Goal: Task Accomplishment & Management: Manage account settings

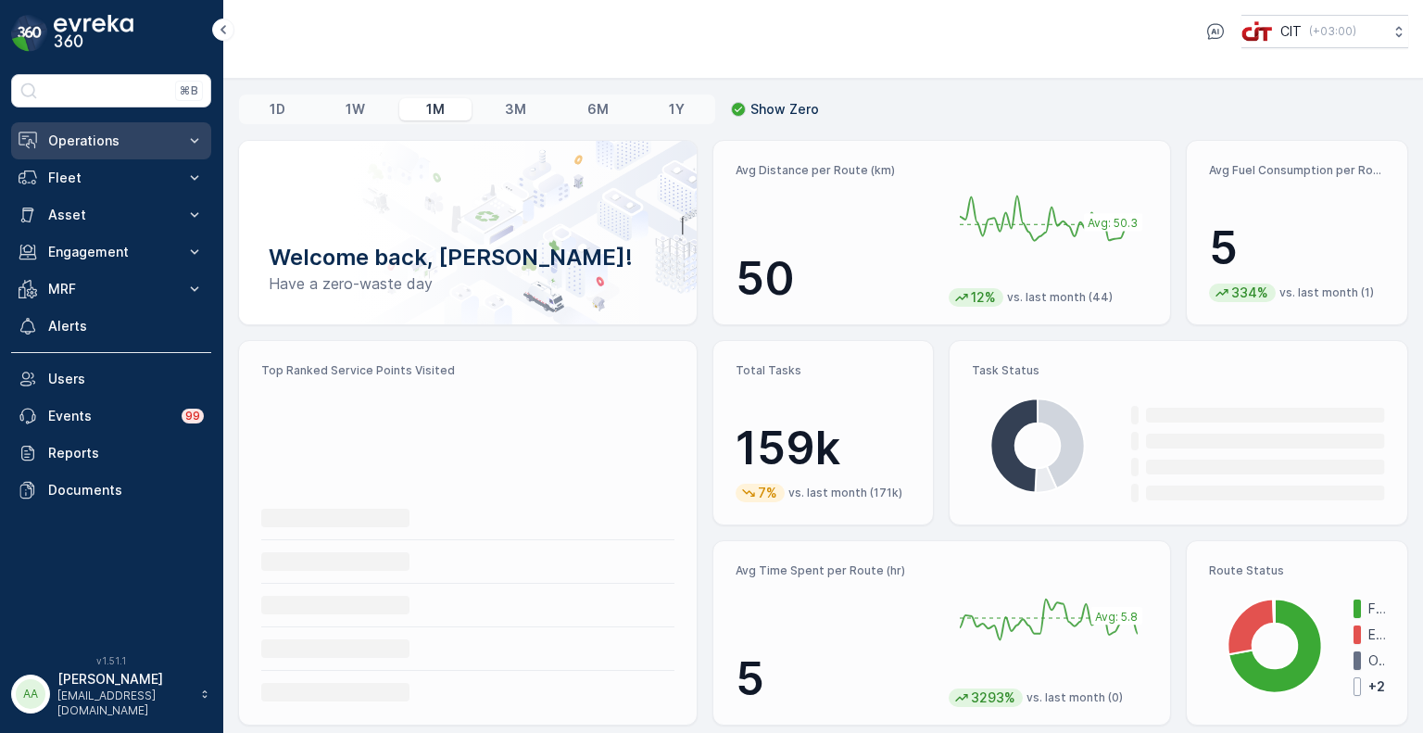
click at [137, 135] on p "Operations" at bounding box center [111, 141] width 126 height 19
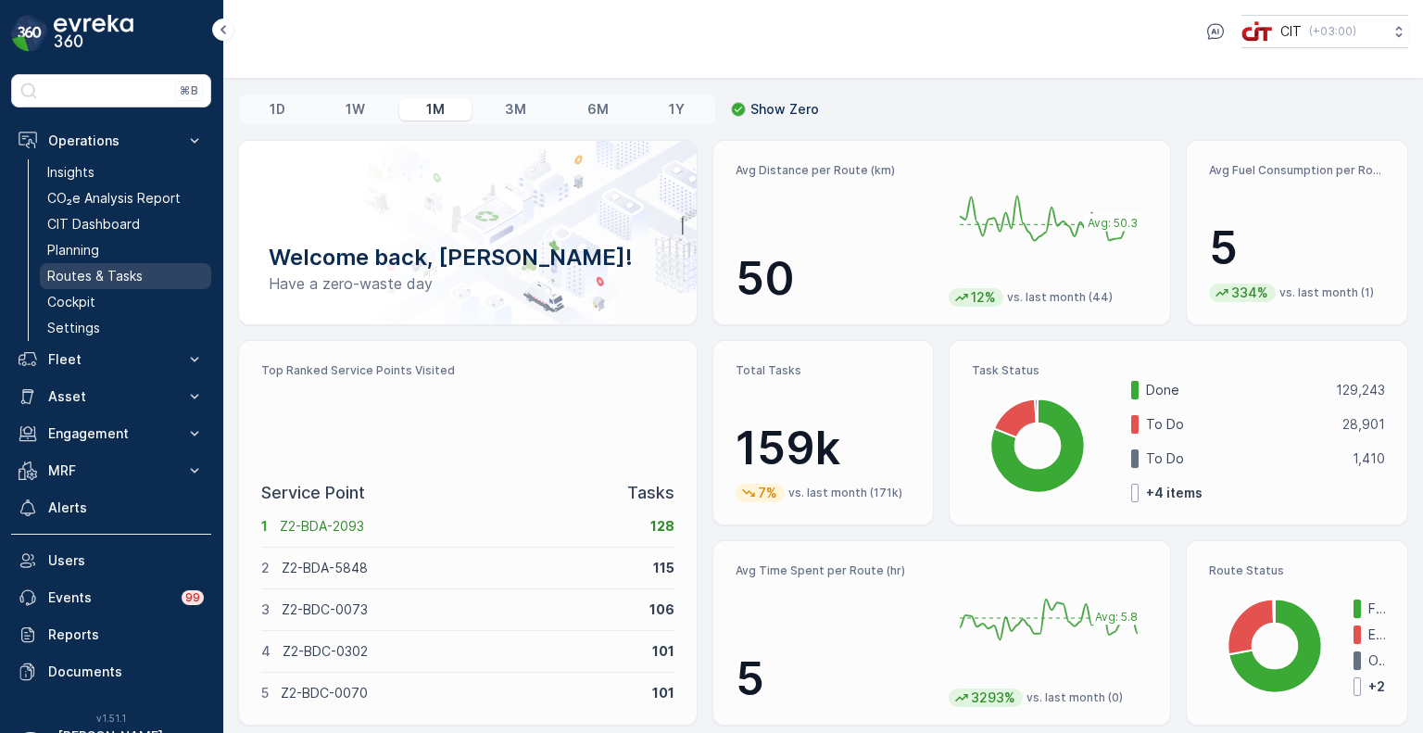
click at [104, 271] on p "Routes & Tasks" at bounding box center [94, 276] width 95 height 19
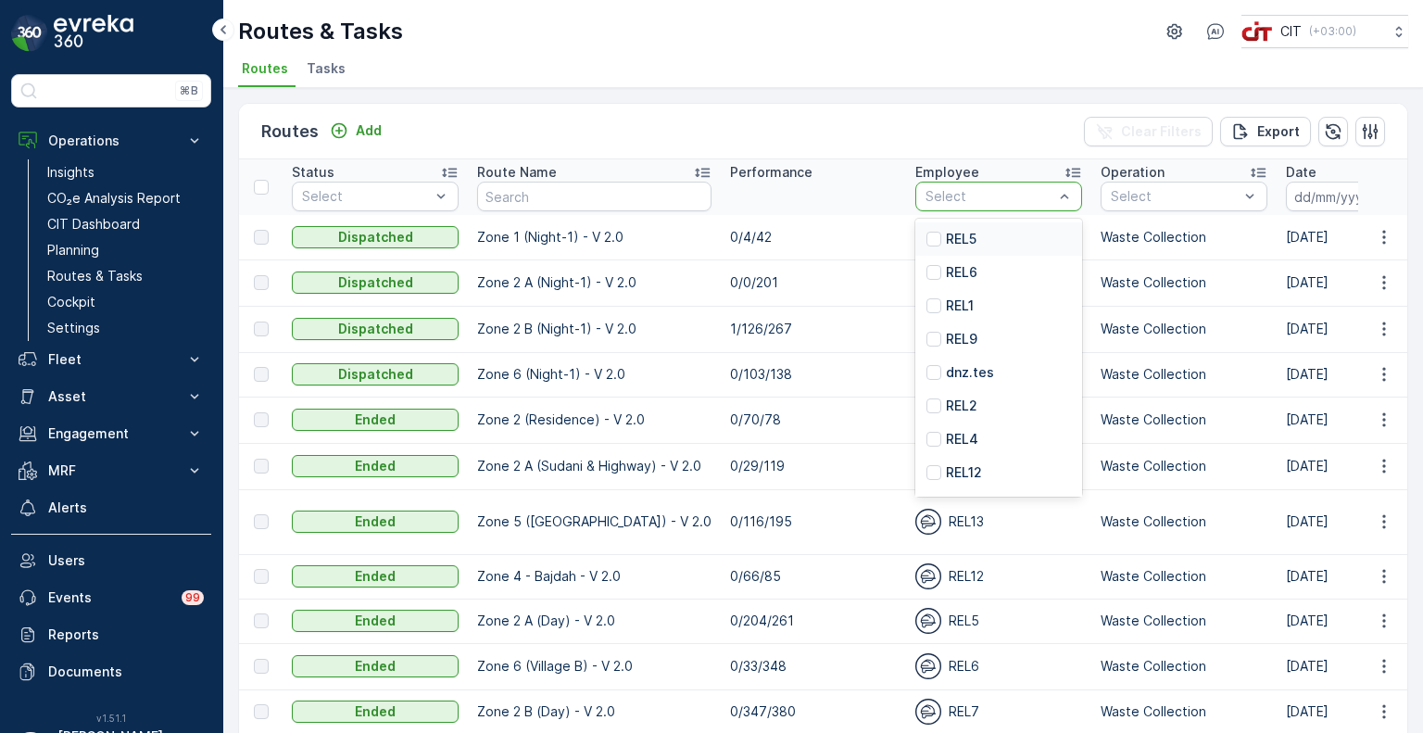
click at [961, 247] on div "REL5" at bounding box center [998, 238] width 167 height 33
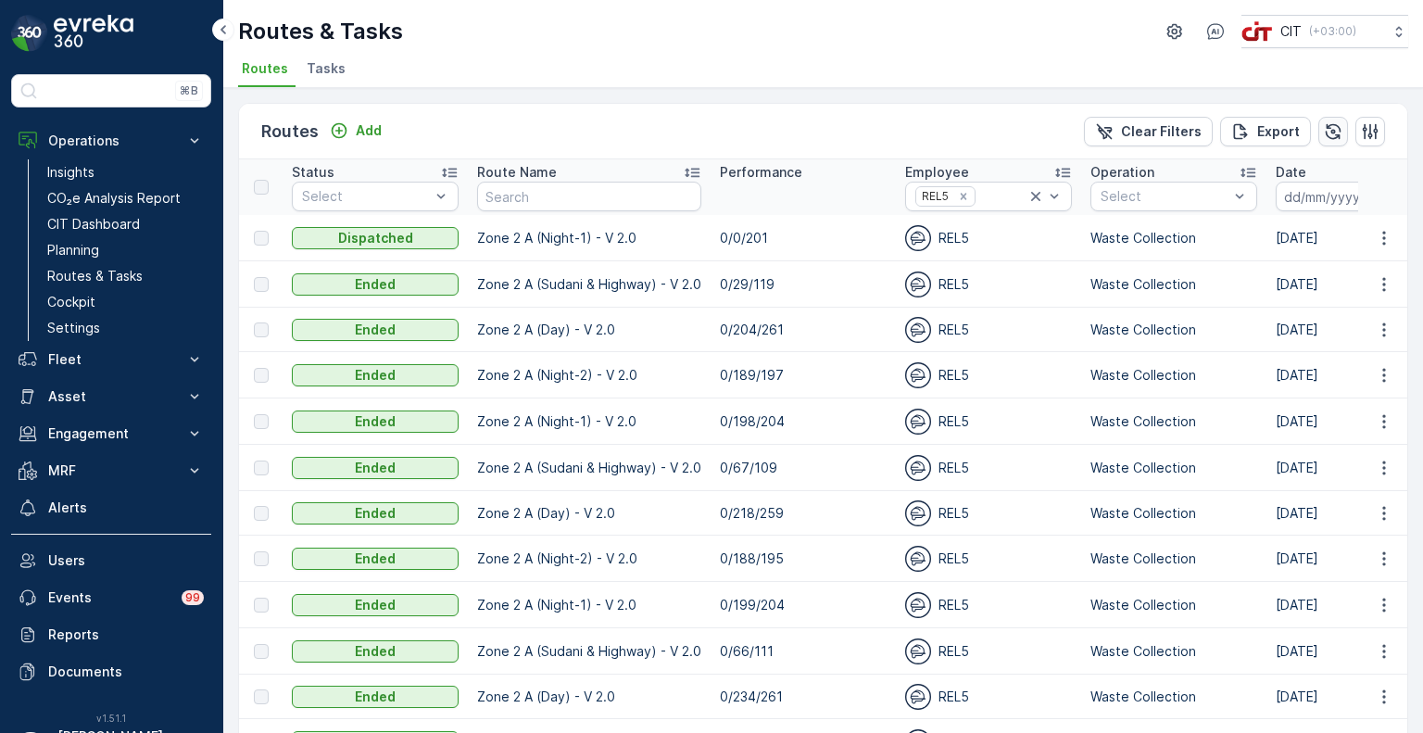
click at [1338, 122] on icon "button" at bounding box center [1333, 131] width 19 height 19
click at [63, 356] on p "Fleet" at bounding box center [111, 359] width 126 height 19
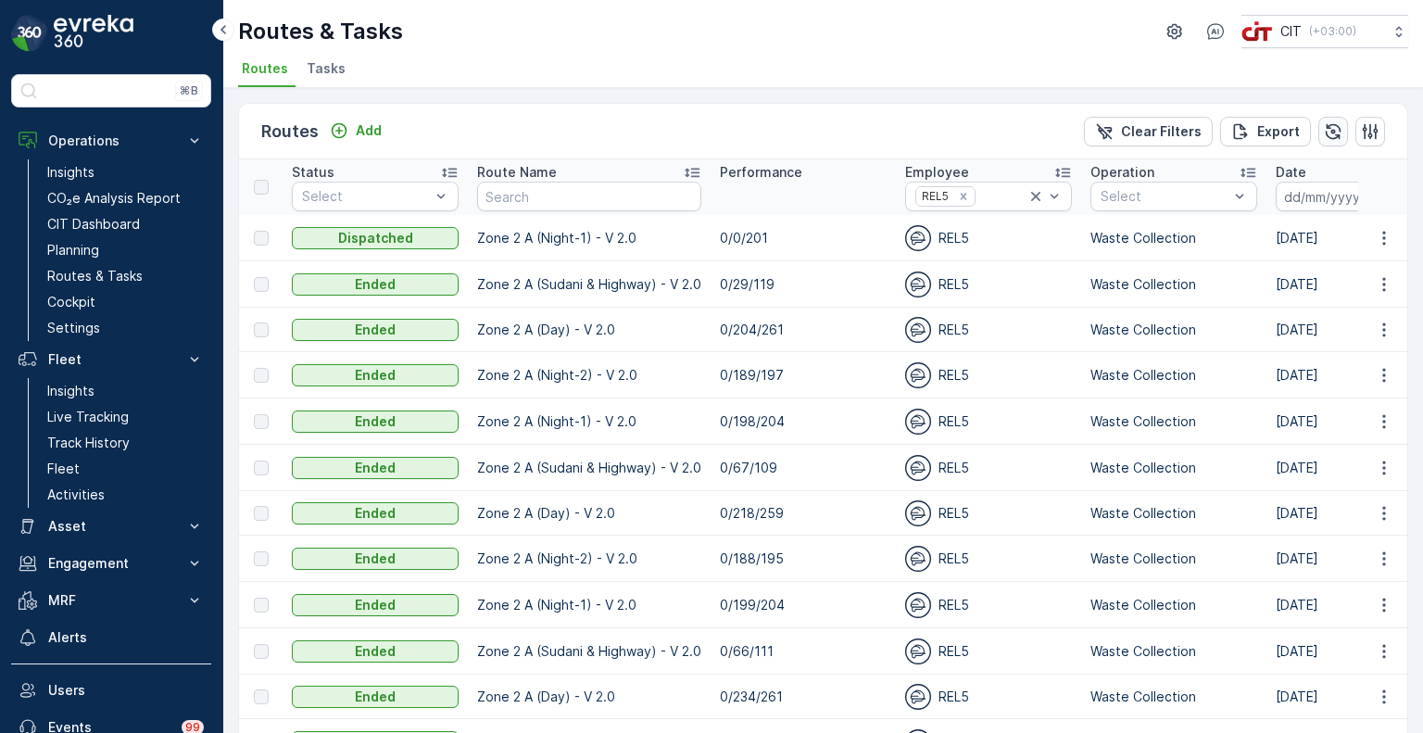
click at [1328, 125] on icon "button" at bounding box center [1333, 131] width 19 height 19
click at [1330, 130] on icon "button" at bounding box center [1334, 131] width 16 height 16
click at [1338, 135] on icon "button" at bounding box center [1333, 131] width 19 height 19
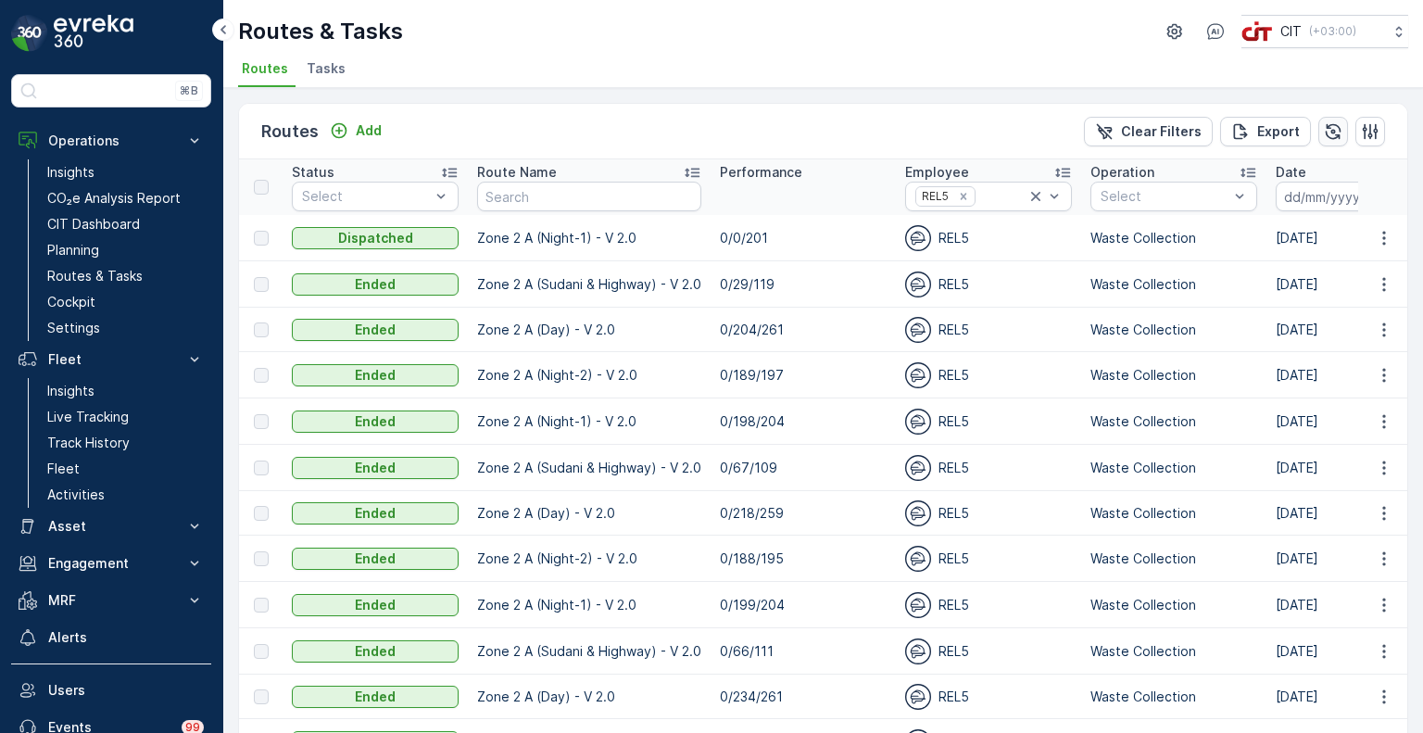
click at [1324, 139] on icon "button" at bounding box center [1333, 131] width 19 height 19
click at [1335, 130] on icon "button" at bounding box center [1334, 131] width 16 height 16
click at [1327, 125] on icon "button" at bounding box center [1333, 131] width 19 height 19
click at [1334, 127] on icon "button" at bounding box center [1334, 131] width 16 height 16
click at [1335, 134] on icon "button" at bounding box center [1334, 131] width 16 height 16
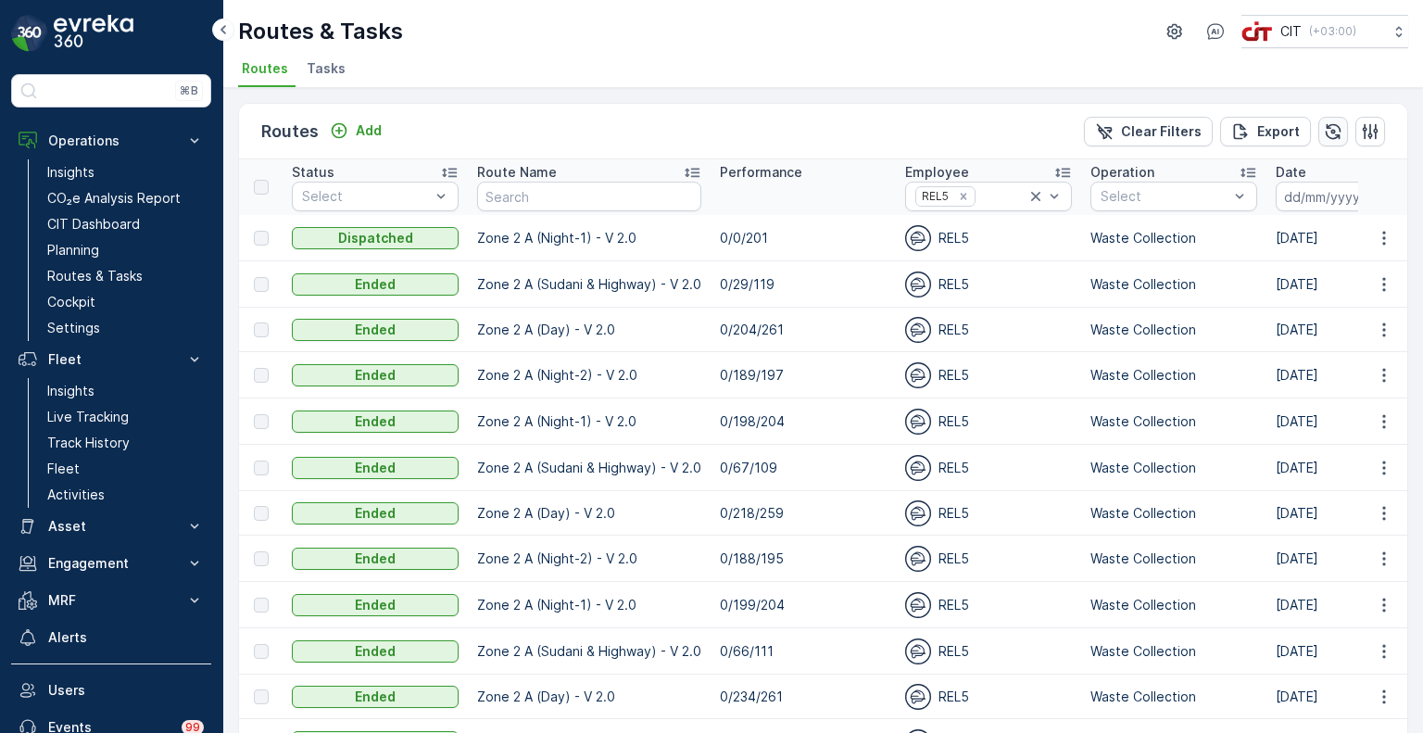
click at [1329, 137] on icon "button" at bounding box center [1334, 131] width 16 height 16
click at [1291, 245] on td "30.09.2025" at bounding box center [1408, 238] width 285 height 46
click at [1325, 128] on icon "button" at bounding box center [1333, 131] width 19 height 19
click at [1324, 136] on icon "button" at bounding box center [1333, 131] width 19 height 19
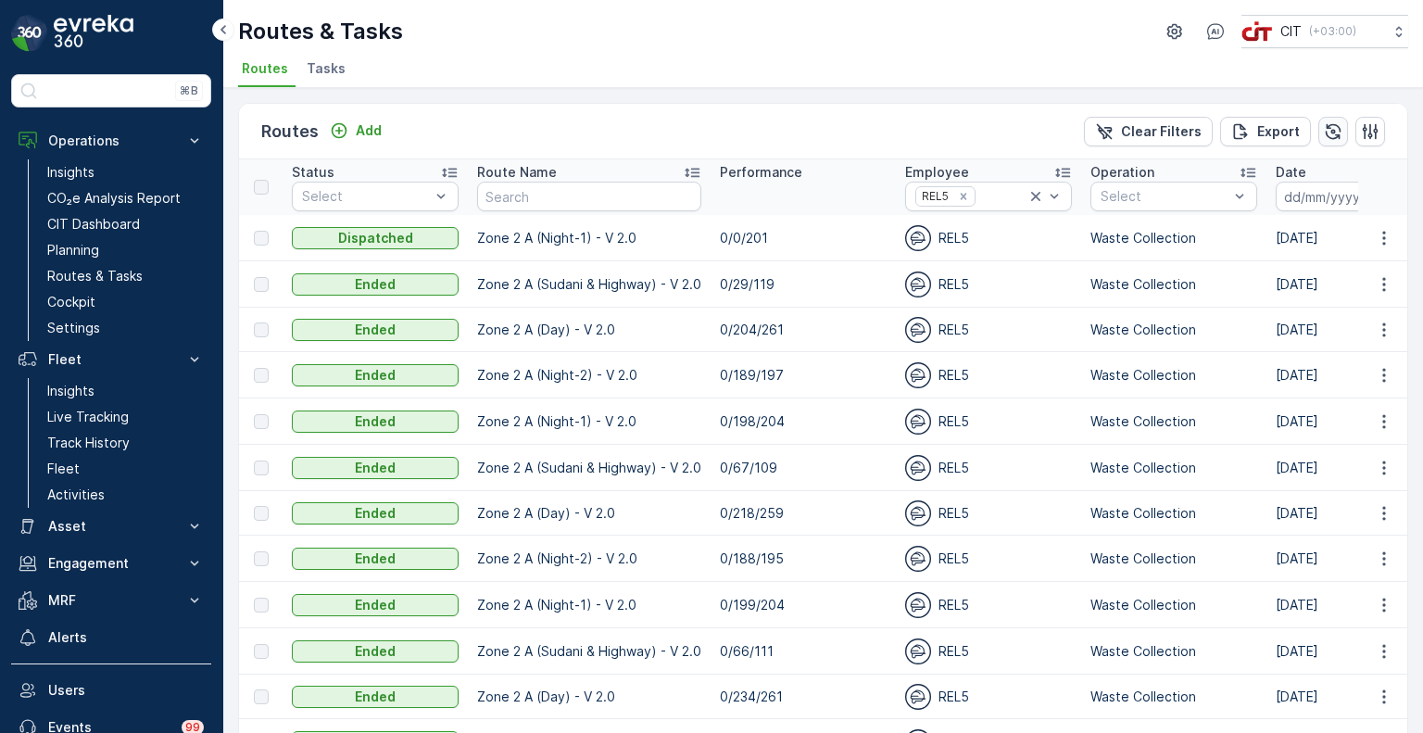
click at [1324, 132] on icon "button" at bounding box center [1333, 131] width 19 height 19
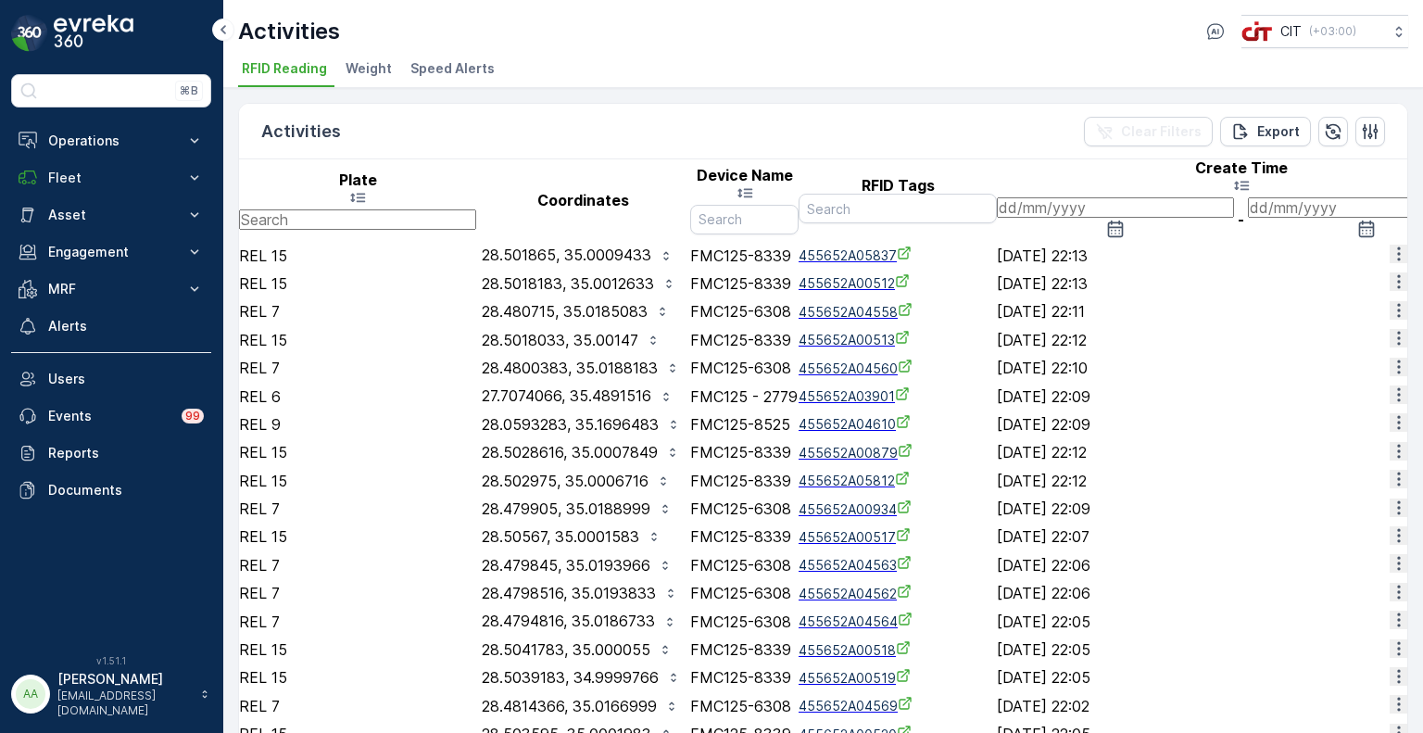
click at [295, 209] on input "text" at bounding box center [357, 219] width 237 height 20
type input "rel 5"
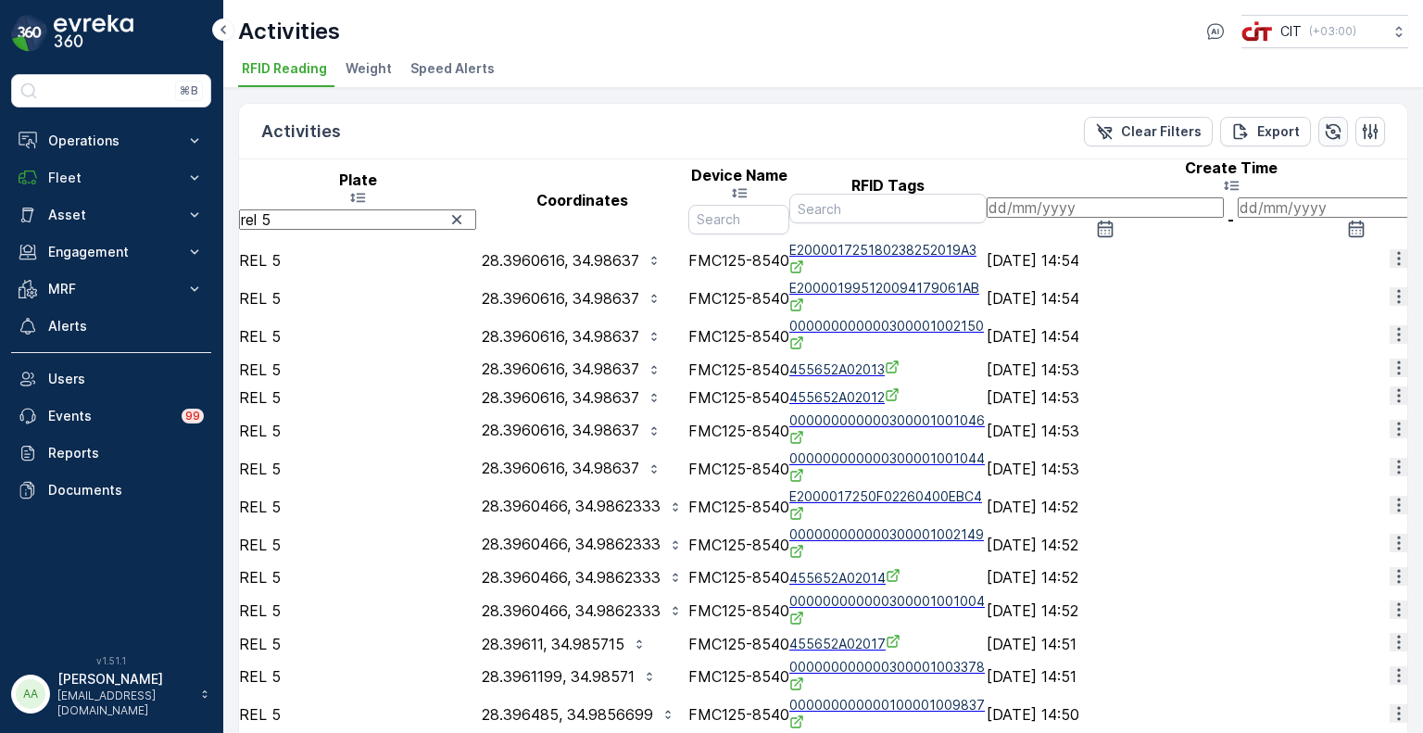
click at [1329, 129] on icon "button" at bounding box center [1334, 131] width 16 height 16
click at [1326, 128] on icon "button" at bounding box center [1333, 131] width 19 height 19
click at [1324, 124] on icon "button" at bounding box center [1333, 131] width 19 height 19
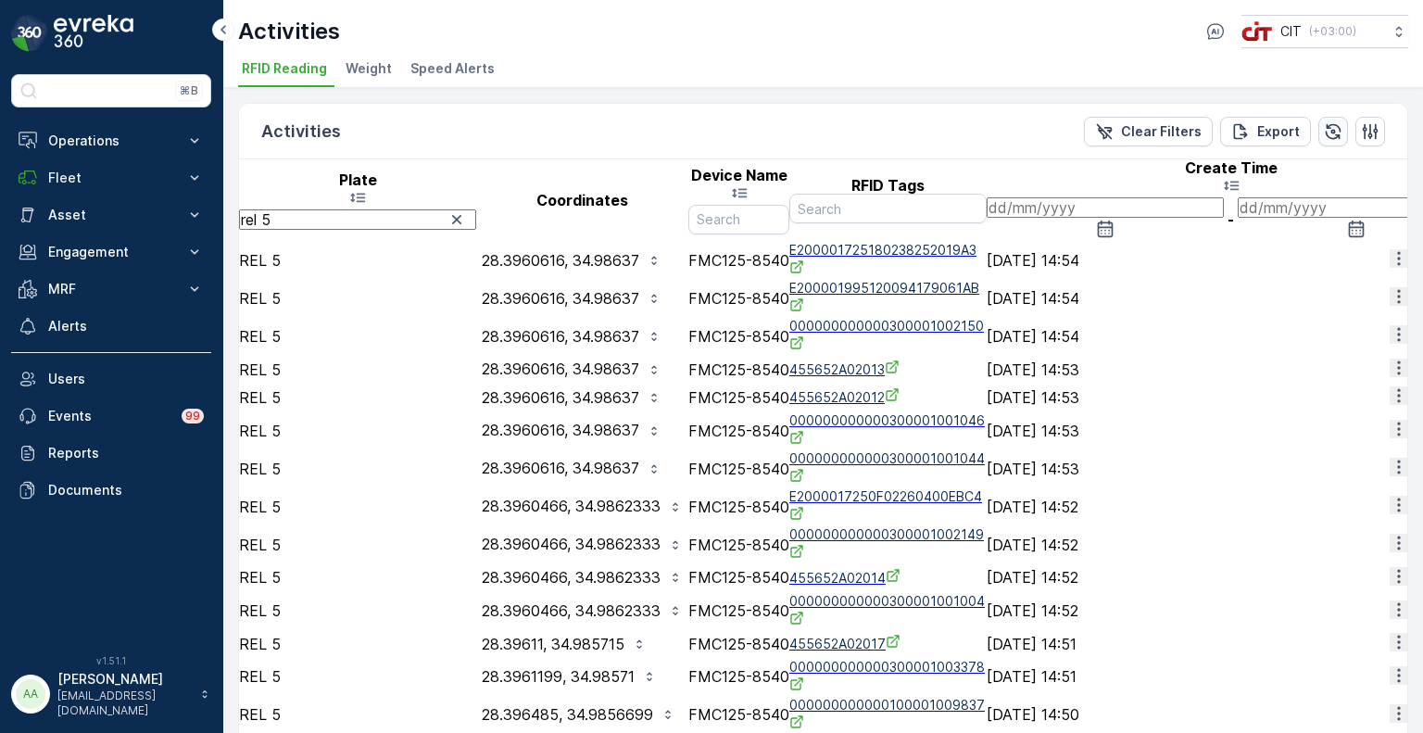
click at [1325, 133] on icon "button" at bounding box center [1333, 131] width 19 height 19
click at [122, 62] on div "⌘B Operations Insights CO₂e Analysis Report CIT Dashboard Planning Routes & Tas…" at bounding box center [111, 366] width 223 height 733
click at [1335, 129] on icon "button" at bounding box center [1334, 131] width 16 height 16
click at [1344, 129] on div "Clear Filters Export" at bounding box center [1234, 132] width 301 height 30
click at [1328, 134] on icon "button" at bounding box center [1333, 131] width 19 height 19
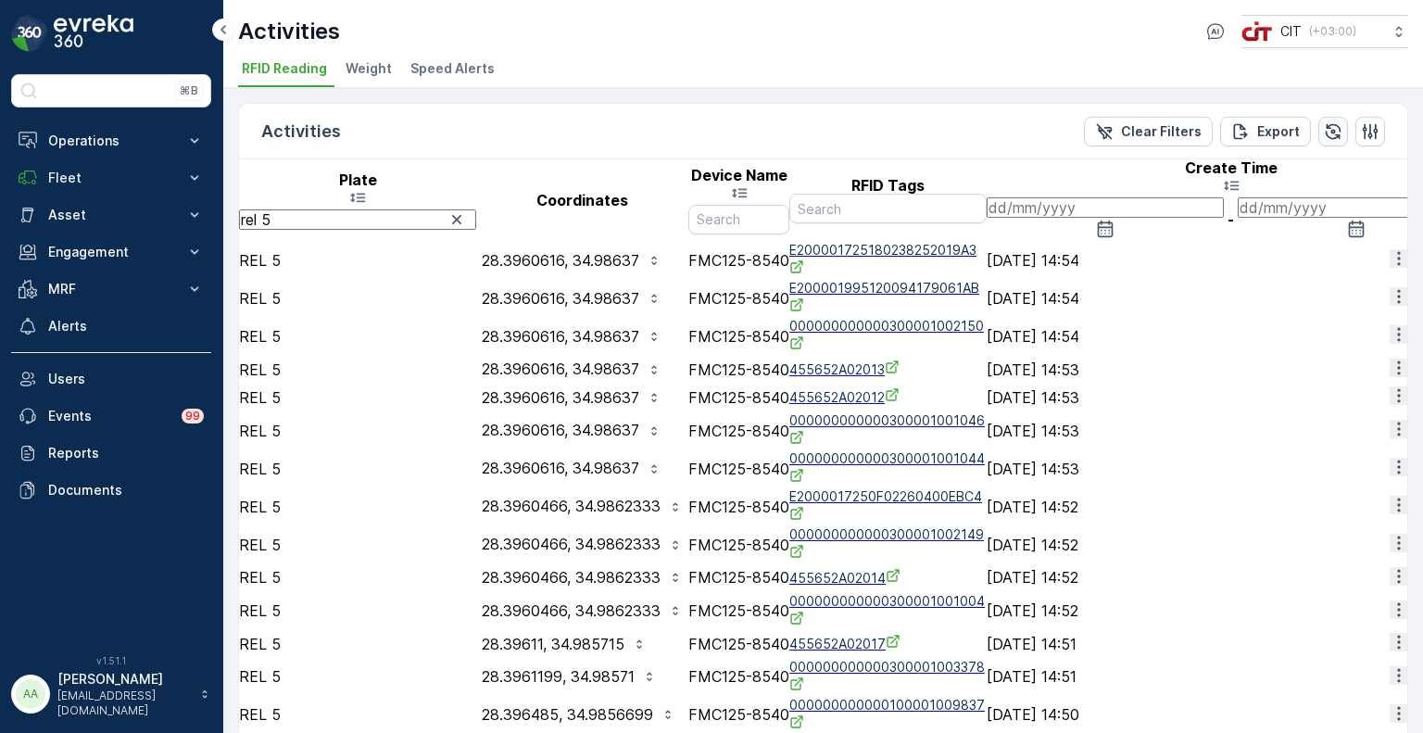
click at [1333, 127] on icon "button" at bounding box center [1333, 131] width 19 height 19
click at [1326, 123] on icon "button" at bounding box center [1334, 131] width 16 height 16
click at [1326, 127] on icon "button" at bounding box center [1334, 131] width 16 height 16
click at [93, 184] on p "Fleet" at bounding box center [111, 178] width 126 height 19
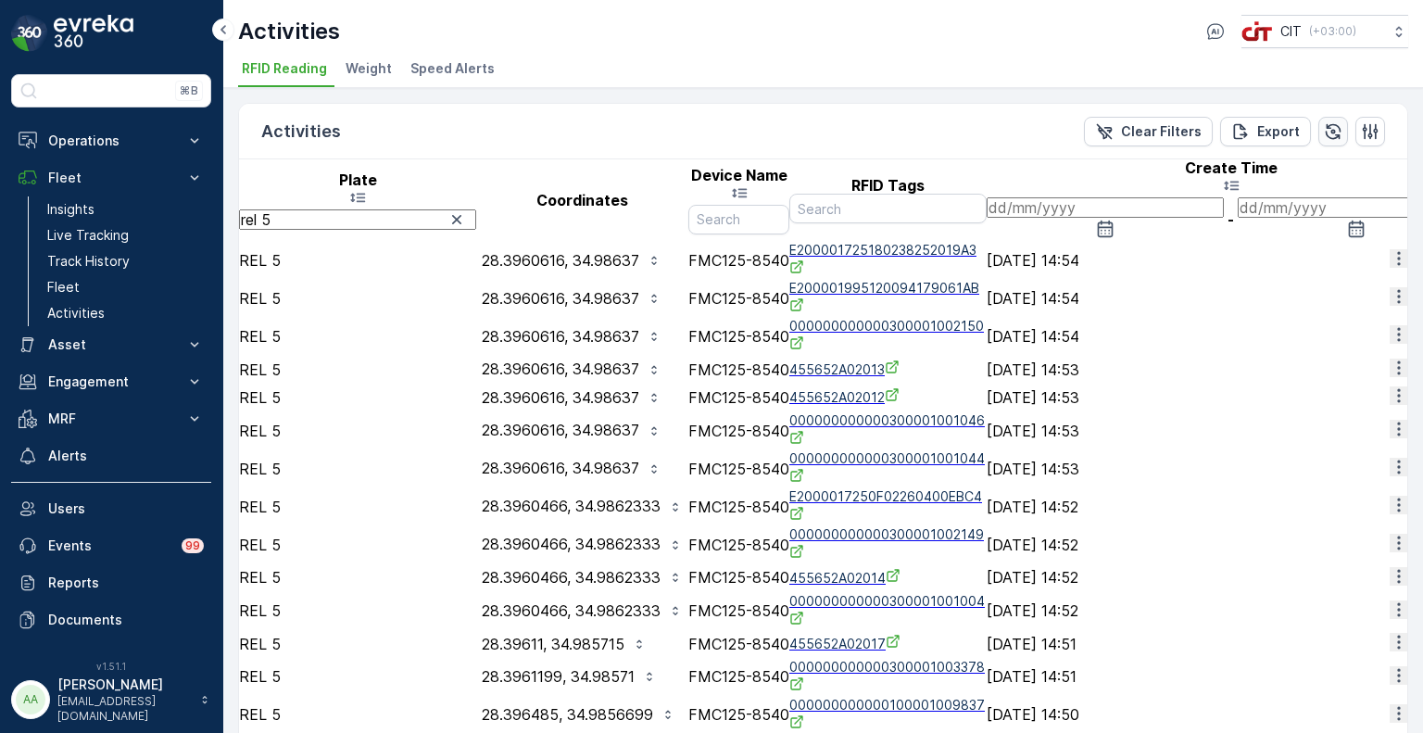
click at [1327, 137] on icon "button" at bounding box center [1333, 131] width 19 height 19
click at [1330, 132] on icon "button" at bounding box center [1333, 131] width 19 height 19
click at [1334, 131] on icon "button" at bounding box center [1333, 131] width 19 height 19
click at [1326, 134] on icon "button" at bounding box center [1334, 131] width 16 height 16
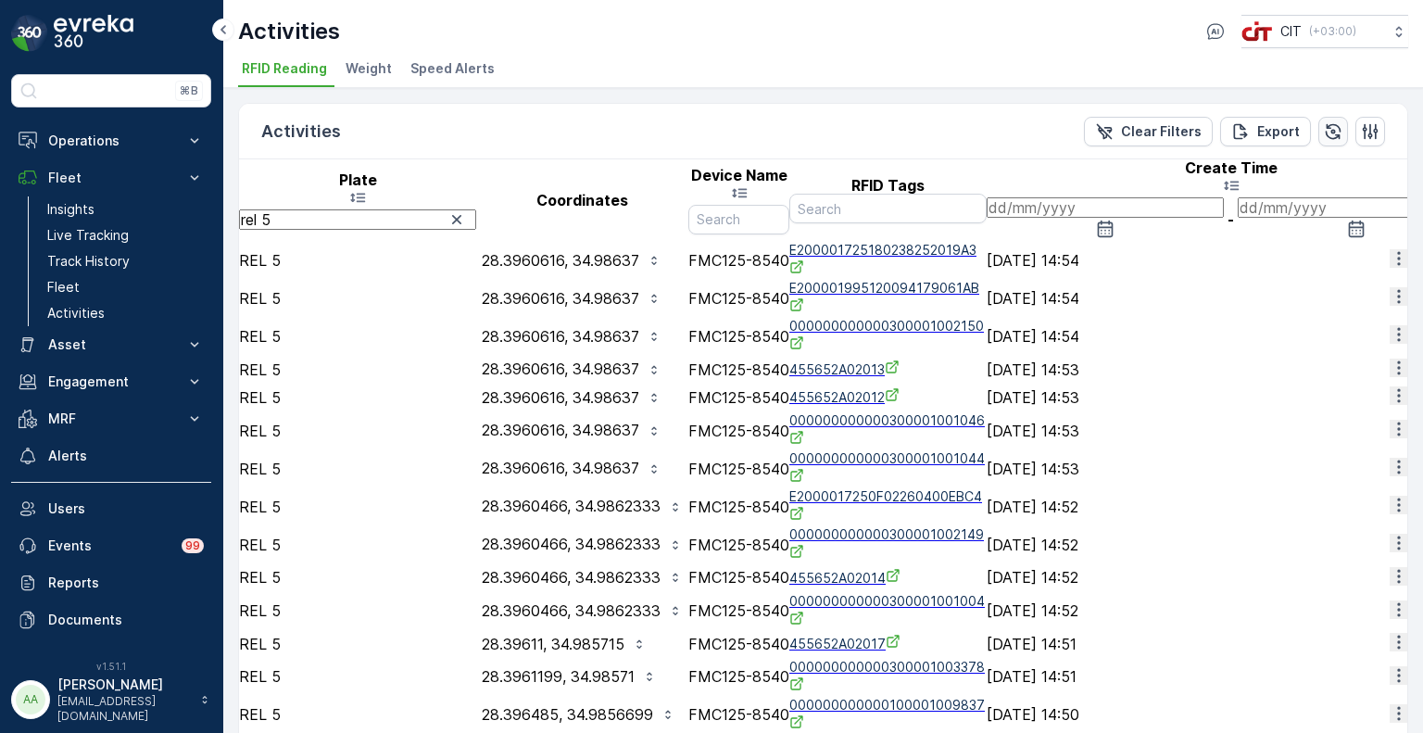
click at [1334, 132] on icon "button" at bounding box center [1334, 131] width 16 height 16
click at [987, 311] on span "E200001995120094179061AB" at bounding box center [887, 298] width 197 height 38
click at [1326, 132] on icon "button" at bounding box center [1333, 131] width 19 height 19
click at [1333, 129] on icon "button" at bounding box center [1333, 131] width 19 height 19
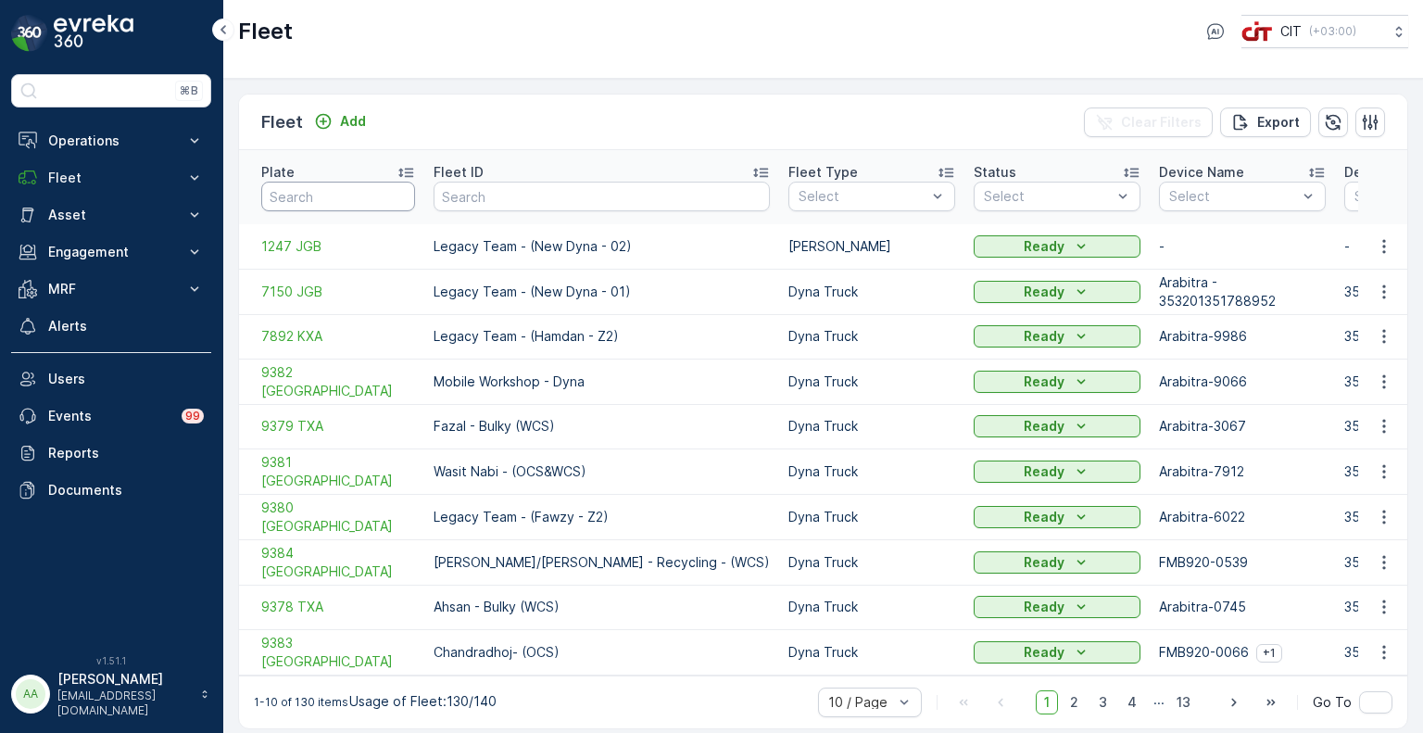
click at [313, 184] on input "text" at bounding box center [338, 197] width 154 height 30
type input "rel 5"
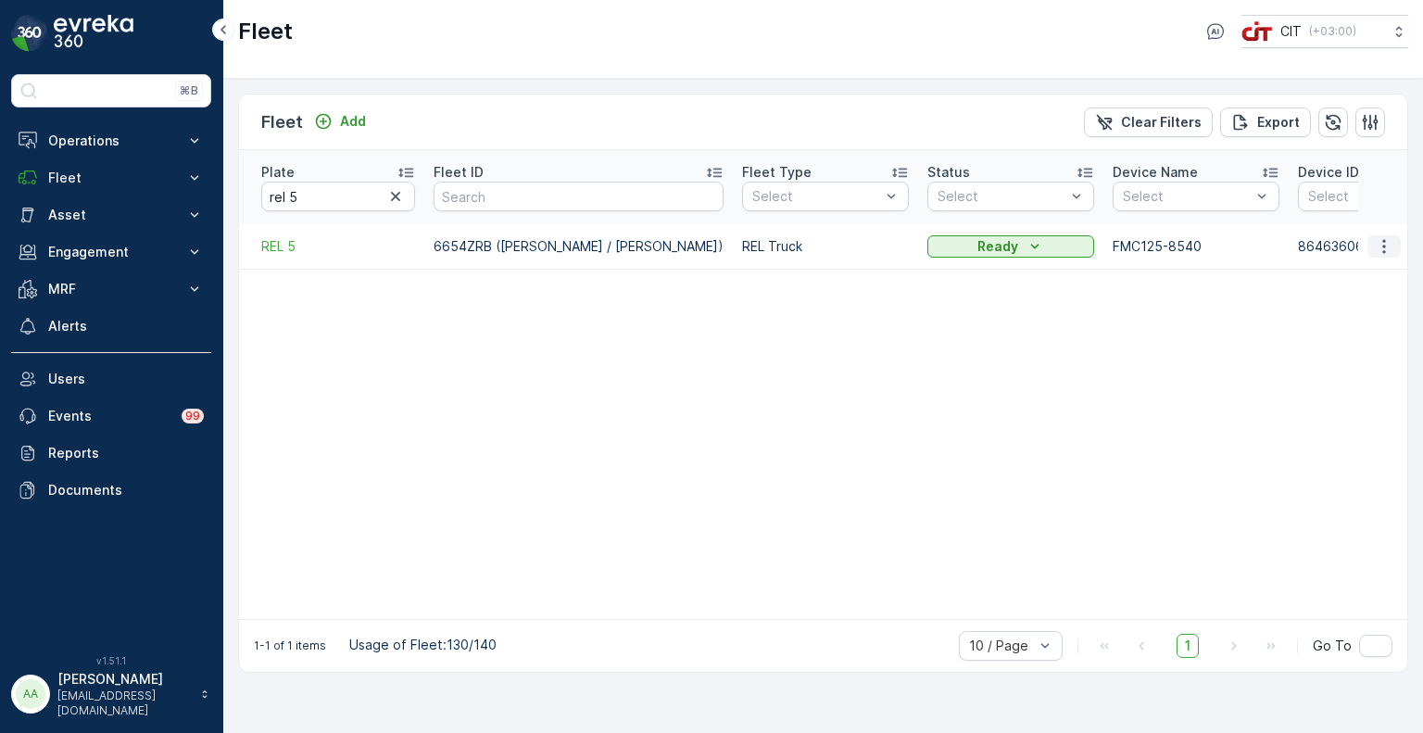
click at [1383, 239] on icon "button" at bounding box center [1383, 246] width 3 height 14
click at [1341, 308] on span "Attach Device" at bounding box center [1352, 306] width 89 height 19
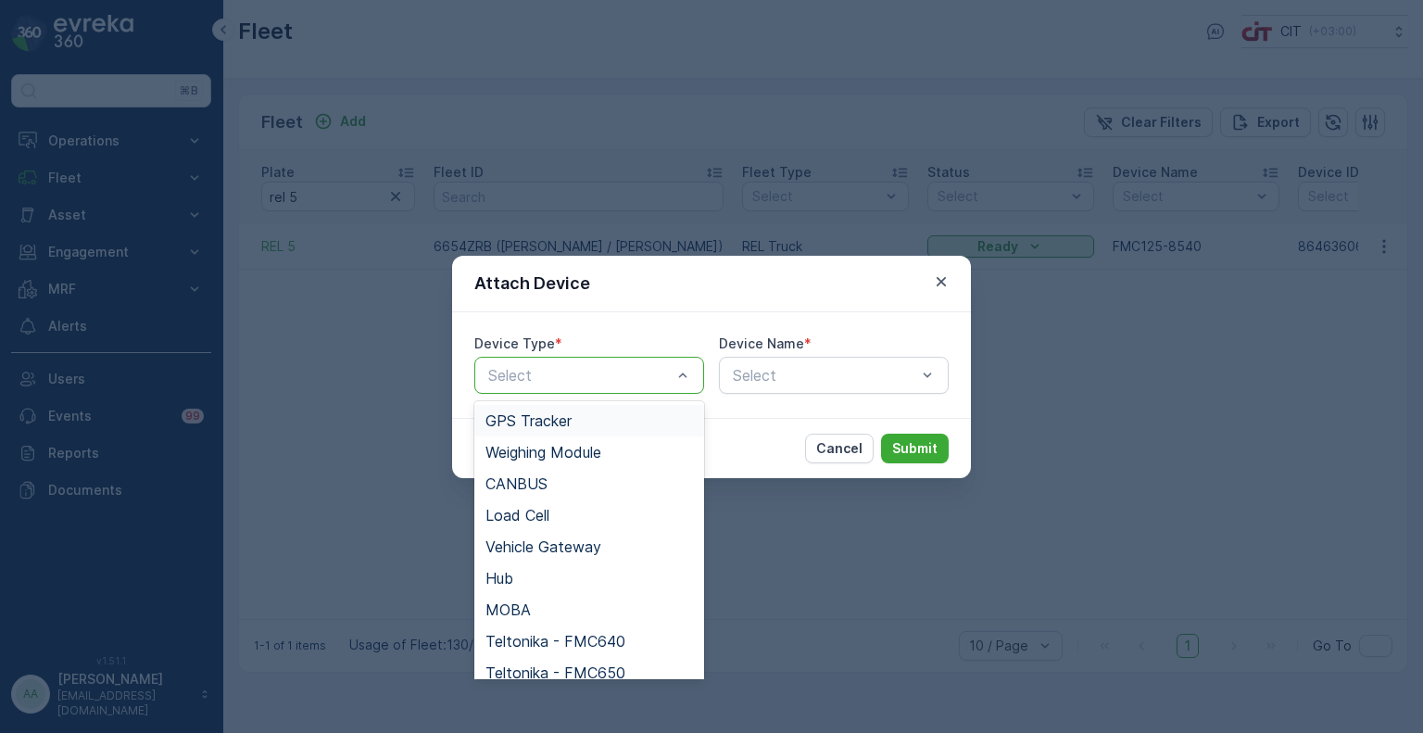
click at [604, 362] on div "Select" at bounding box center [589, 375] width 230 height 37
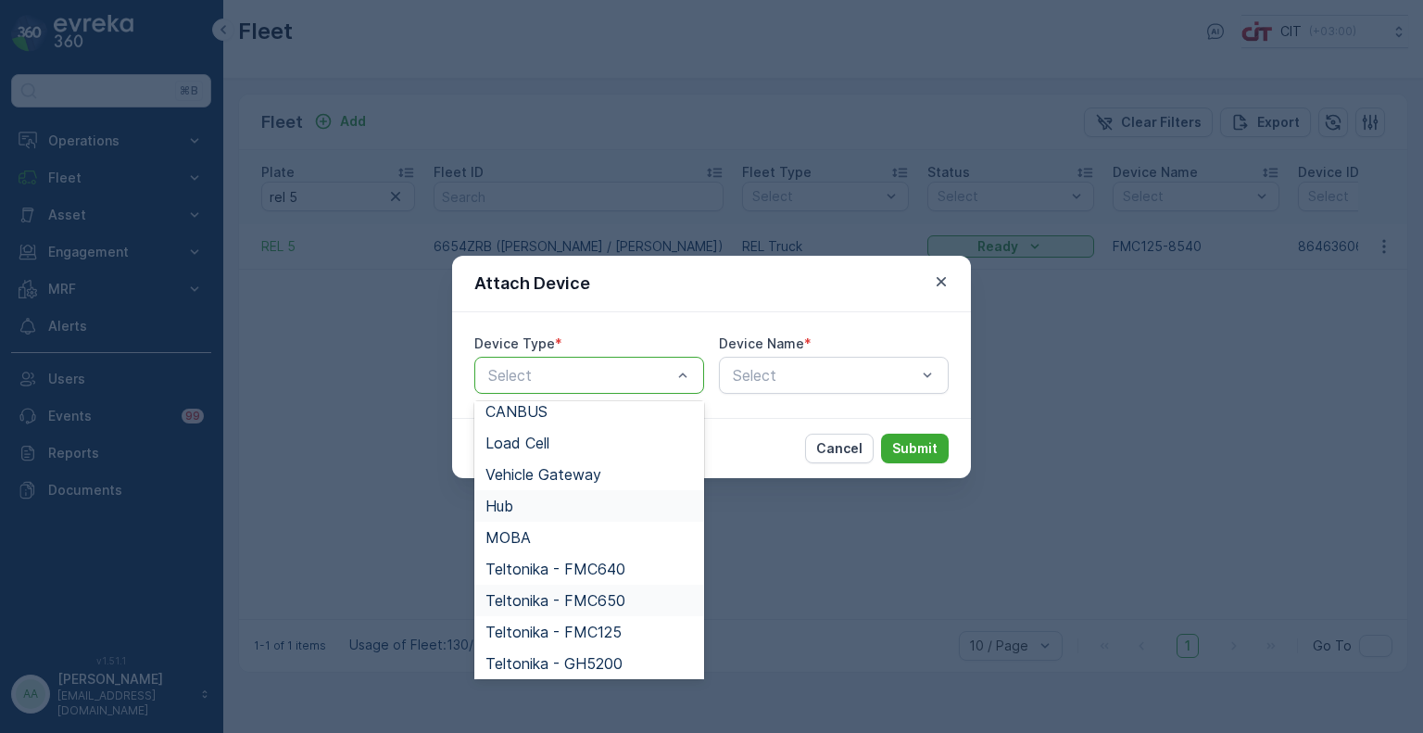
scroll to position [73, 0]
click at [589, 623] on span "Teltonika - FMC125" at bounding box center [553, 631] width 136 height 17
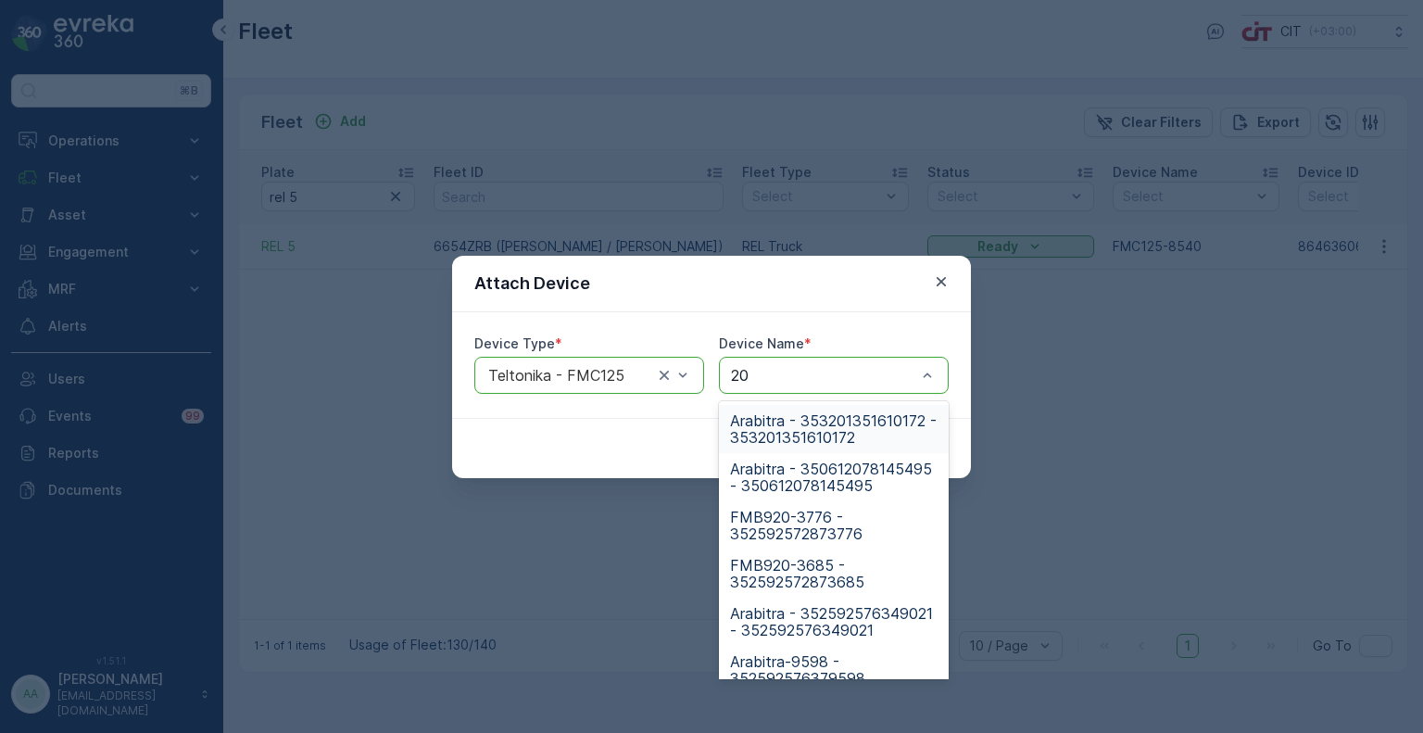
type input "200"
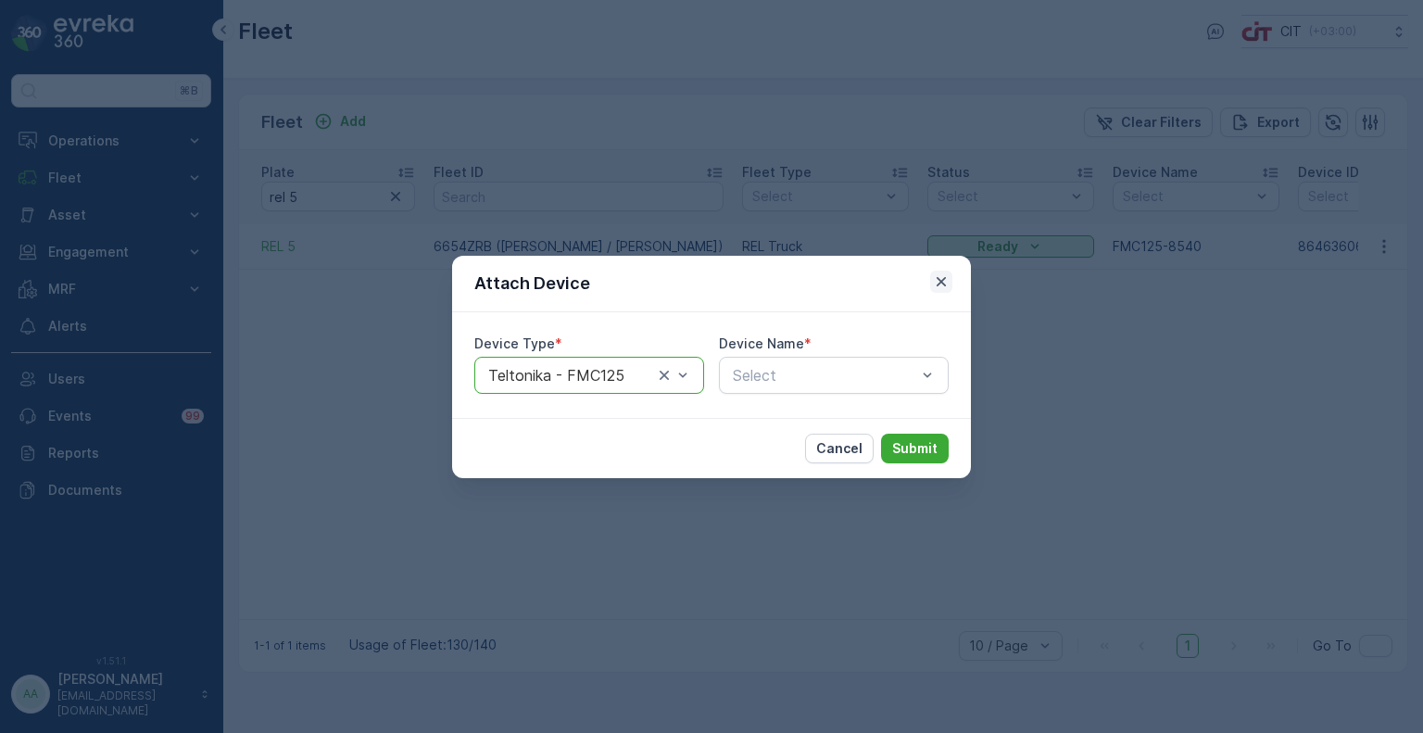
click at [947, 283] on icon "button" at bounding box center [941, 281] width 19 height 19
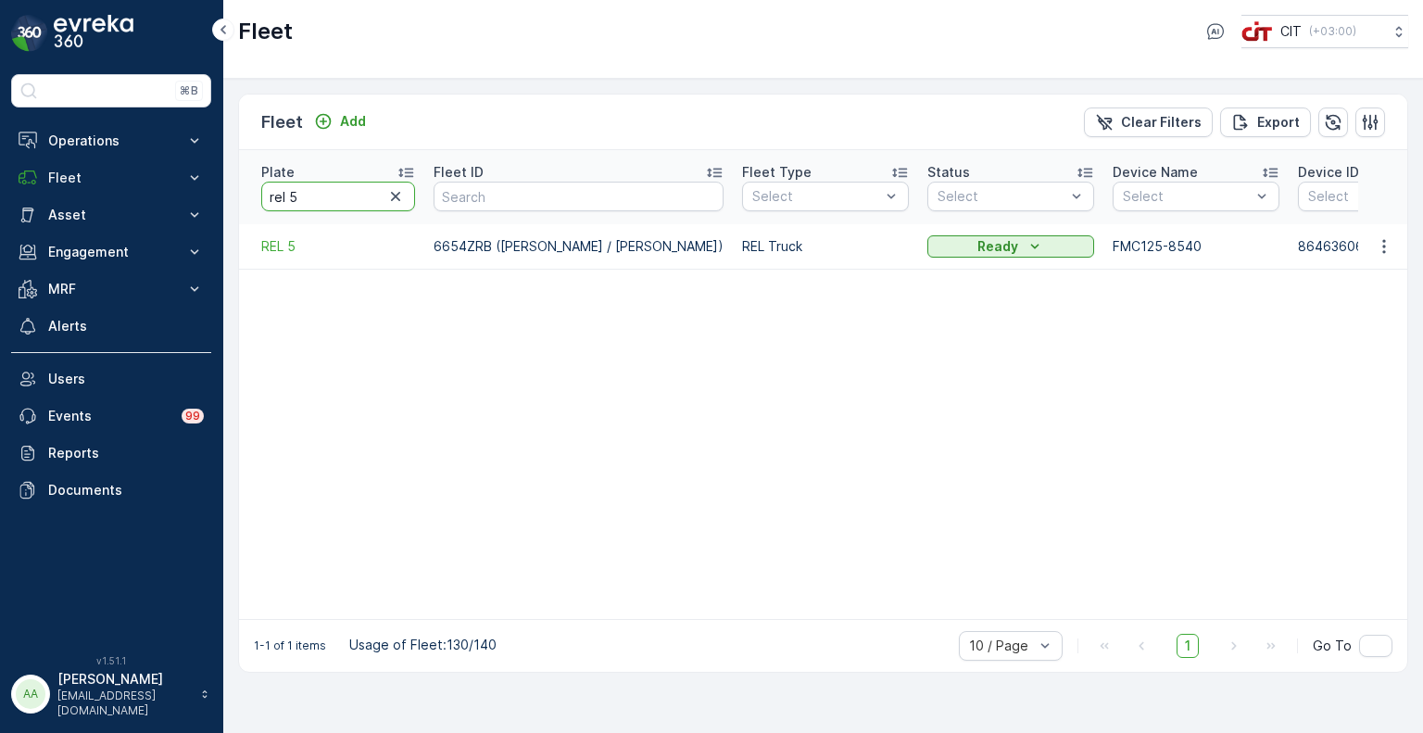
click at [300, 187] on input "rel 5" at bounding box center [338, 197] width 154 height 30
type input "rel 8"
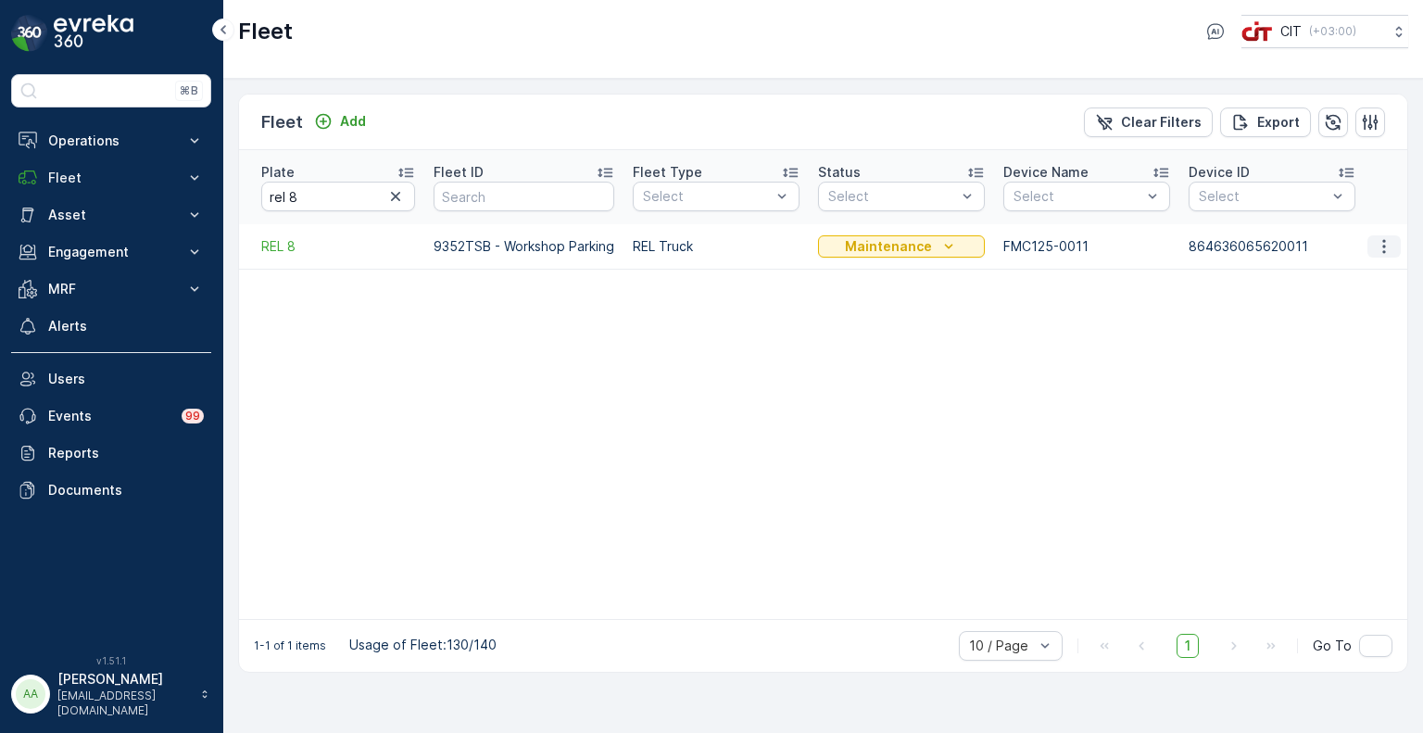
click at [1389, 237] on icon "button" at bounding box center [1384, 246] width 19 height 19
click at [1350, 250] on span "See More Details" at bounding box center [1361, 254] width 107 height 19
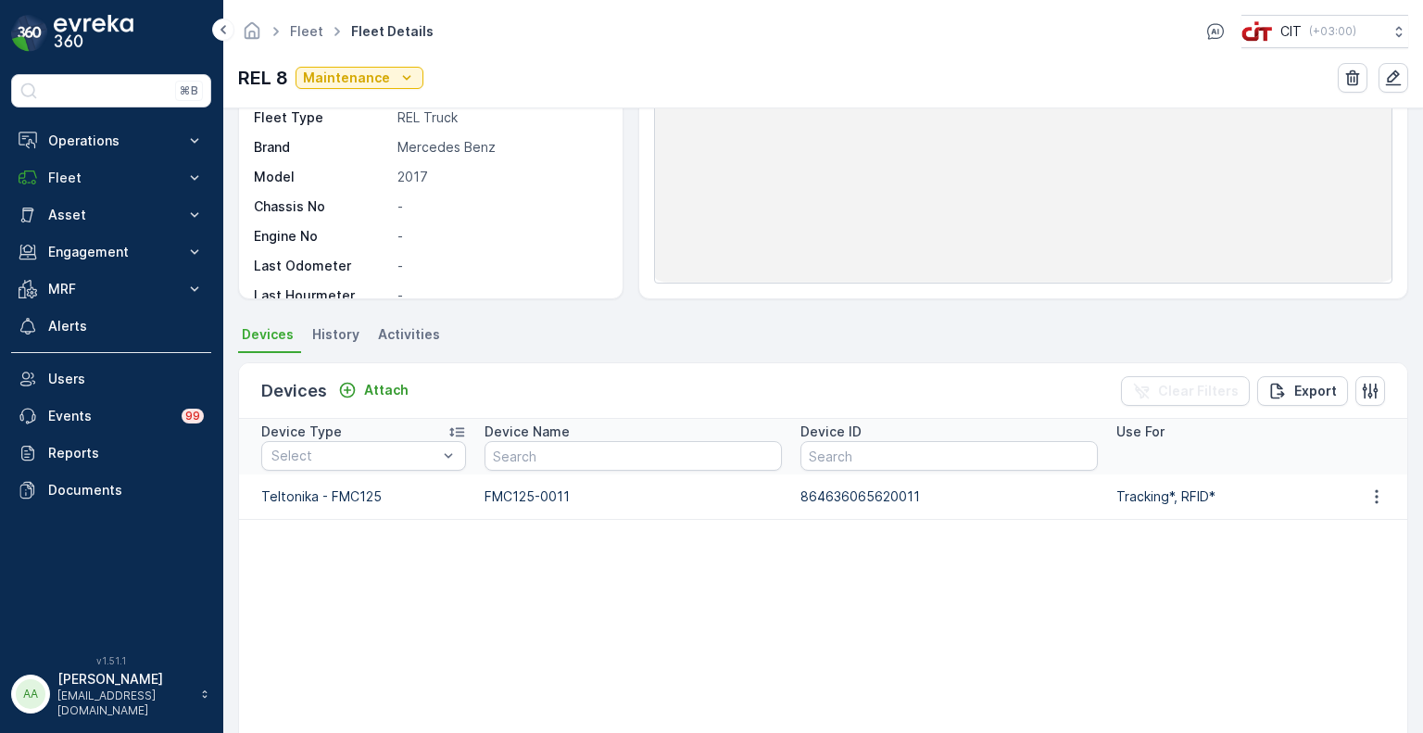
scroll to position [211, 0]
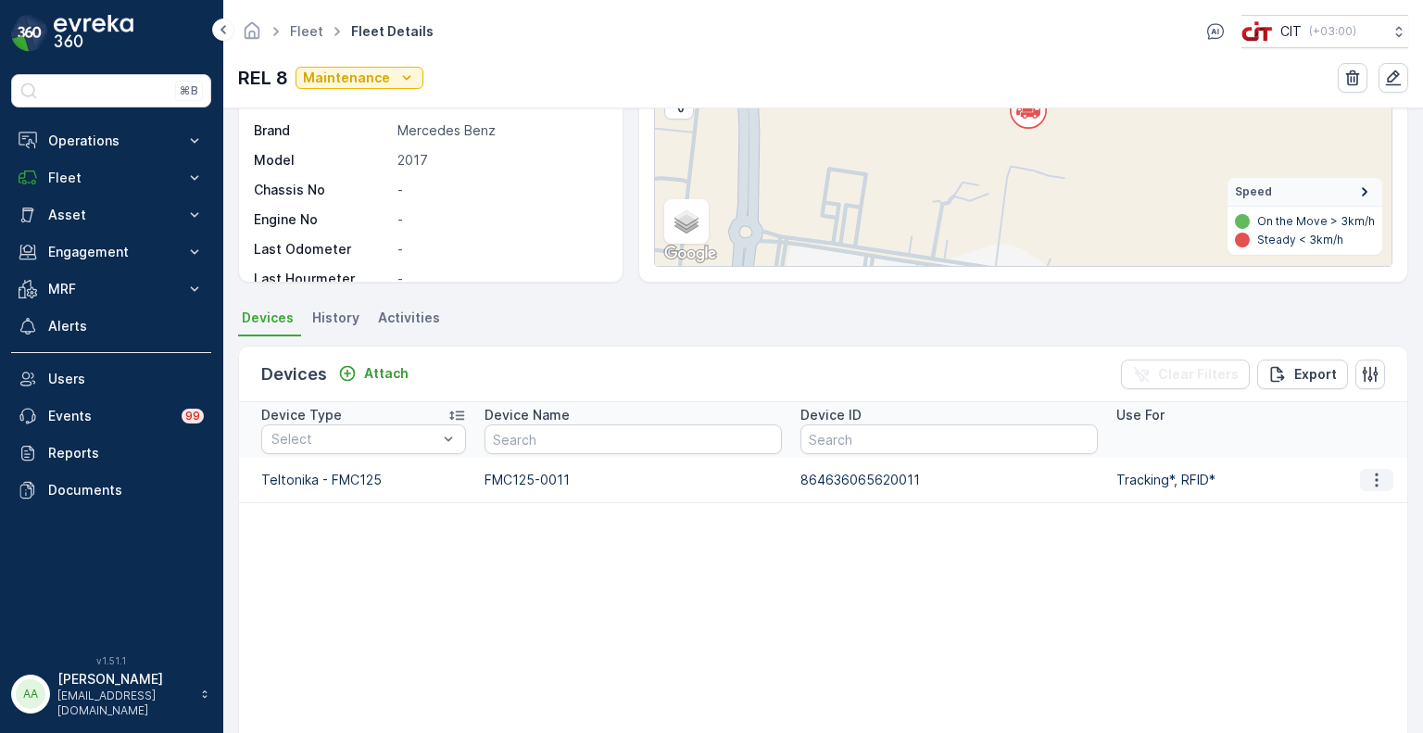
click at [1371, 481] on icon "button" at bounding box center [1376, 480] width 19 height 19
click at [1346, 569] on span "Detach Device" at bounding box center [1369, 566] width 93 height 19
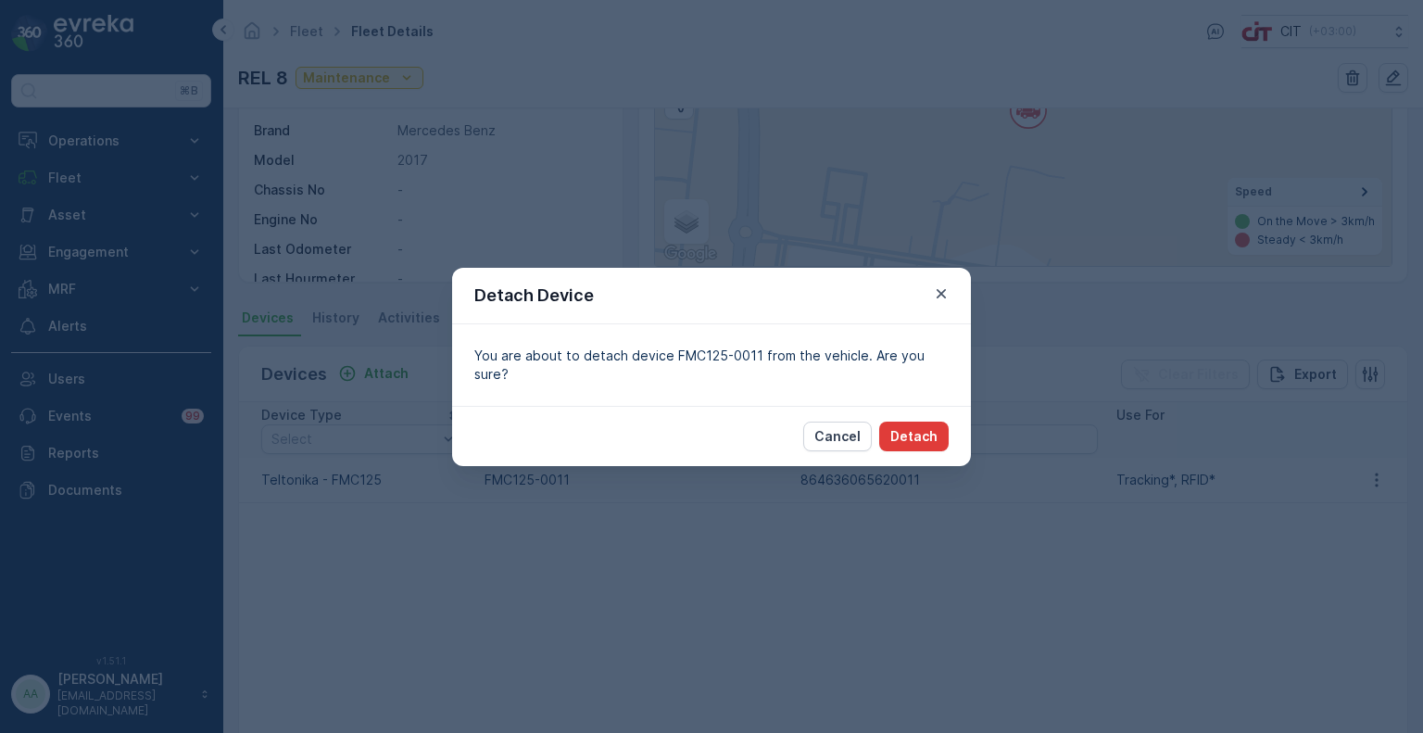
click at [932, 432] on p "Detach" at bounding box center [913, 436] width 47 height 19
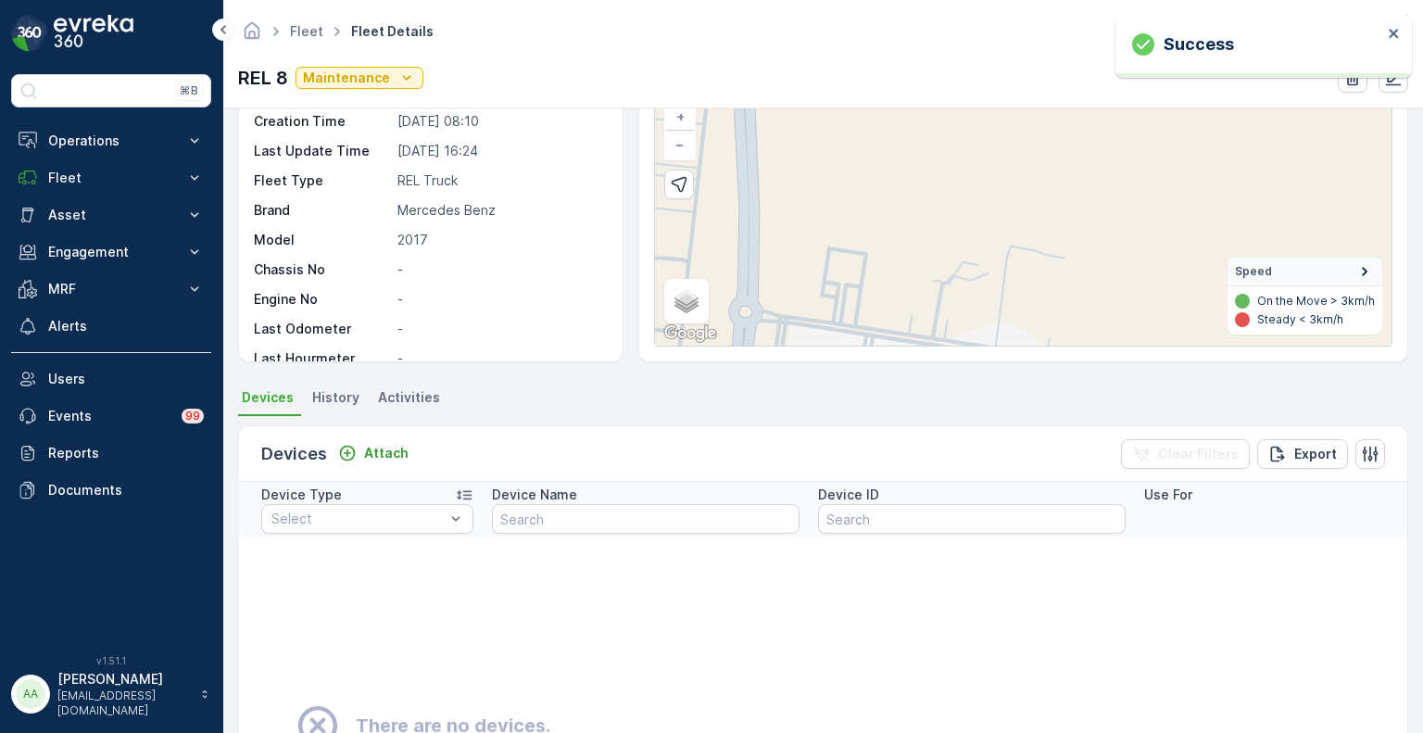
scroll to position [132, 0]
click at [1393, 31] on icon "close" at bounding box center [1394, 33] width 13 height 15
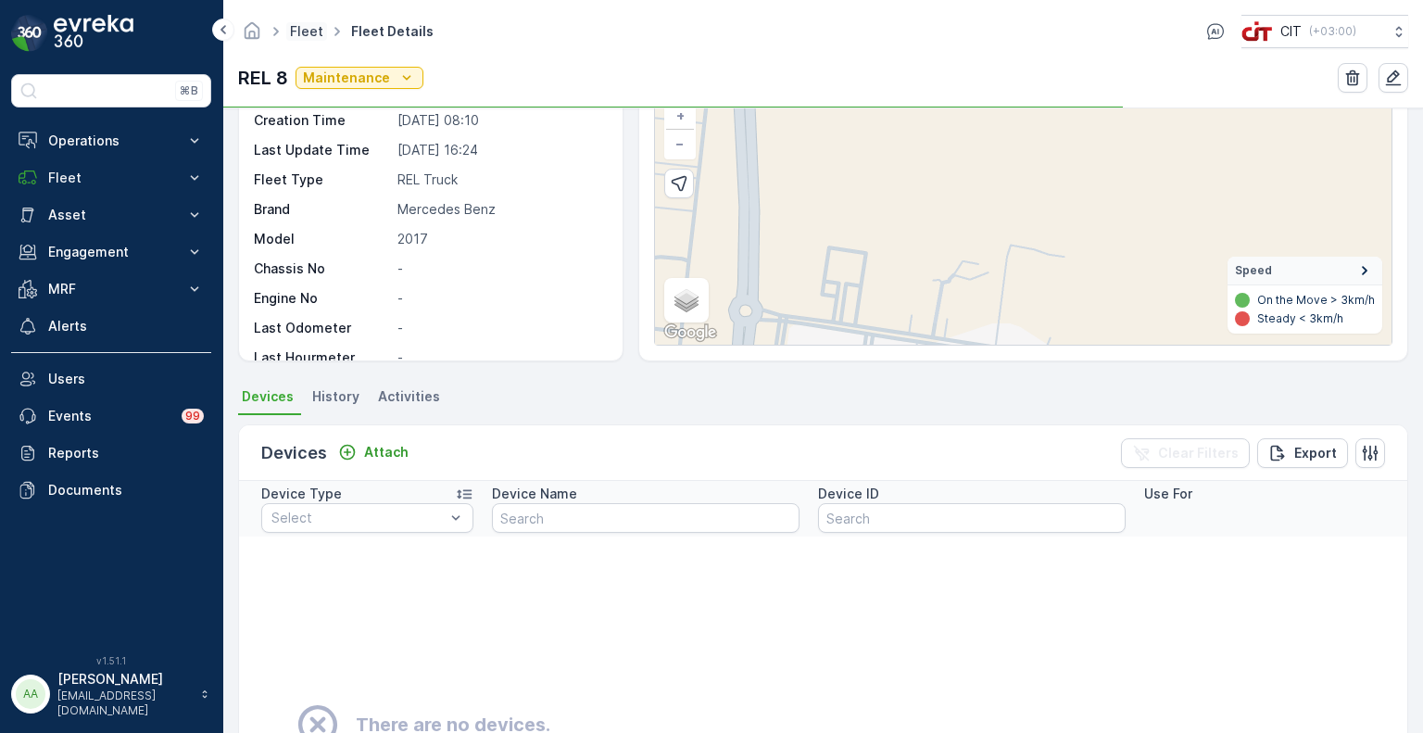
click at [304, 29] on link "Fleet" at bounding box center [306, 31] width 33 height 16
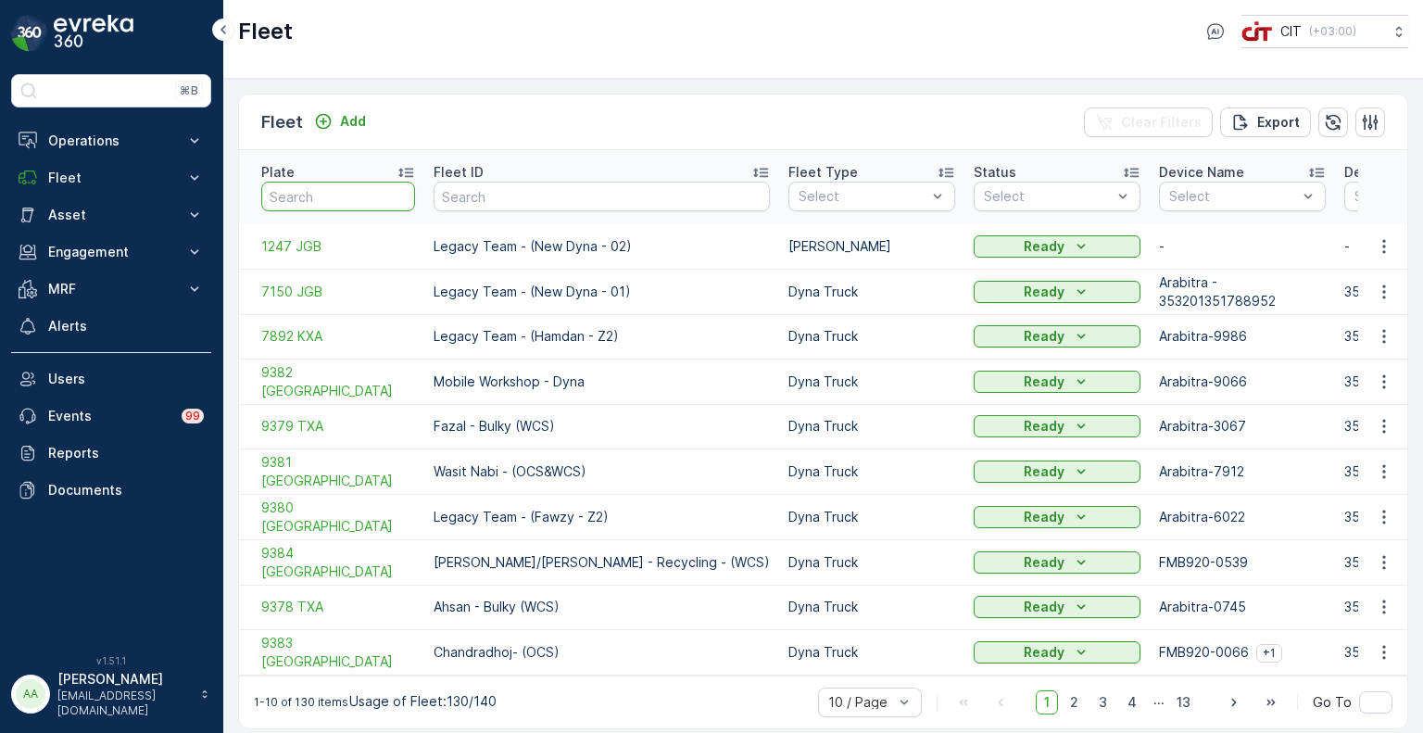
click at [330, 192] on input "text" at bounding box center [338, 197] width 154 height 30
type input "rel"
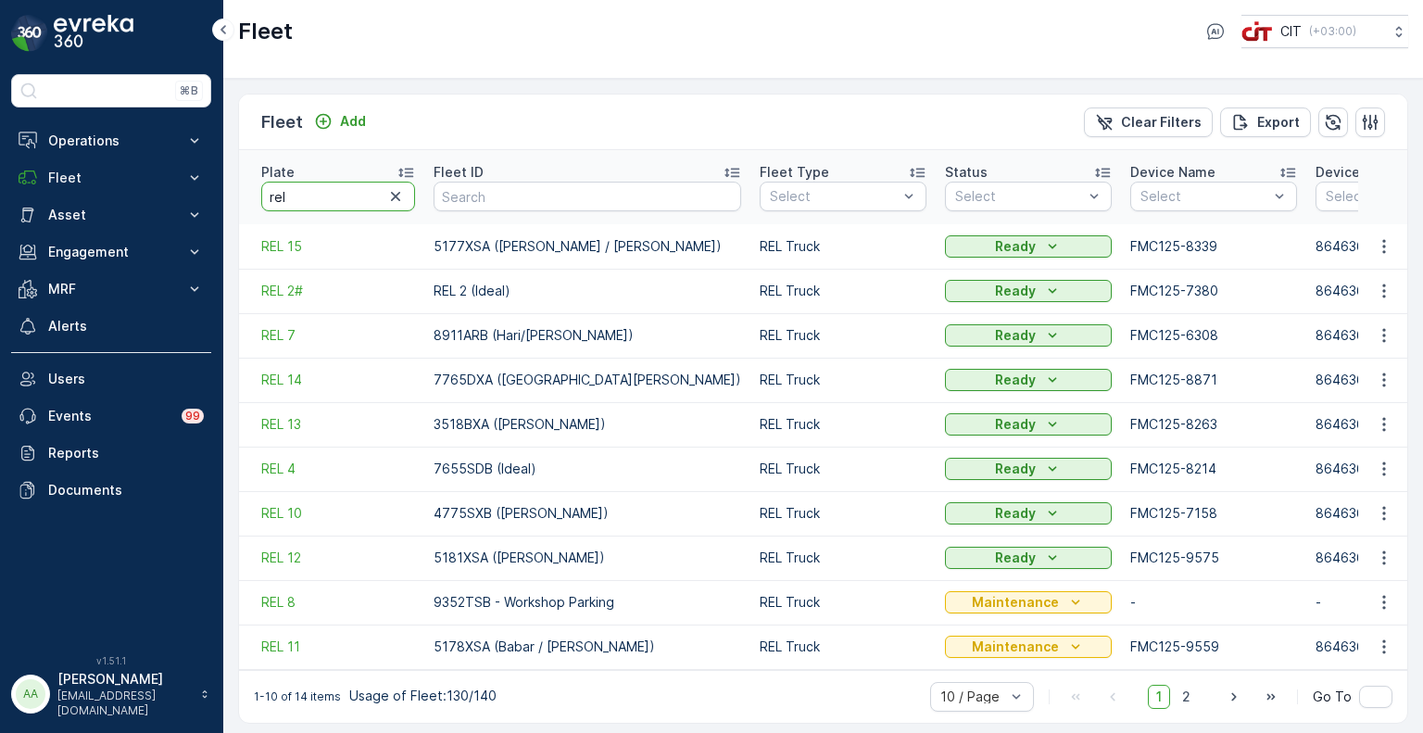
click at [344, 184] on input "rel" at bounding box center [338, 197] width 154 height 30
type input "rel 5"
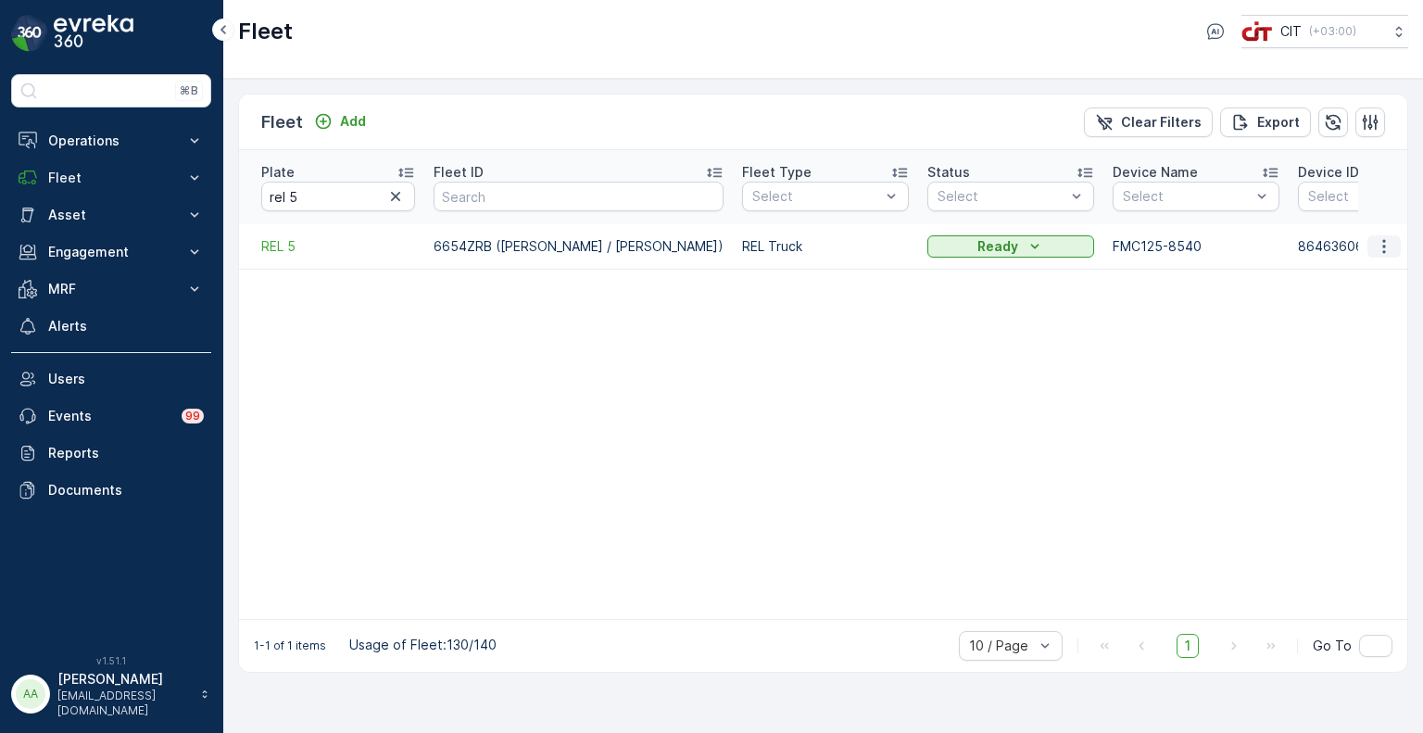
click at [1378, 237] on icon "button" at bounding box center [1384, 246] width 19 height 19
click at [1345, 309] on span "Attach Device" at bounding box center [1352, 306] width 89 height 19
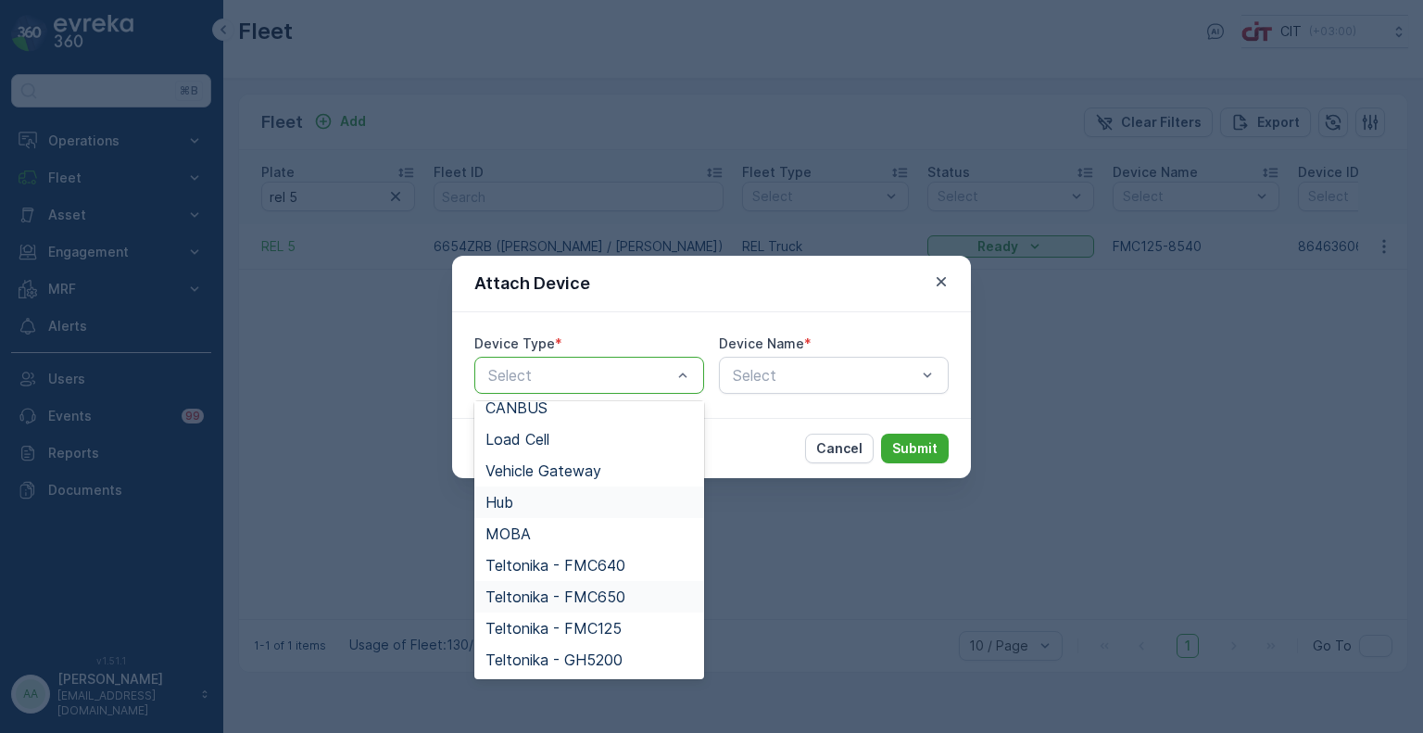
scroll to position [76, 0]
click at [590, 628] on span "Teltonika - FMC125" at bounding box center [553, 628] width 136 height 17
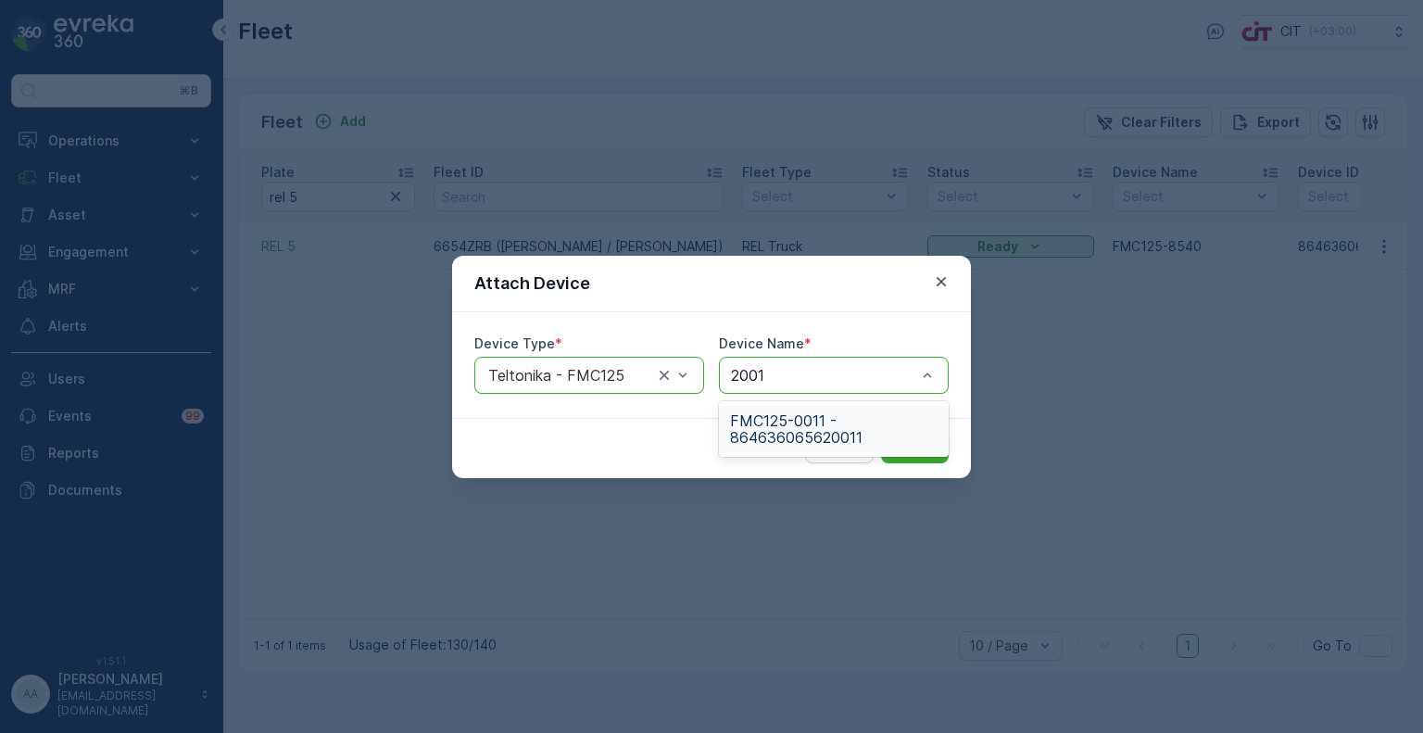
type input "20011"
click at [819, 423] on span "FMC125-0011 - 864636065620011" at bounding box center [834, 428] width 208 height 33
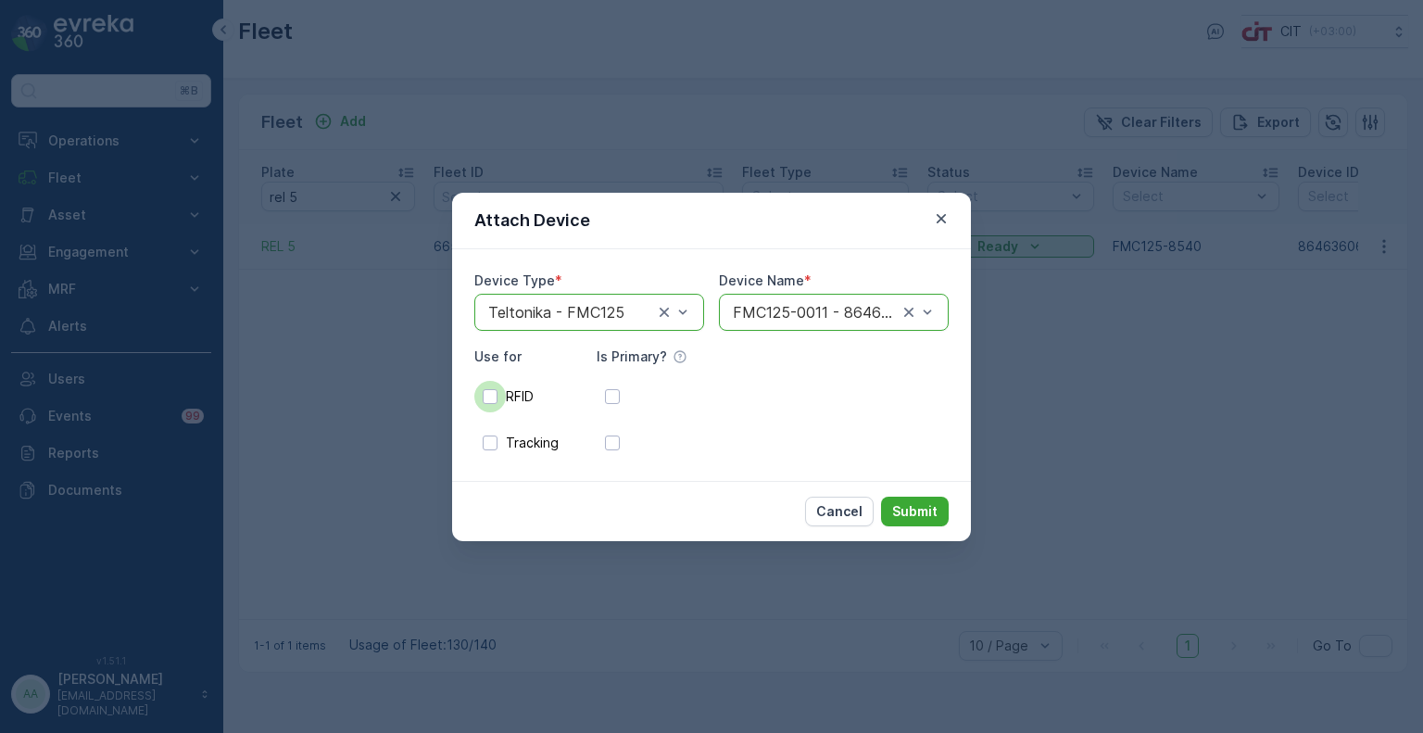
click at [491, 393] on div at bounding box center [490, 396] width 15 height 15
click at [474, 397] on input "RFID" at bounding box center [474, 397] width 0 height 0
click at [492, 439] on div at bounding box center [490, 442] width 15 height 15
click at [474, 443] on input "Tracking" at bounding box center [474, 443] width 0 height 0
click at [615, 403] on div at bounding box center [612, 396] width 15 height 15
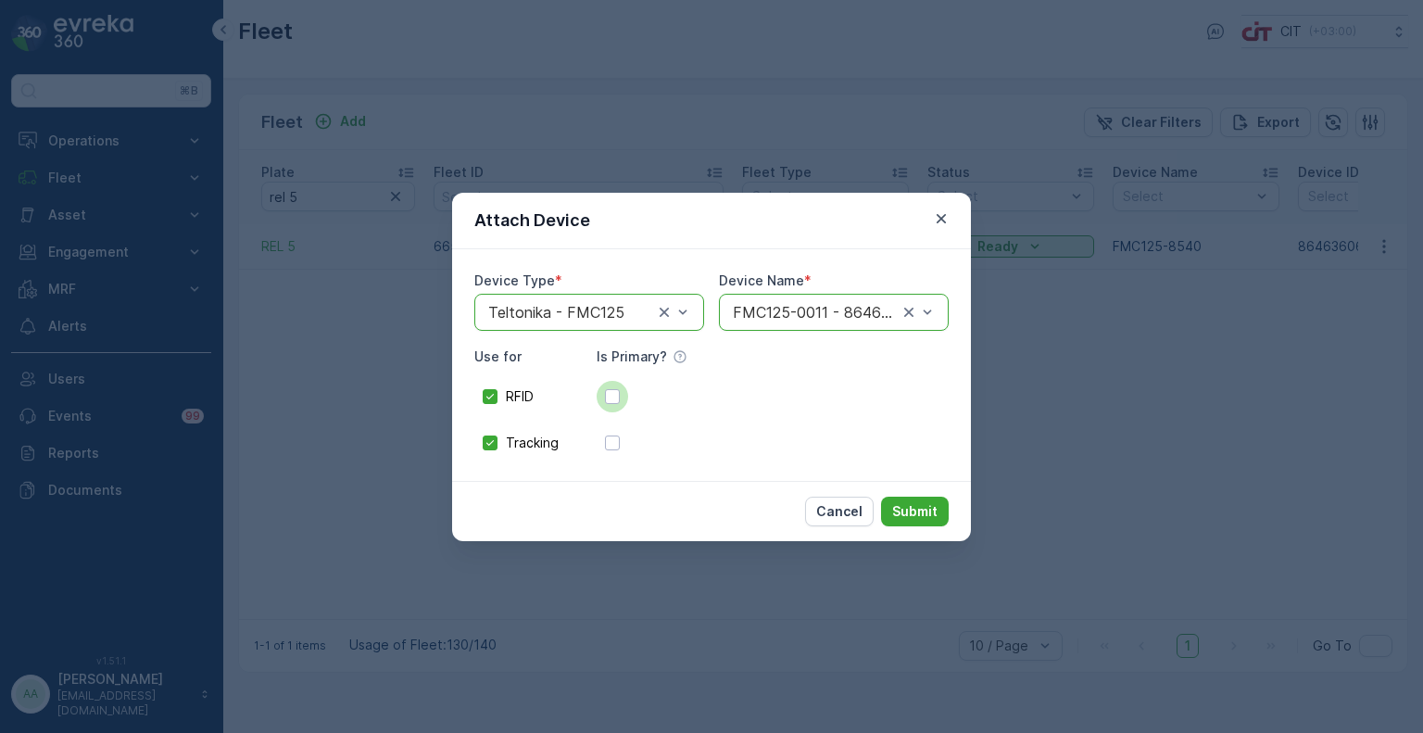
click at [597, 397] on input "checkbox" at bounding box center [597, 397] width 0 height 0
click at [612, 440] on div at bounding box center [612, 442] width 15 height 15
click at [597, 443] on input "checkbox" at bounding box center [597, 443] width 0 height 0
click at [927, 508] on p "Submit" at bounding box center [914, 511] width 45 height 19
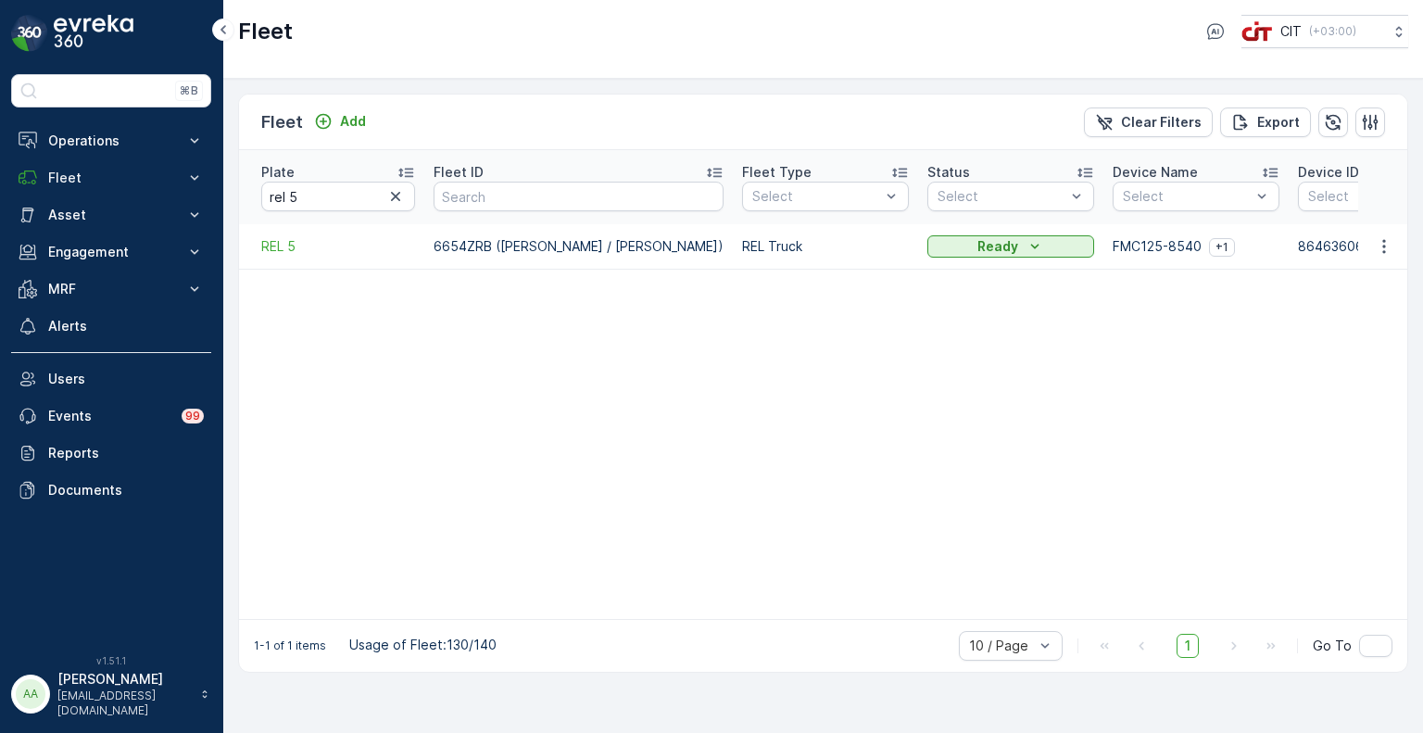
click at [326, 182] on input "rel 5" at bounding box center [338, 197] width 154 height 30
type input "rel 8"
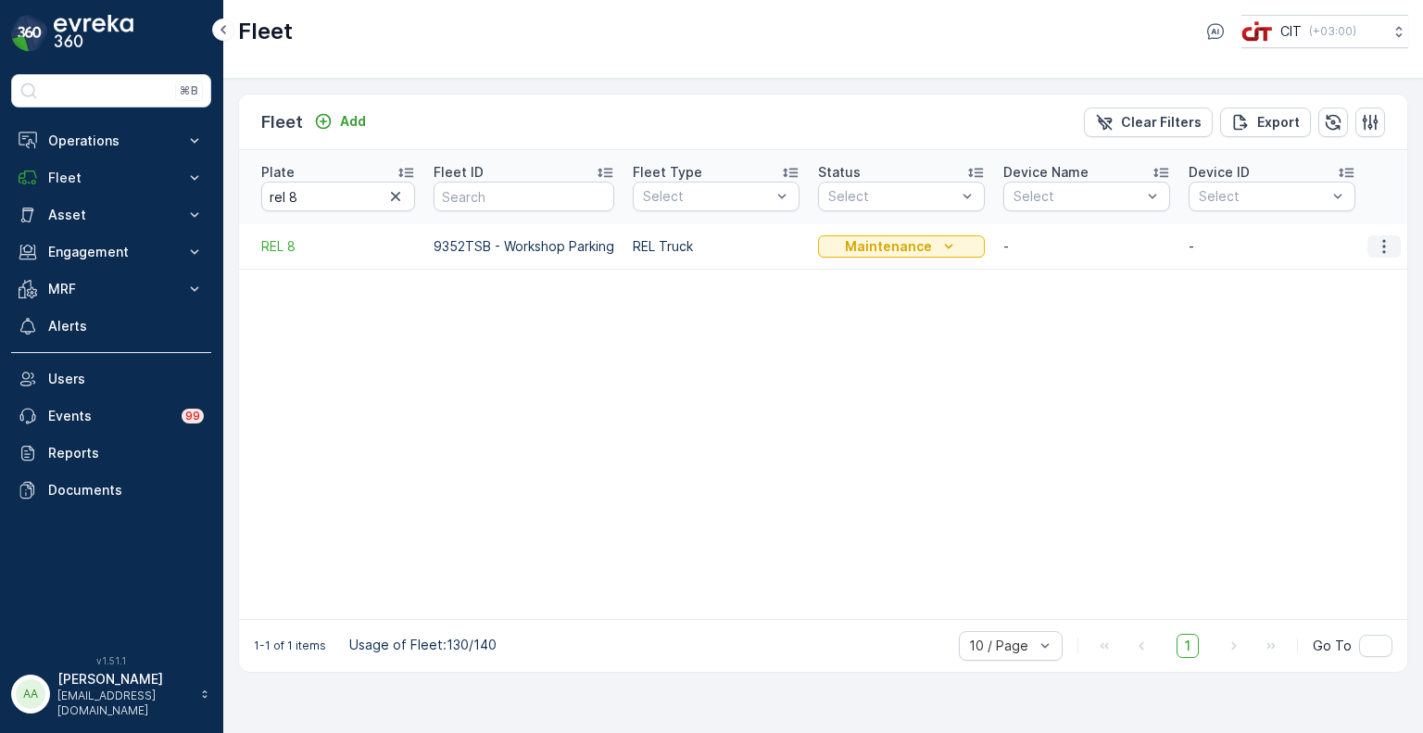
click at [1378, 237] on icon "button" at bounding box center [1384, 246] width 19 height 19
click at [1344, 299] on span "Attach Device" at bounding box center [1352, 306] width 89 height 19
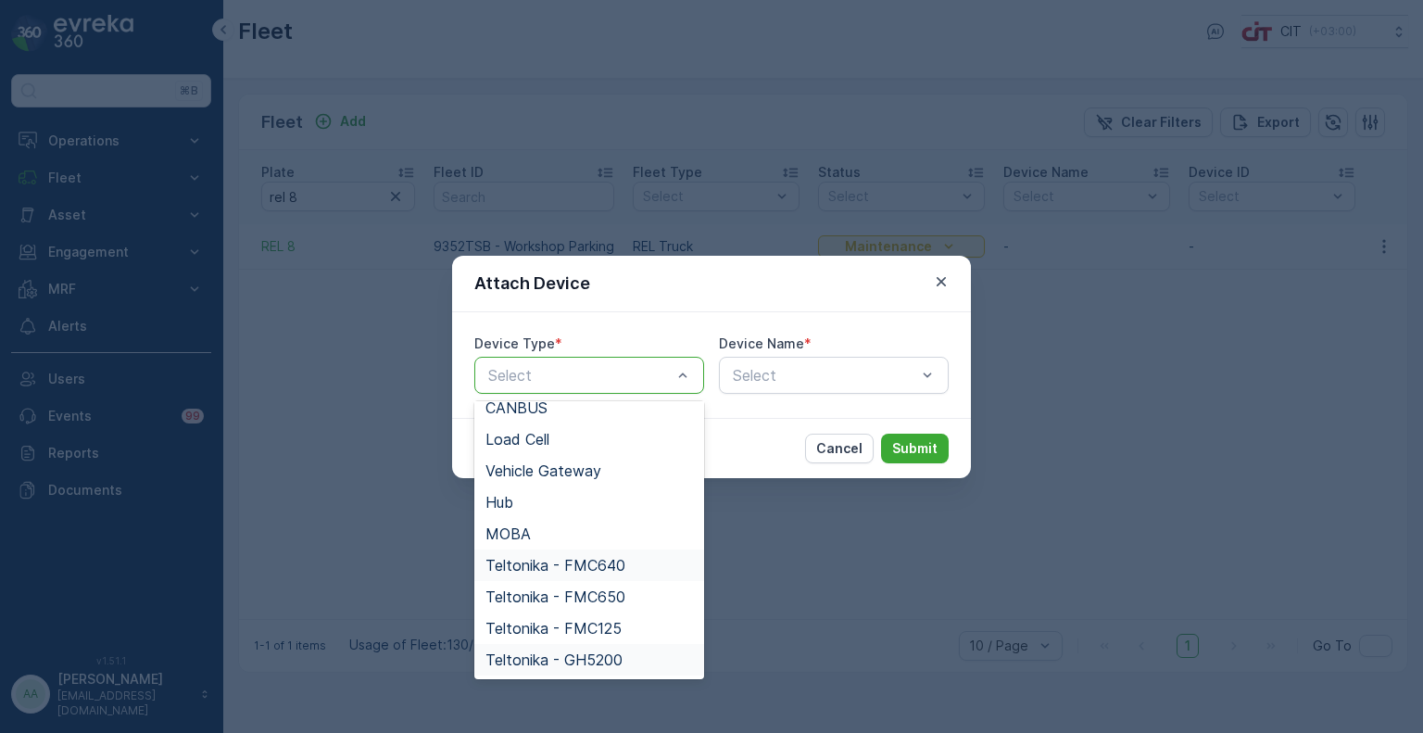
scroll to position [76, 0]
click at [572, 633] on span "Teltonika - FMC125" at bounding box center [553, 628] width 136 height 17
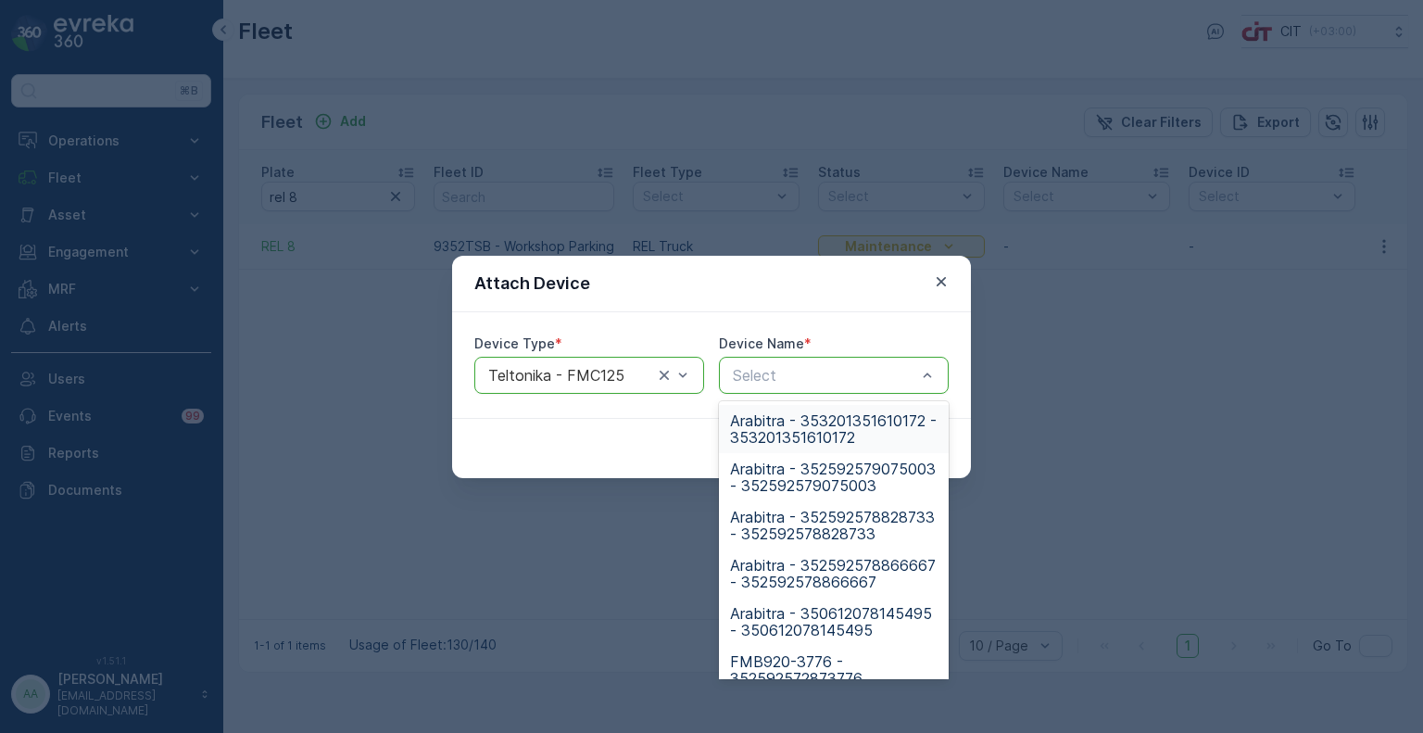
type input "864636065620011"
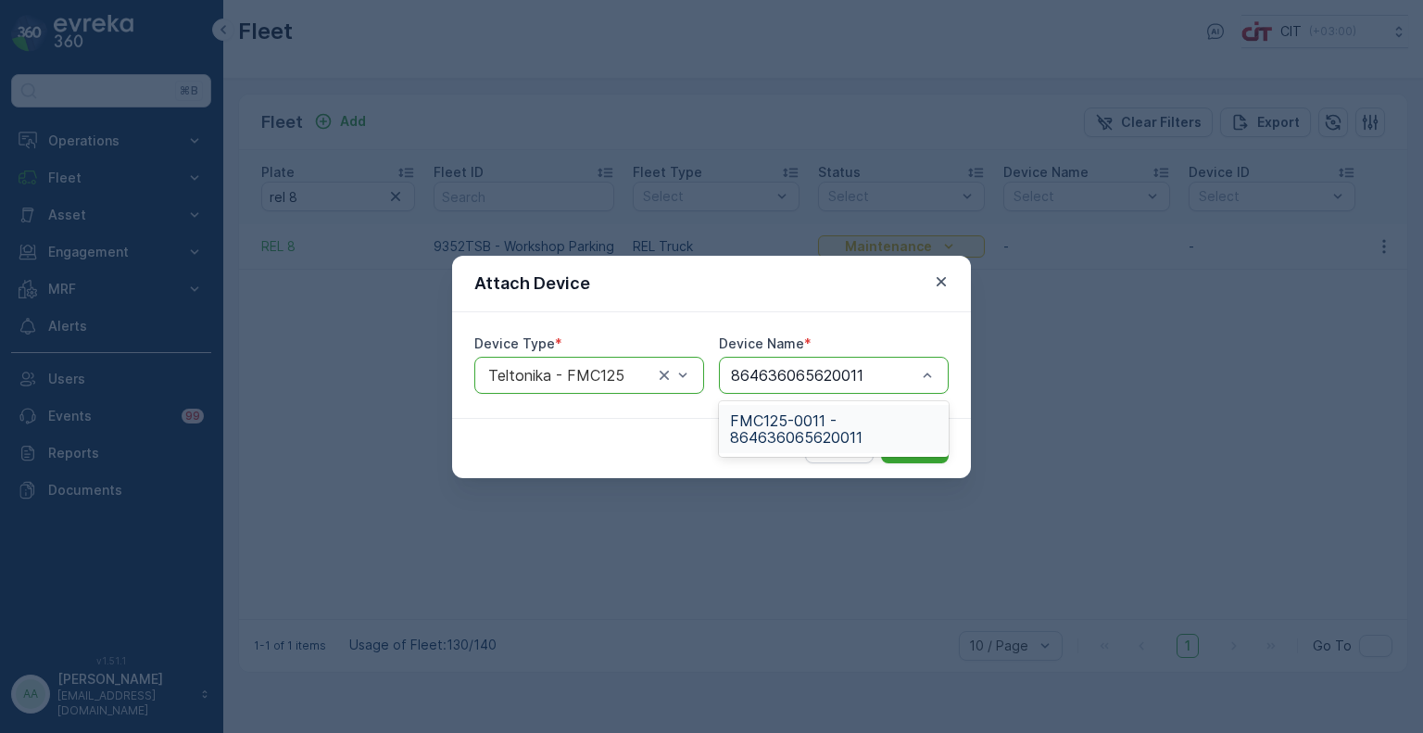
click at [788, 421] on span "FMC125-0011 - 864636065620011" at bounding box center [834, 428] width 208 height 33
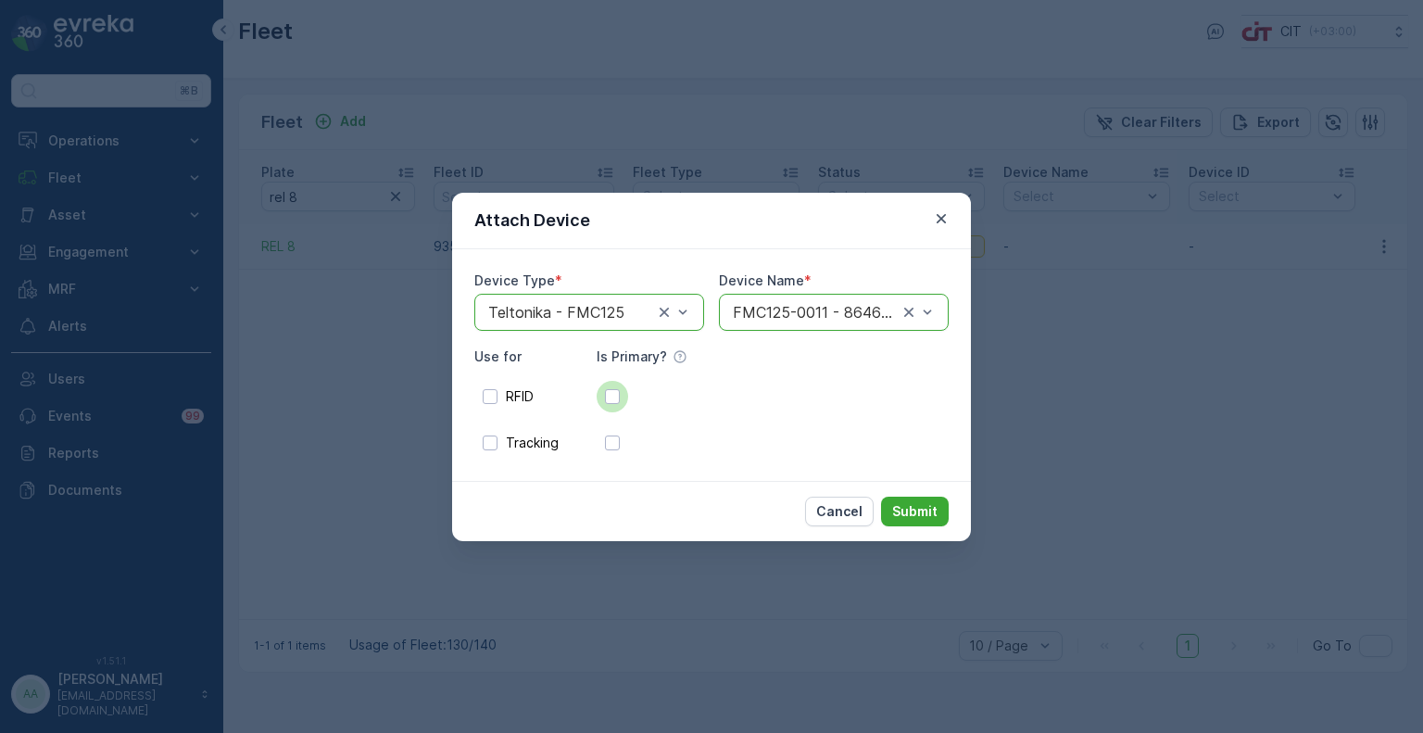
click at [621, 405] on div at bounding box center [612, 396] width 31 height 31
click at [597, 397] on input "checkbox" at bounding box center [597, 397] width 0 height 0
click at [608, 440] on div at bounding box center [612, 442] width 15 height 15
click at [597, 443] on input "checkbox" at bounding box center [597, 443] width 0 height 0
click at [901, 497] on button "Submit" at bounding box center [915, 512] width 68 height 30
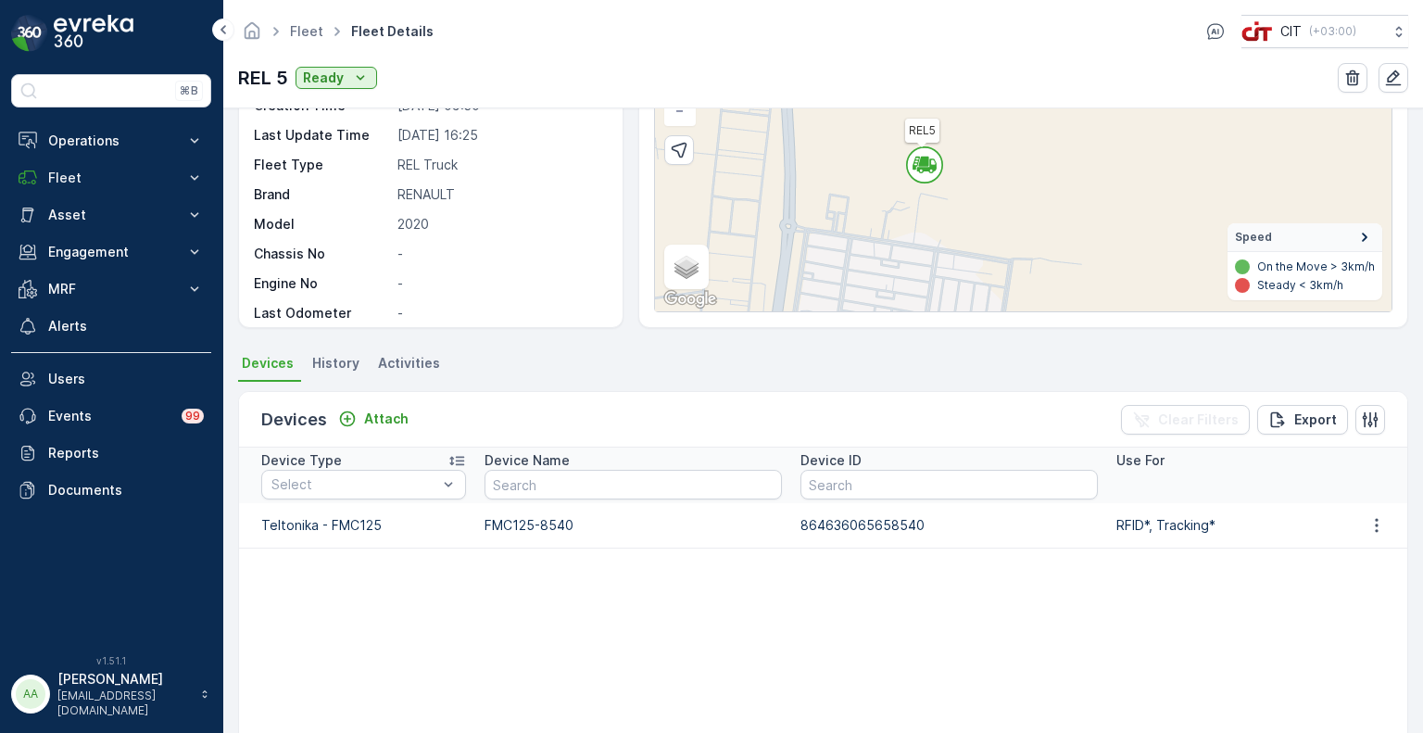
scroll to position [167, 0]
click at [367, 410] on p "Attach" at bounding box center [386, 418] width 44 height 19
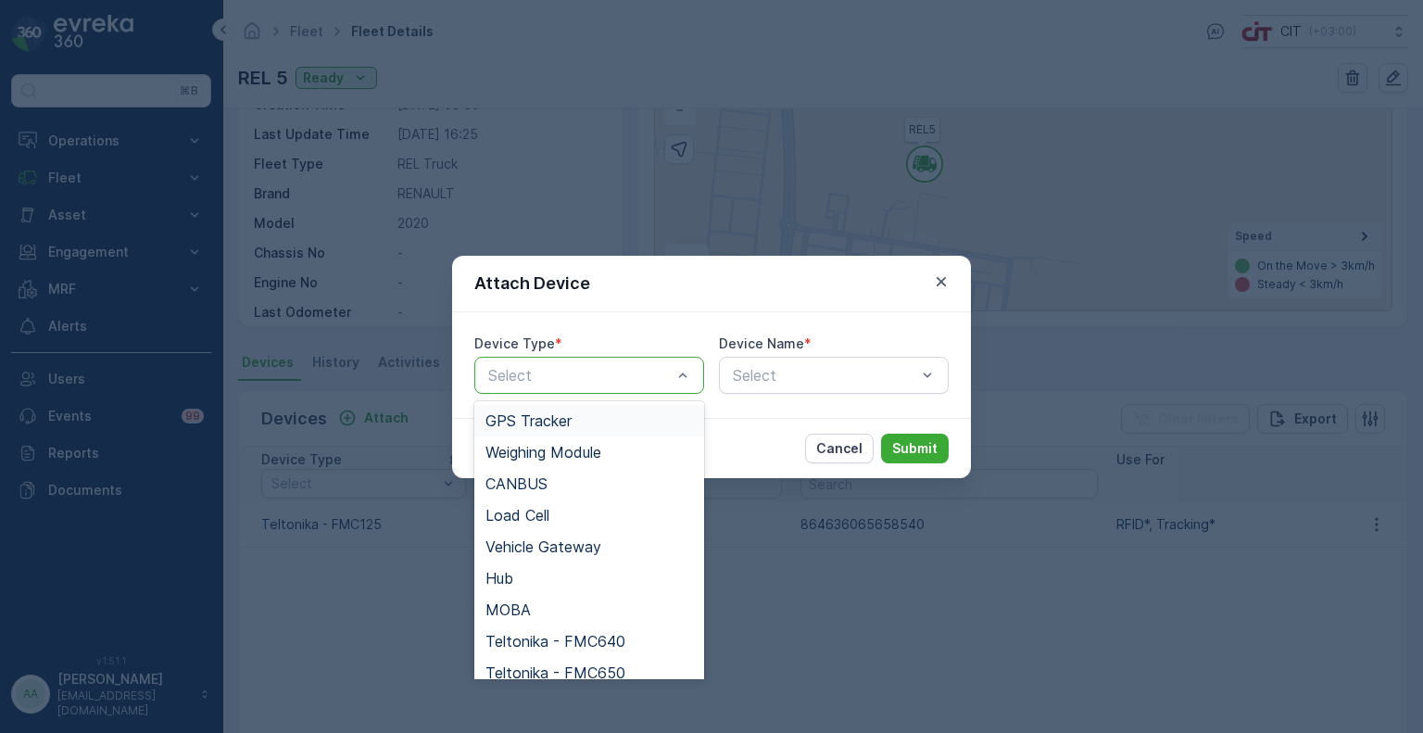
click at [585, 391] on div "Select" at bounding box center [589, 375] width 230 height 37
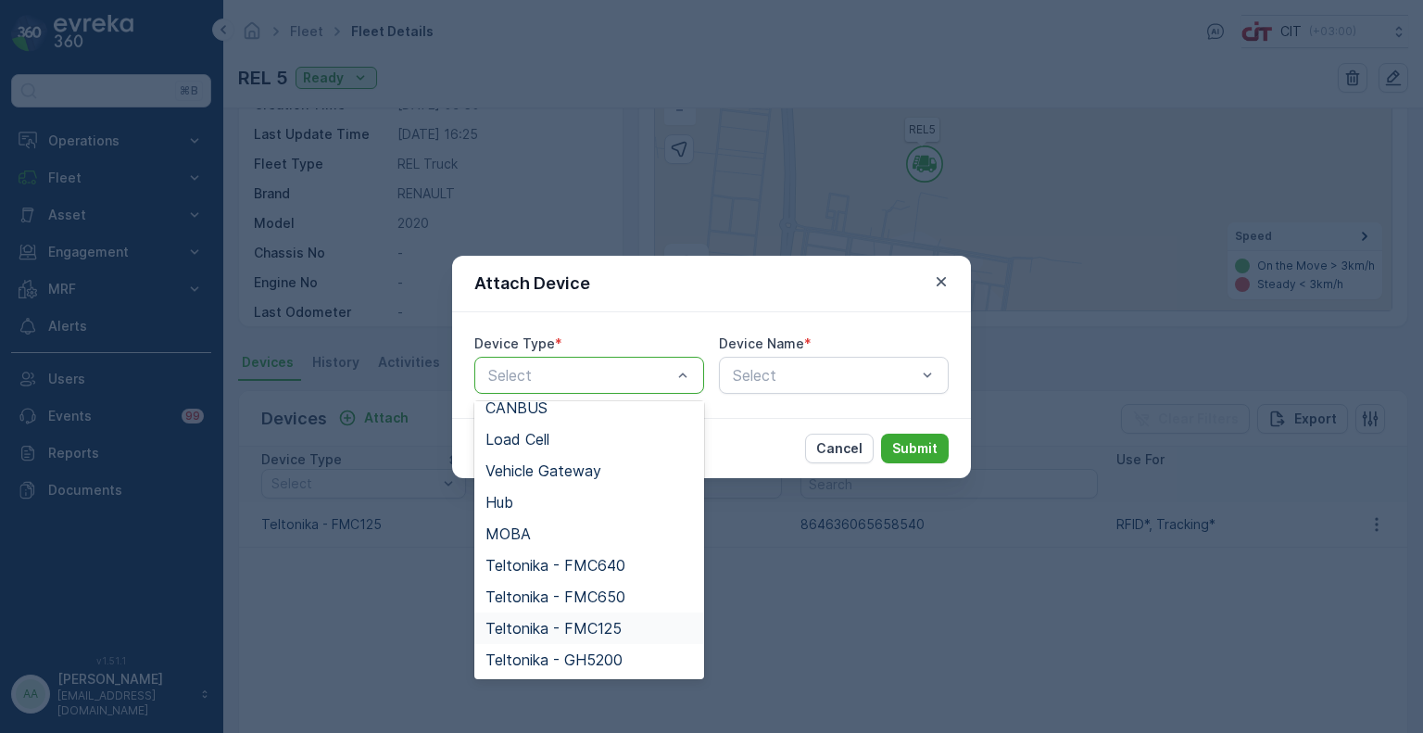
click at [583, 623] on span "Teltonika - FMC125" at bounding box center [553, 628] width 136 height 17
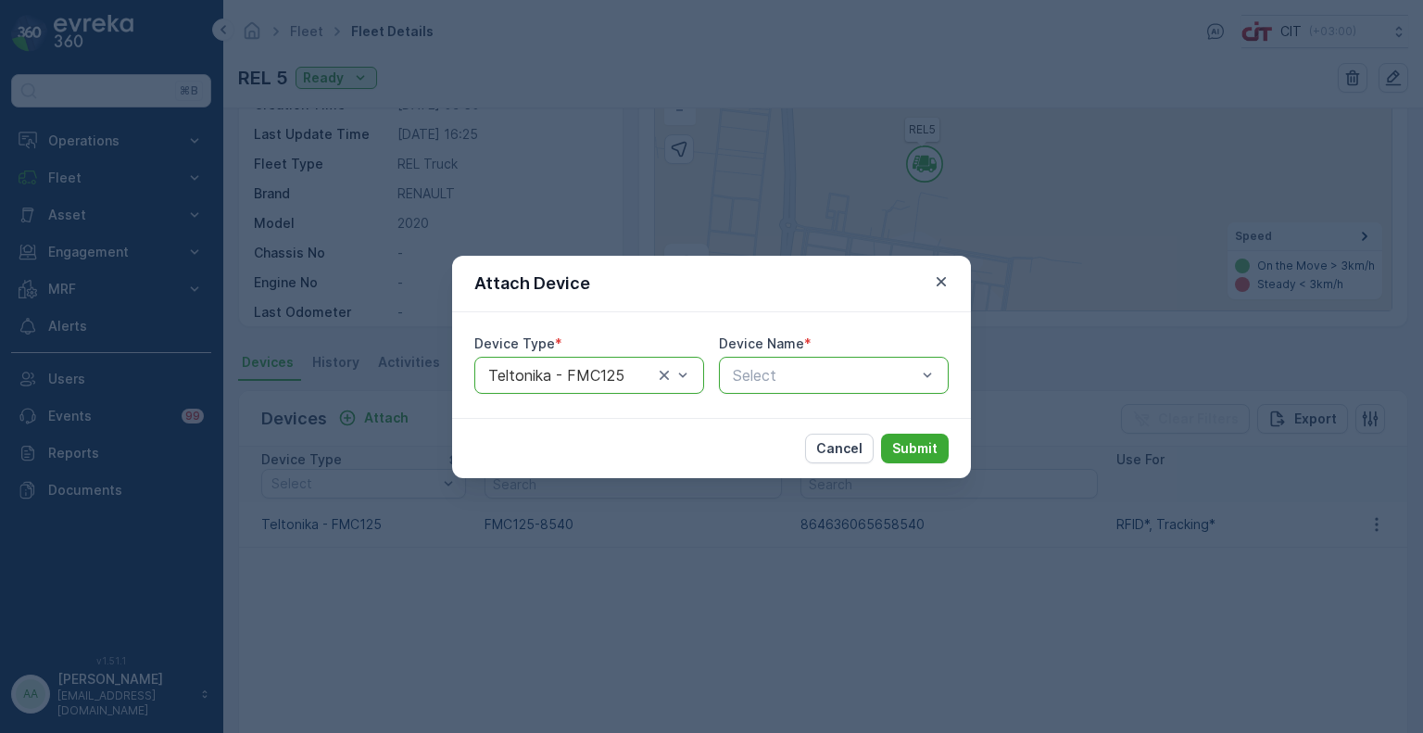
click at [781, 377] on div at bounding box center [824, 375] width 187 height 17
click at [799, 370] on div at bounding box center [824, 375] width 187 height 17
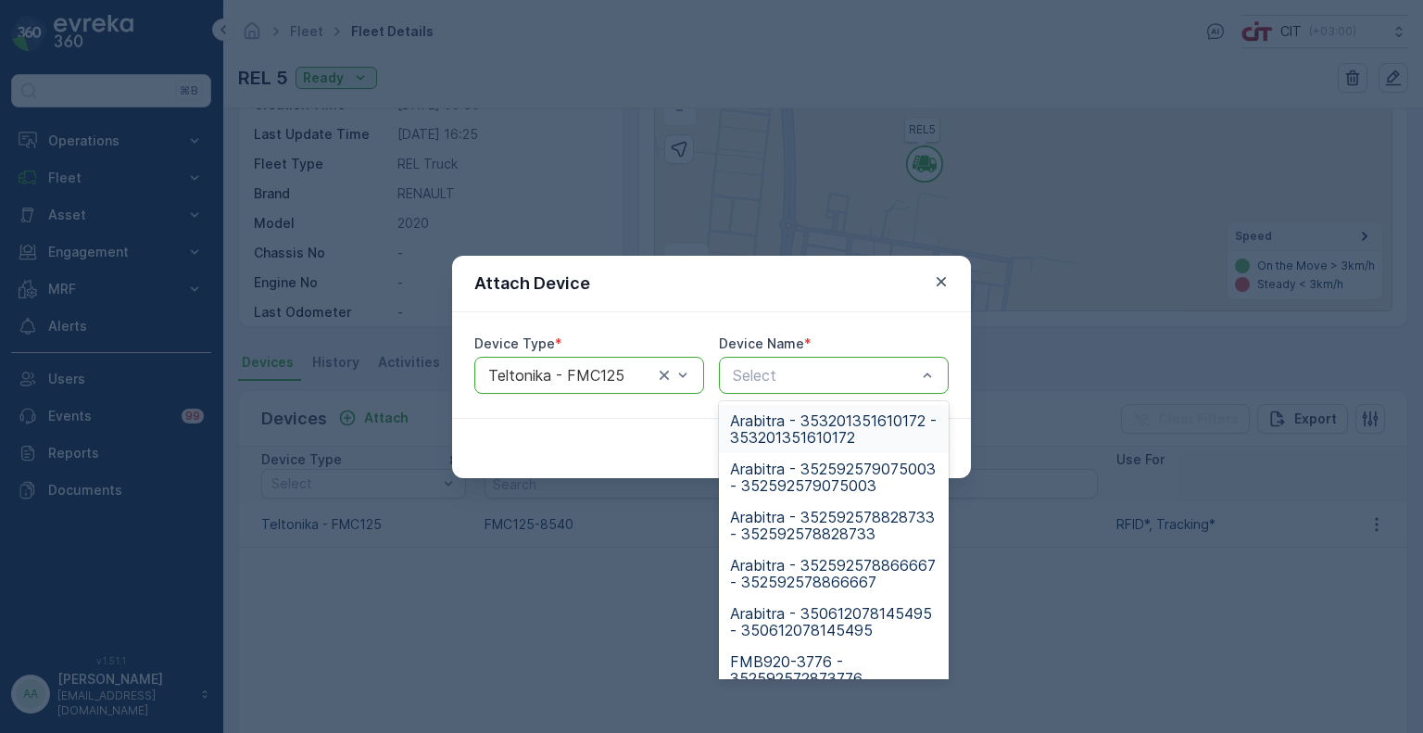
click at [799, 370] on div at bounding box center [824, 375] width 187 height 17
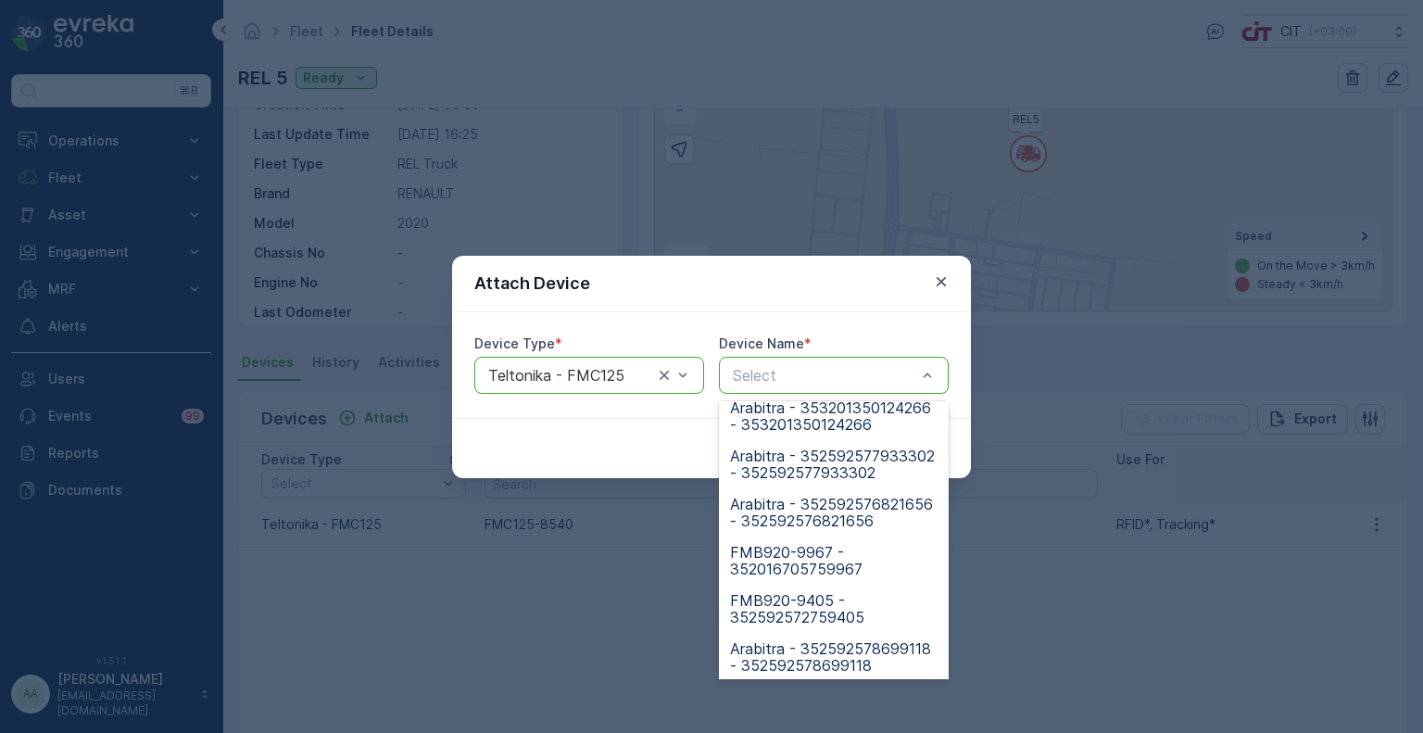
scroll to position [1074, 0]
click at [771, 379] on div at bounding box center [824, 375] width 187 height 17
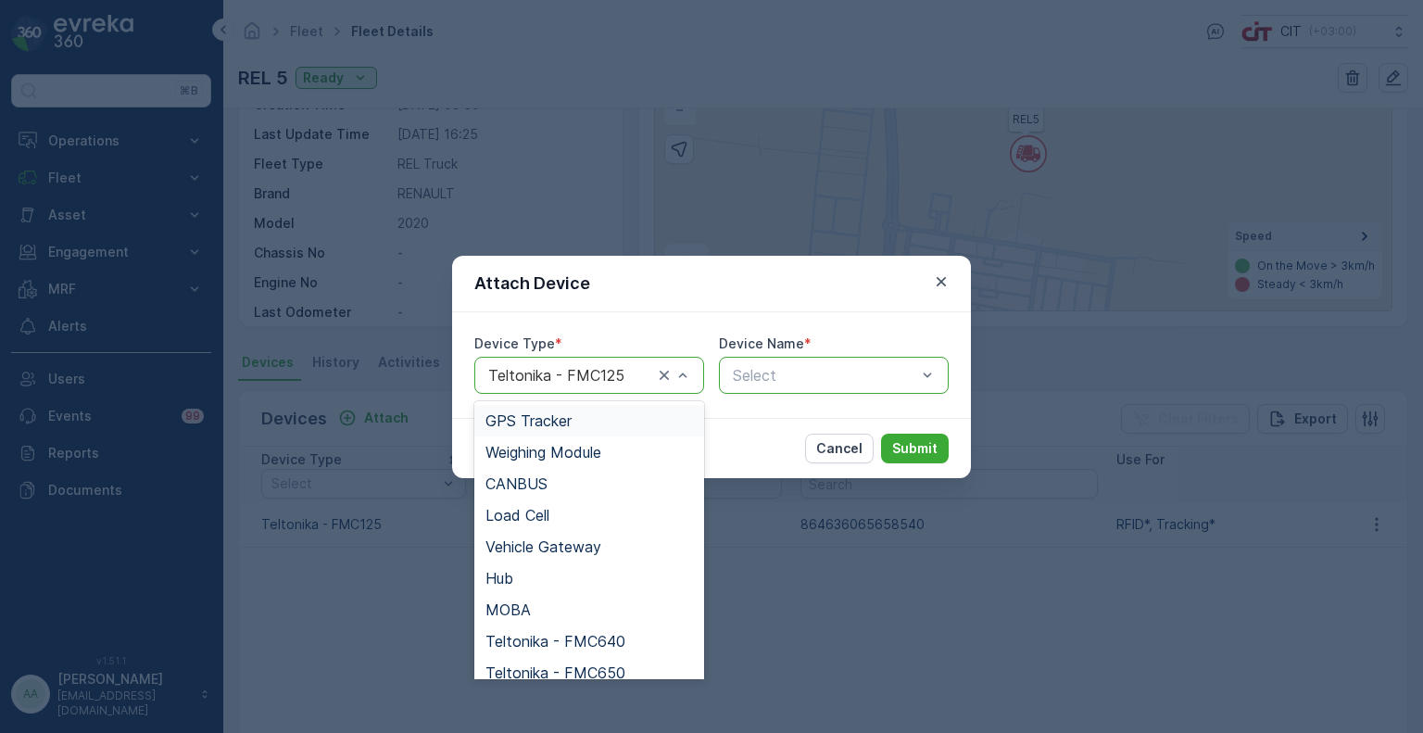
click at [589, 375] on div at bounding box center [570, 375] width 169 height 17
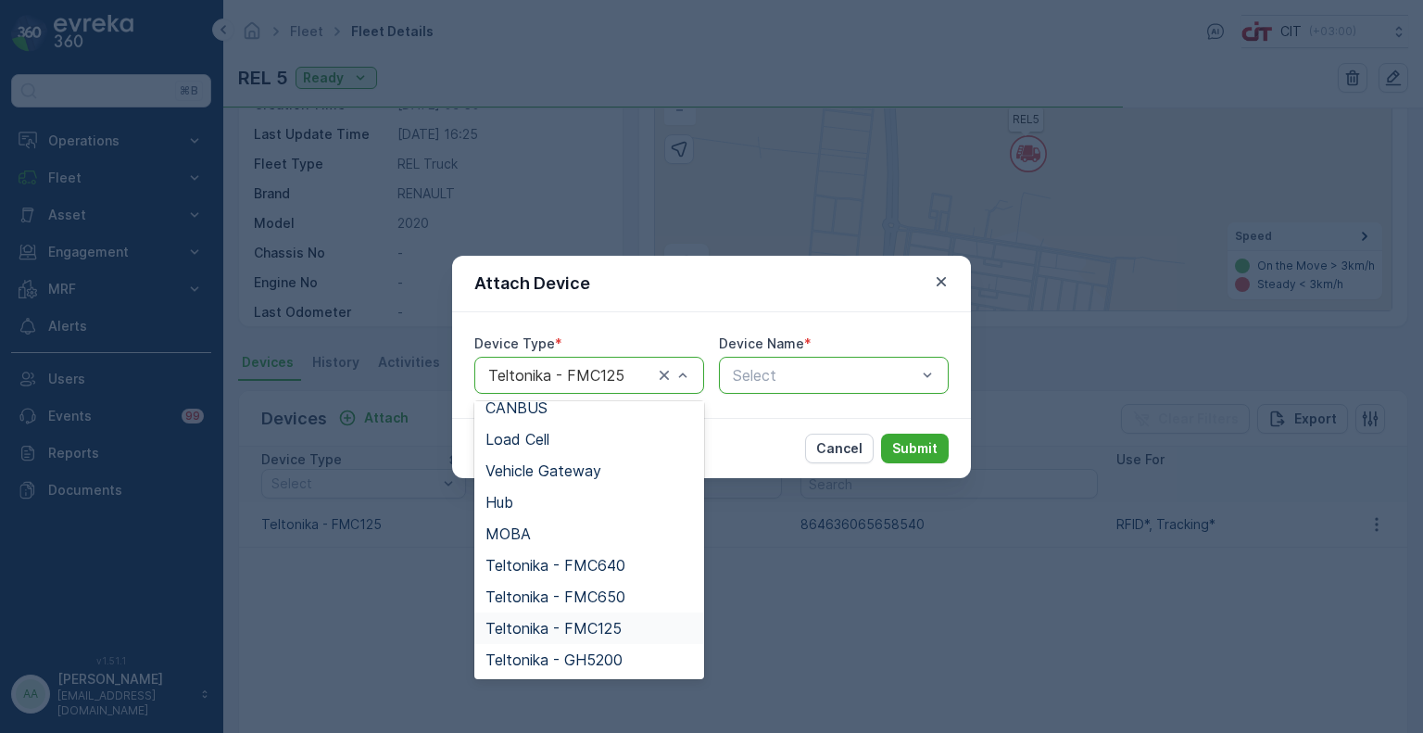
scroll to position [76, 0]
click at [580, 620] on span "Teltonika - FMC125" at bounding box center [553, 628] width 136 height 17
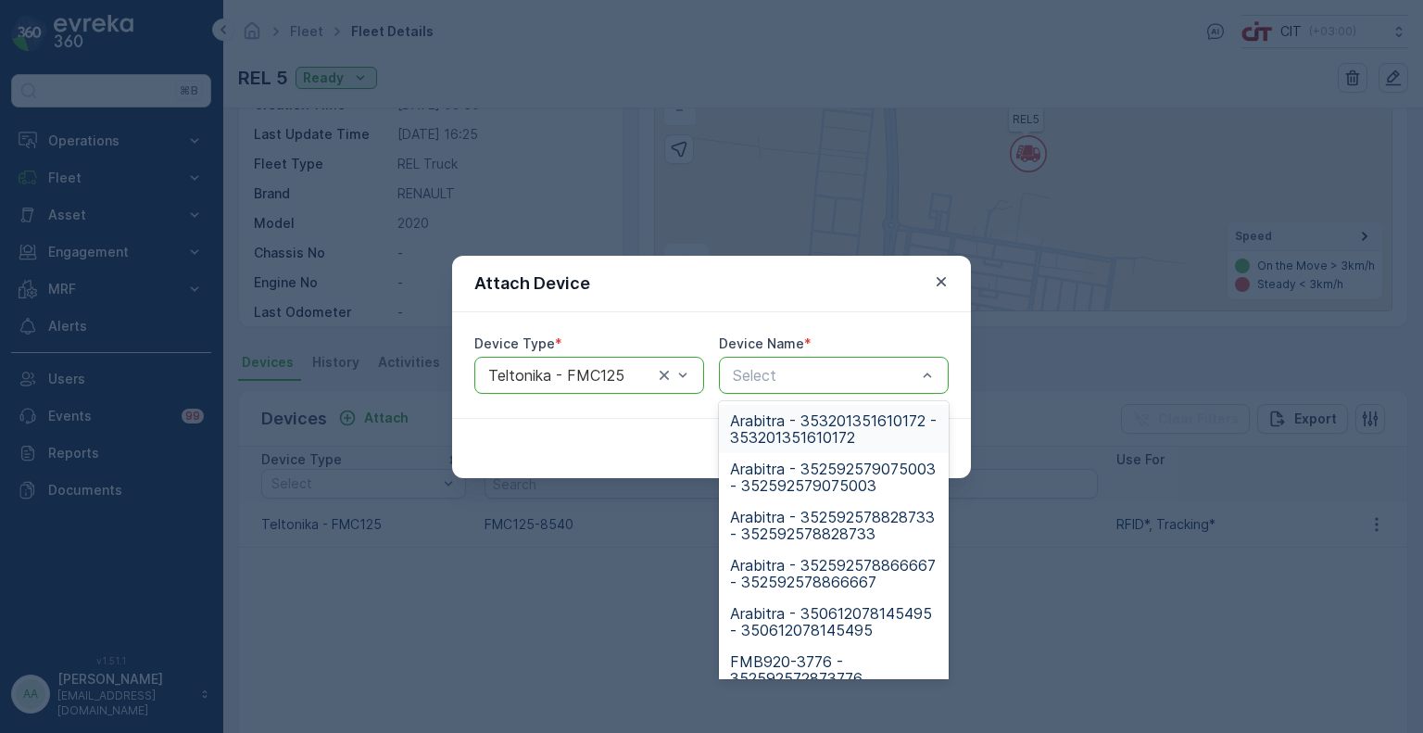
click at [776, 371] on div at bounding box center [824, 375] width 187 height 17
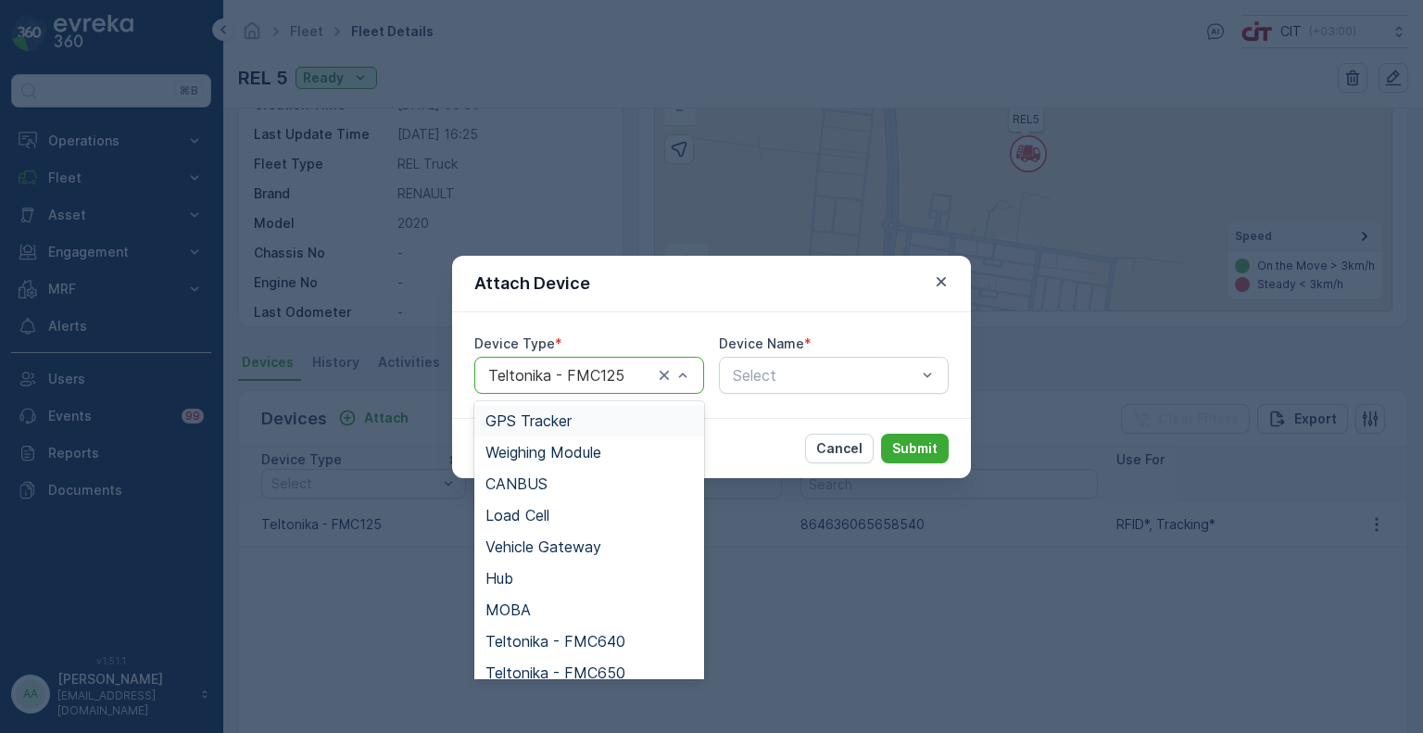
click at [561, 370] on div at bounding box center [570, 375] width 169 height 17
click at [562, 636] on span "Teltonika - FMC640" at bounding box center [555, 641] width 140 height 17
click at [622, 384] on div "Teltonika - FMC640" at bounding box center [589, 375] width 230 height 37
click at [590, 667] on span "Teltonika - FMC650" at bounding box center [555, 672] width 140 height 17
click at [625, 377] on div at bounding box center [570, 375] width 169 height 17
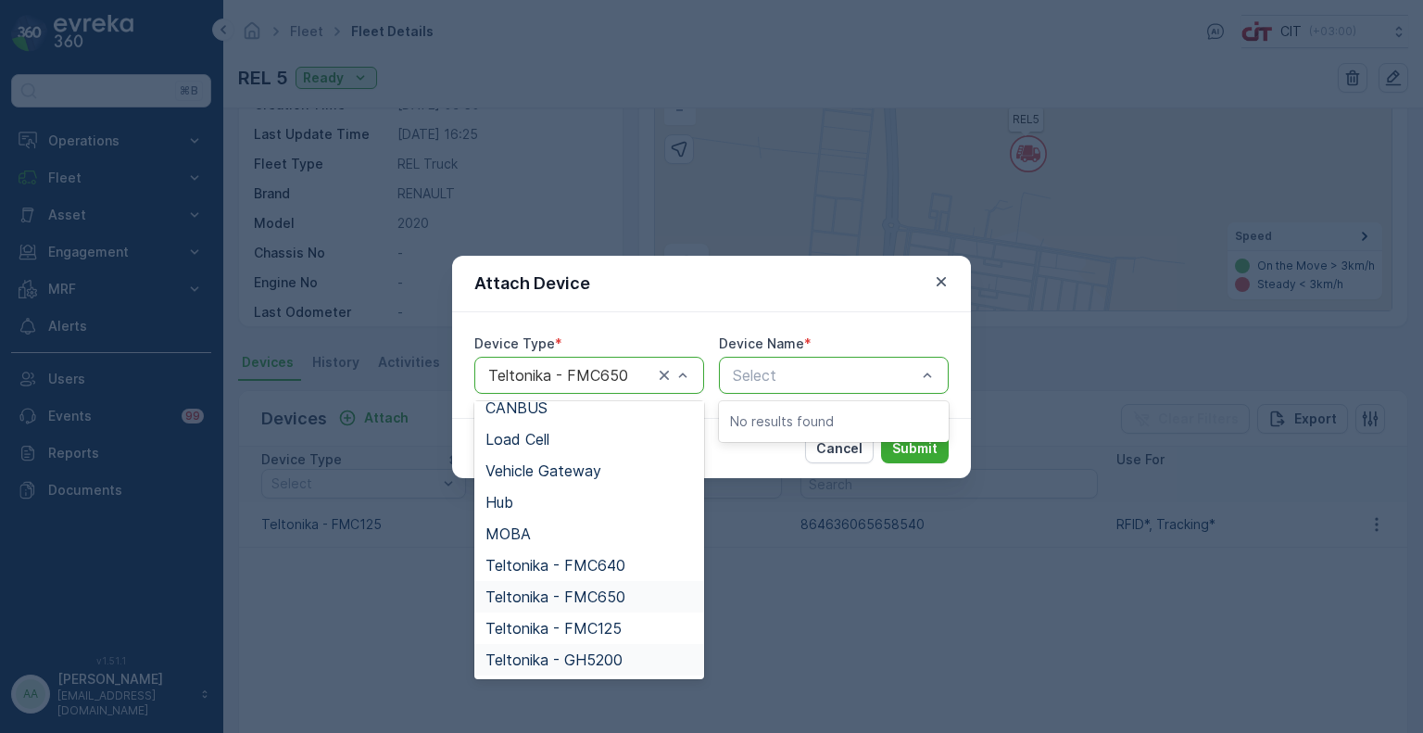
click at [582, 662] on span "Teltonika - GH5200" at bounding box center [553, 659] width 137 height 17
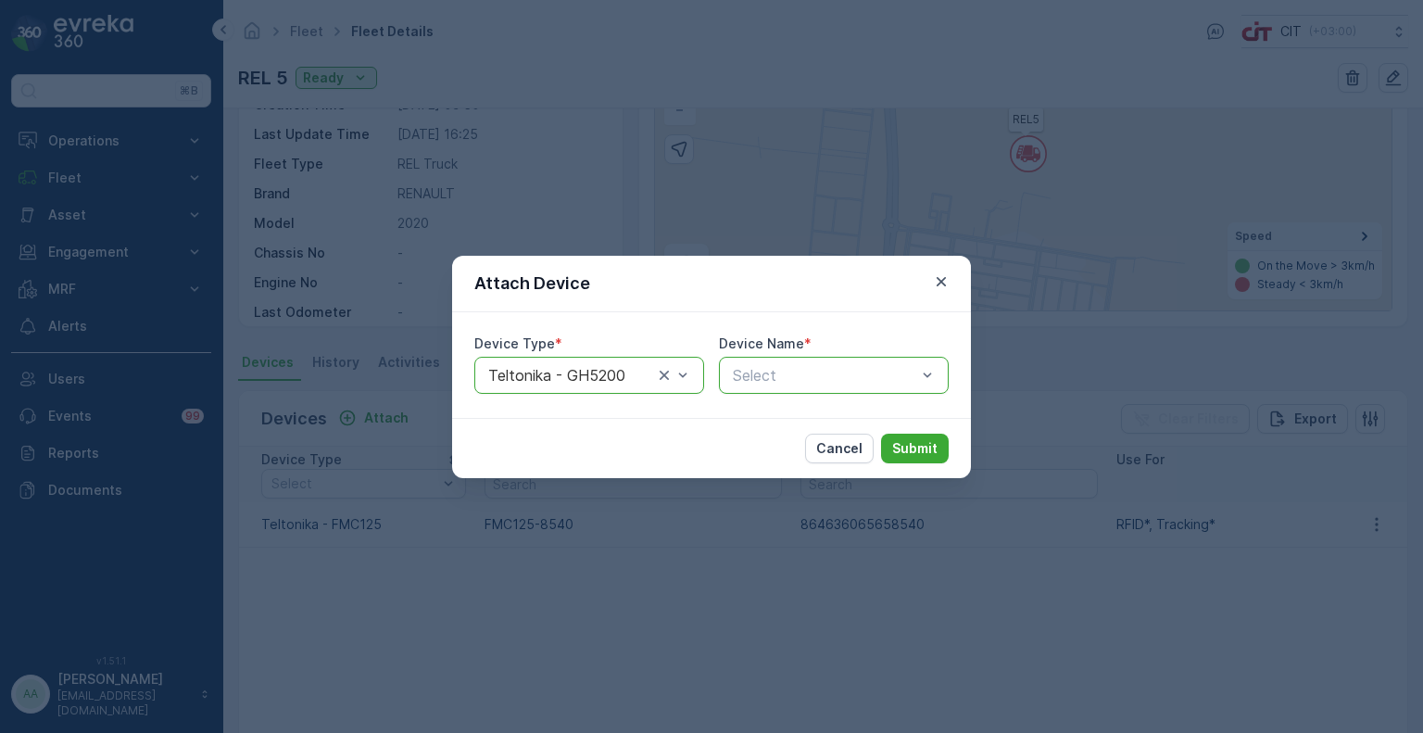
click at [775, 380] on div at bounding box center [824, 375] width 187 height 17
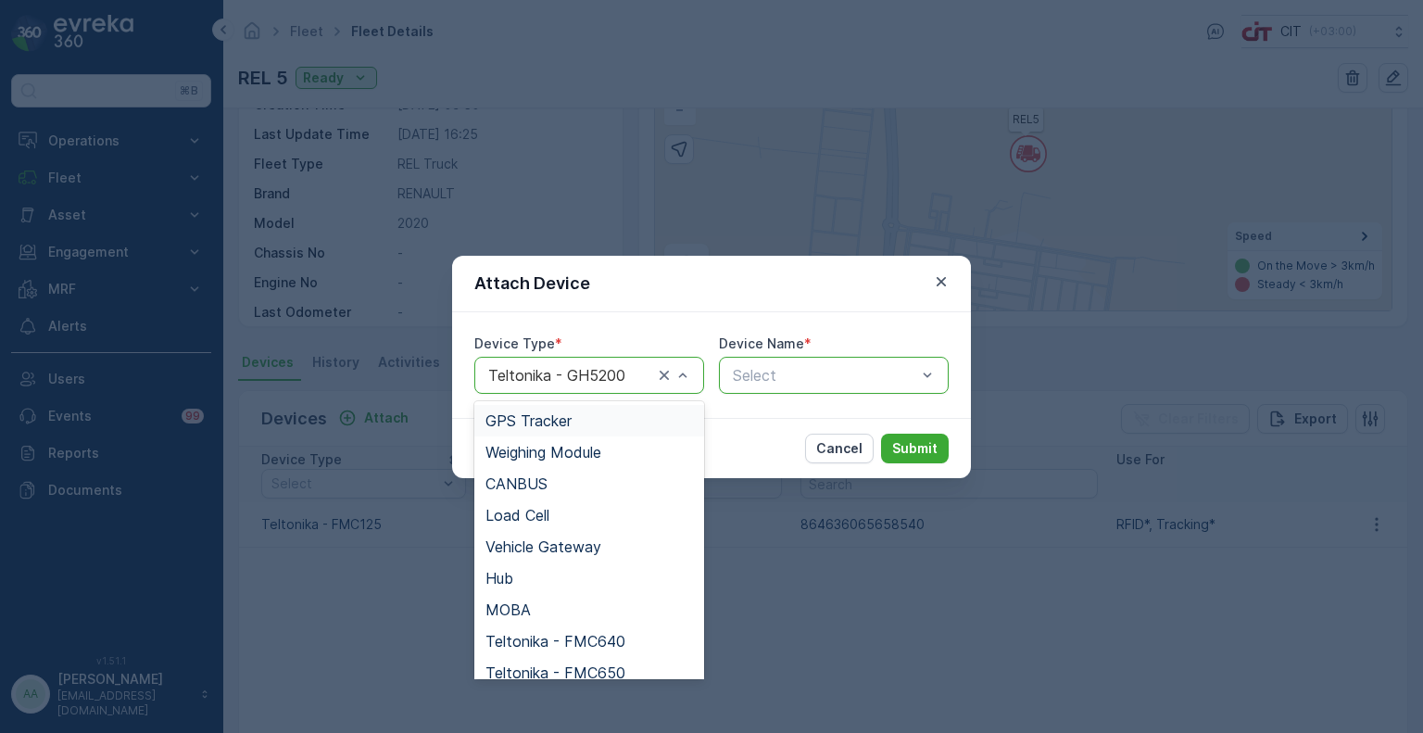
click at [576, 388] on div "Teltonika - GH5200" at bounding box center [589, 375] width 230 height 37
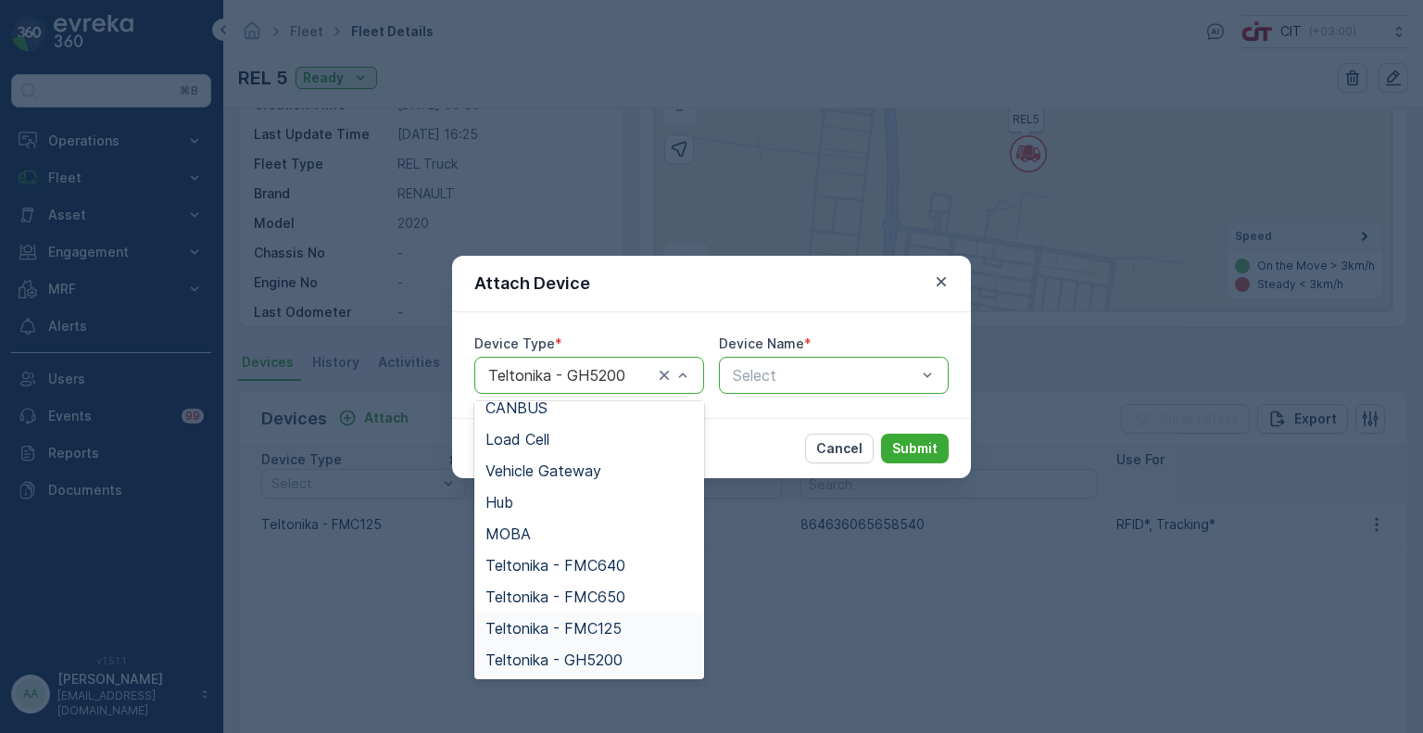
click at [582, 626] on span "Teltonika - FMC125" at bounding box center [553, 628] width 136 height 17
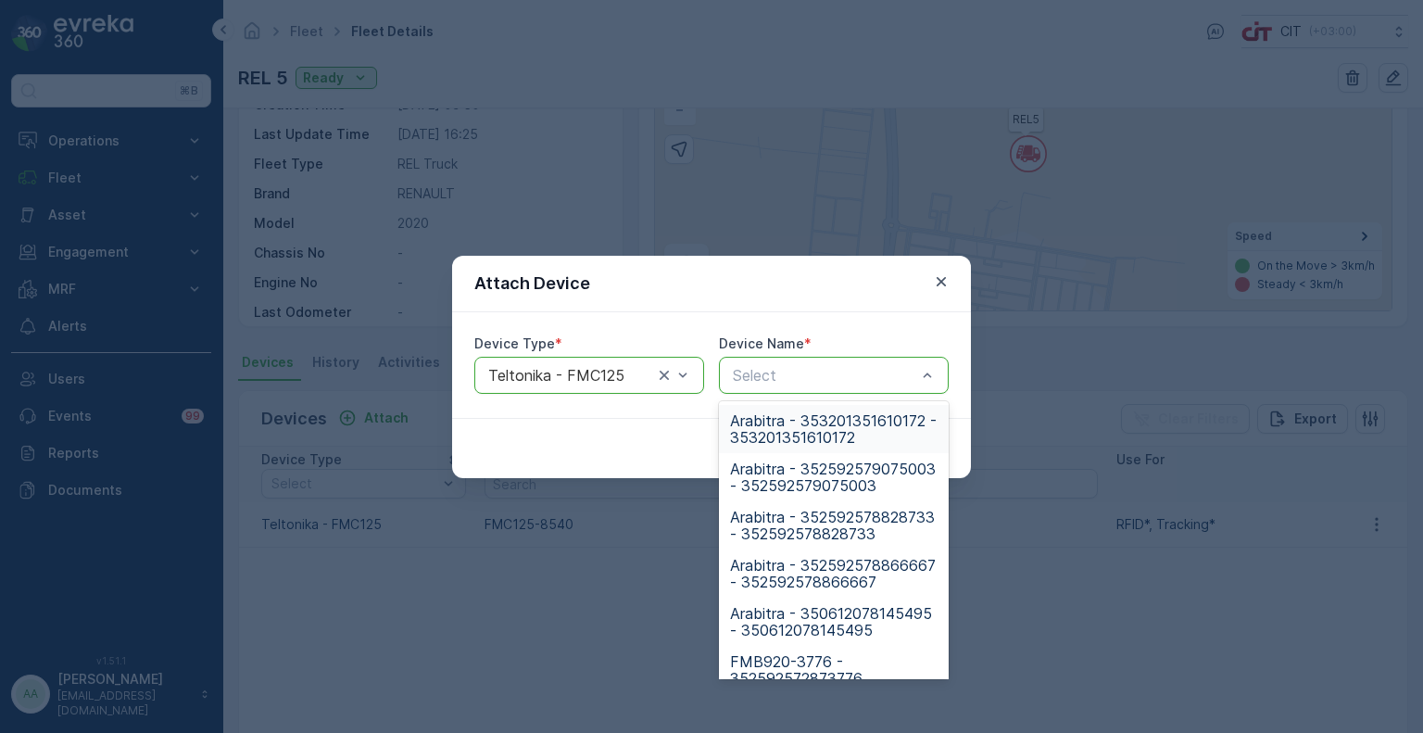
click at [773, 364] on p "Select" at bounding box center [824, 375] width 183 height 22
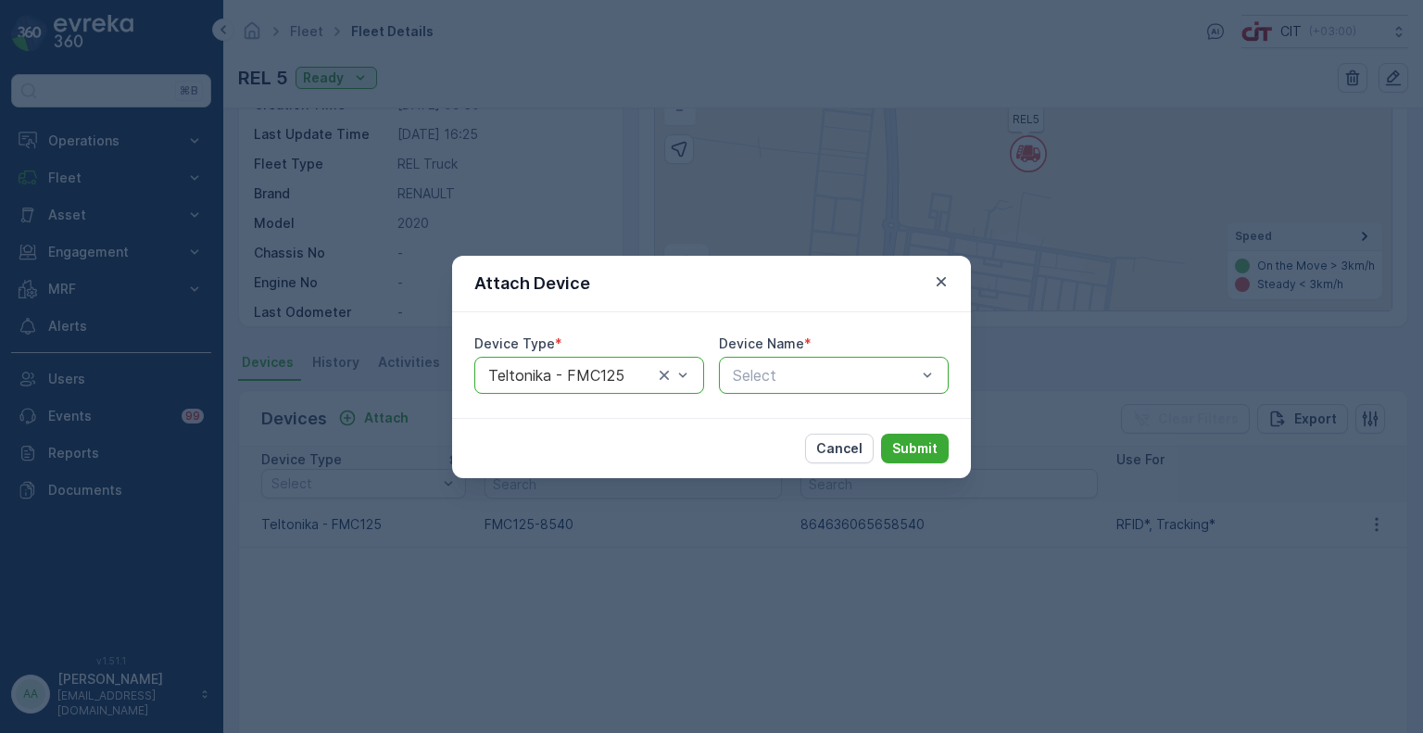
click at [773, 364] on p "Select" at bounding box center [824, 375] width 183 height 22
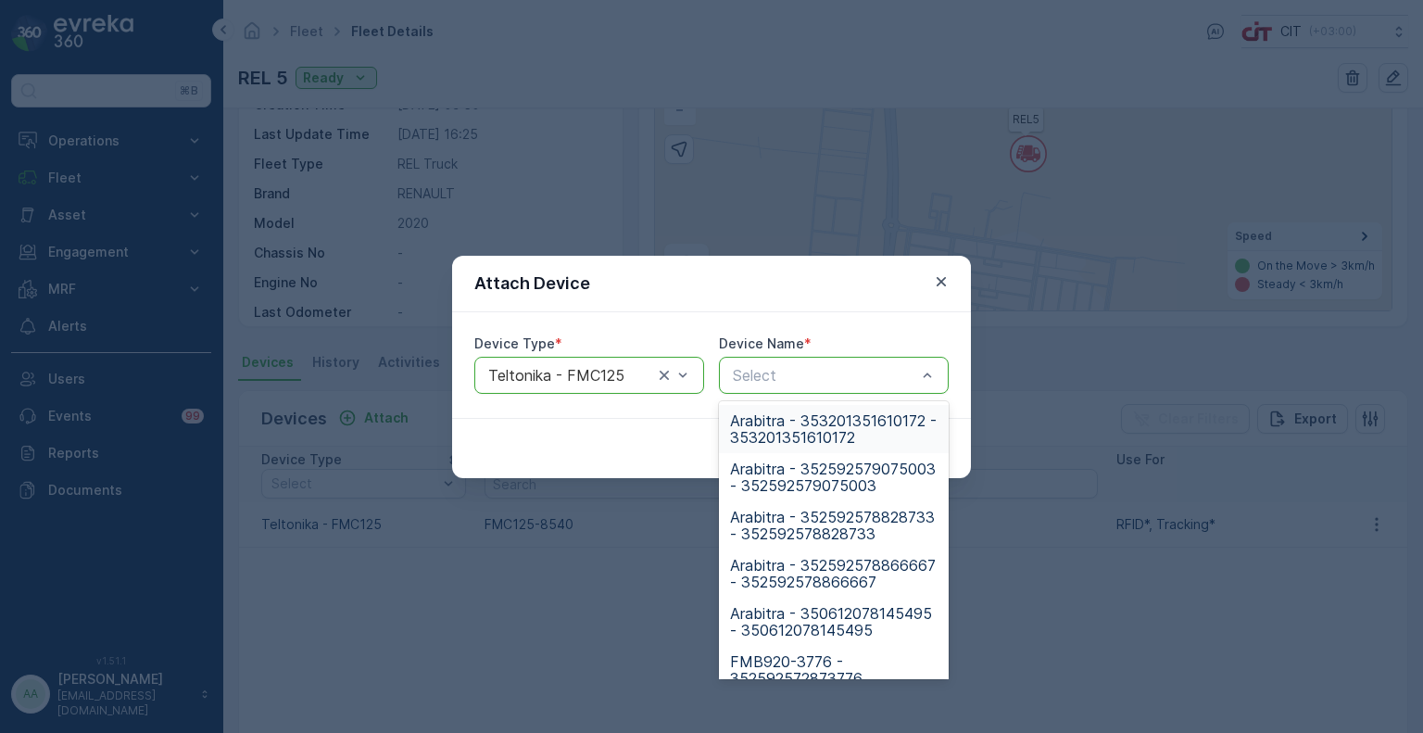
click at [773, 364] on p "Select" at bounding box center [824, 375] width 183 height 22
click at [938, 286] on icon "button" at bounding box center [941, 281] width 19 height 19
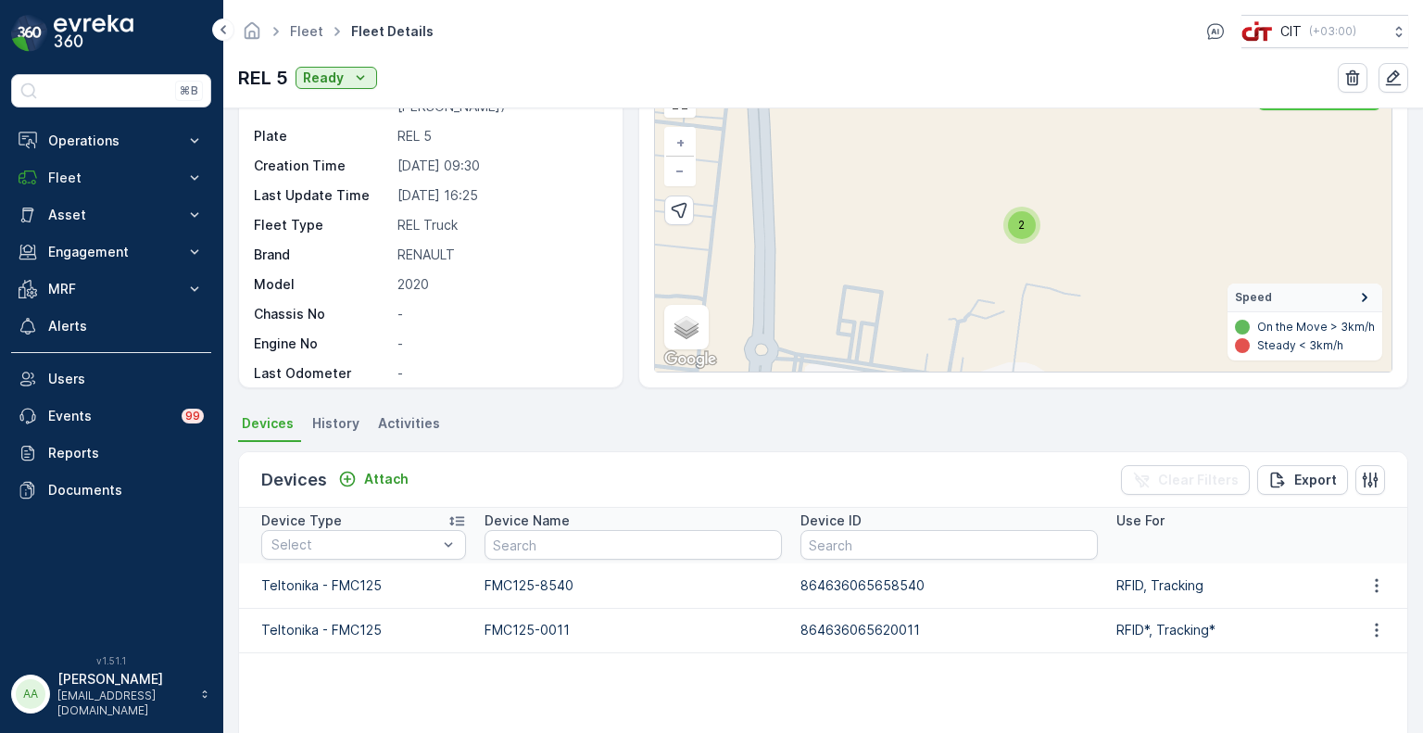
scroll to position [110, 0]
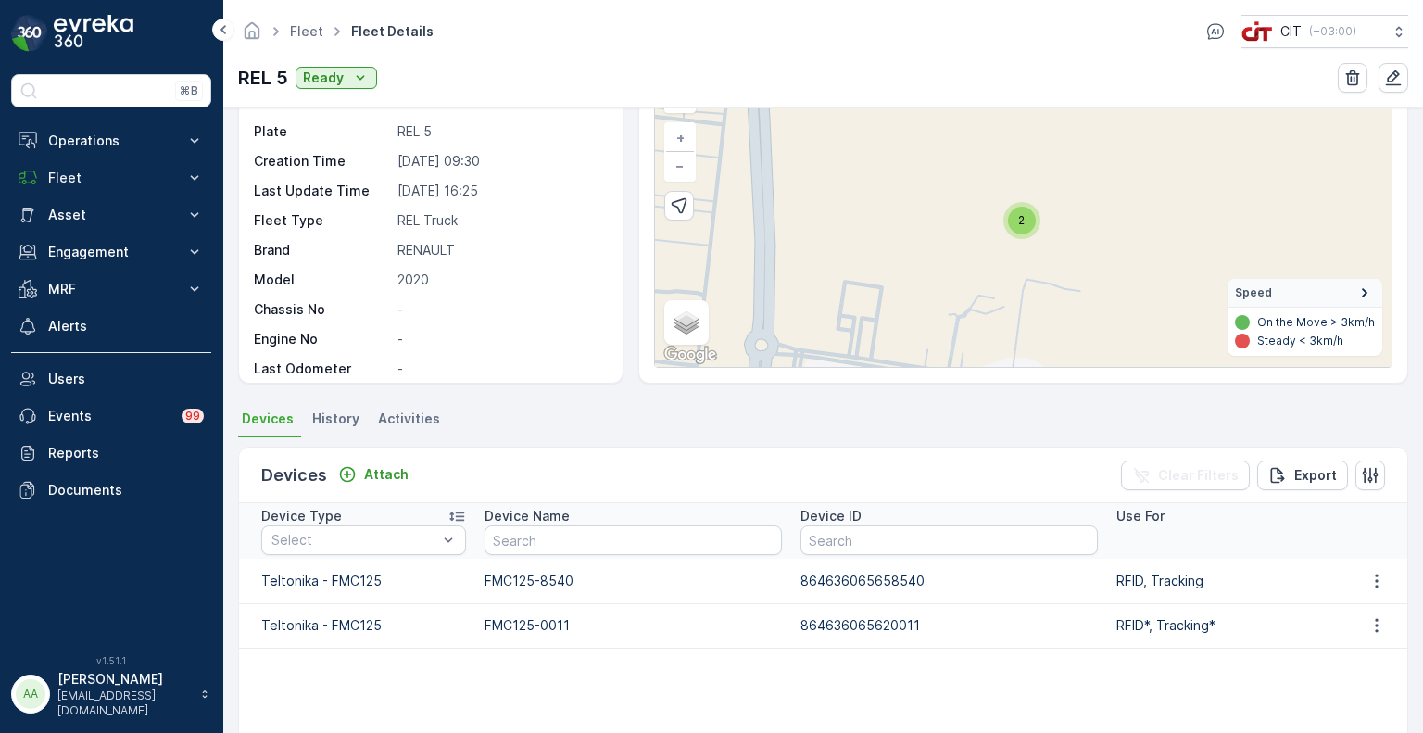
drag, startPoint x: 912, startPoint y: 612, endPoint x: 905, endPoint y: 624, distance: 13.7
click at [922, 622] on td "864636065620011" at bounding box center [949, 625] width 316 height 44
drag, startPoint x: 905, startPoint y: 624, endPoint x: 794, endPoint y: 629, distance: 111.3
click at [794, 629] on td "864636065620011" at bounding box center [949, 625] width 316 height 44
copy p "864636065620011"
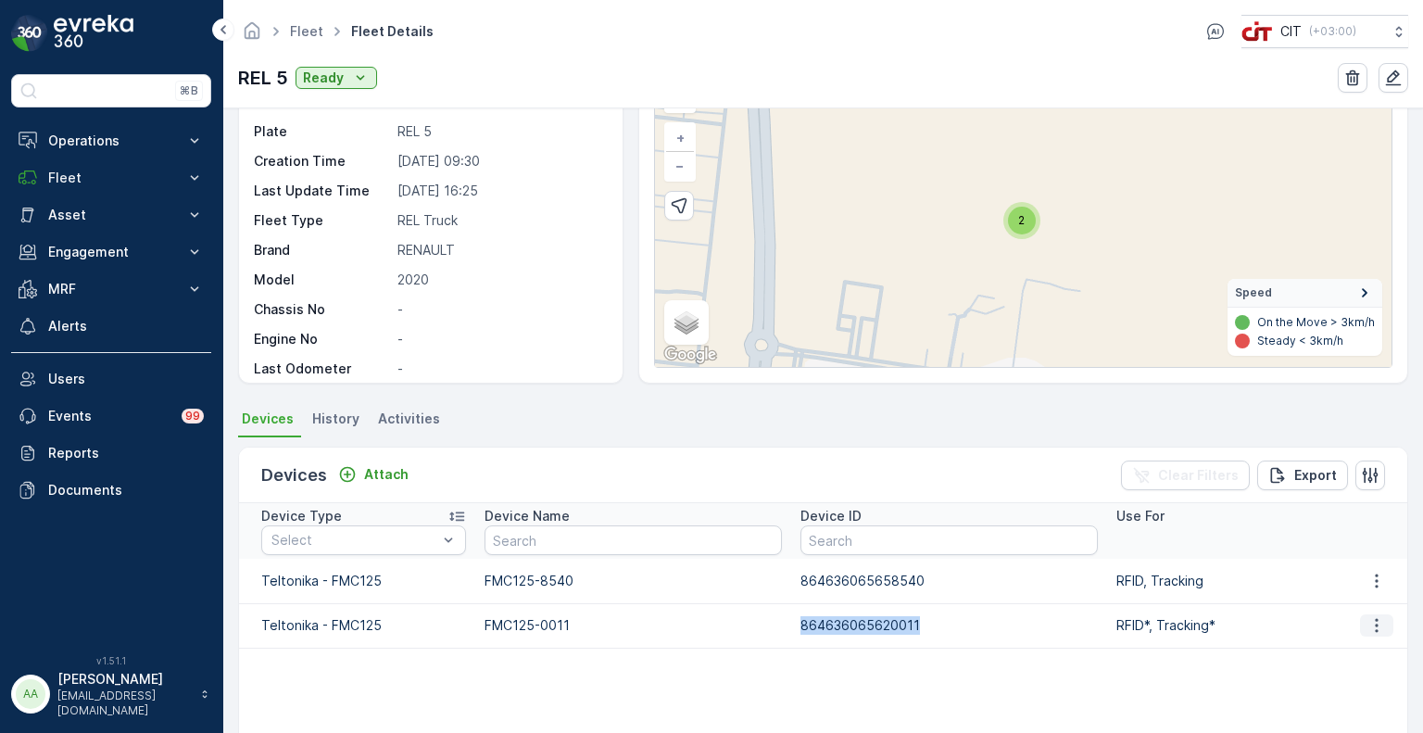
click at [1367, 622] on icon "button" at bounding box center [1376, 625] width 19 height 19
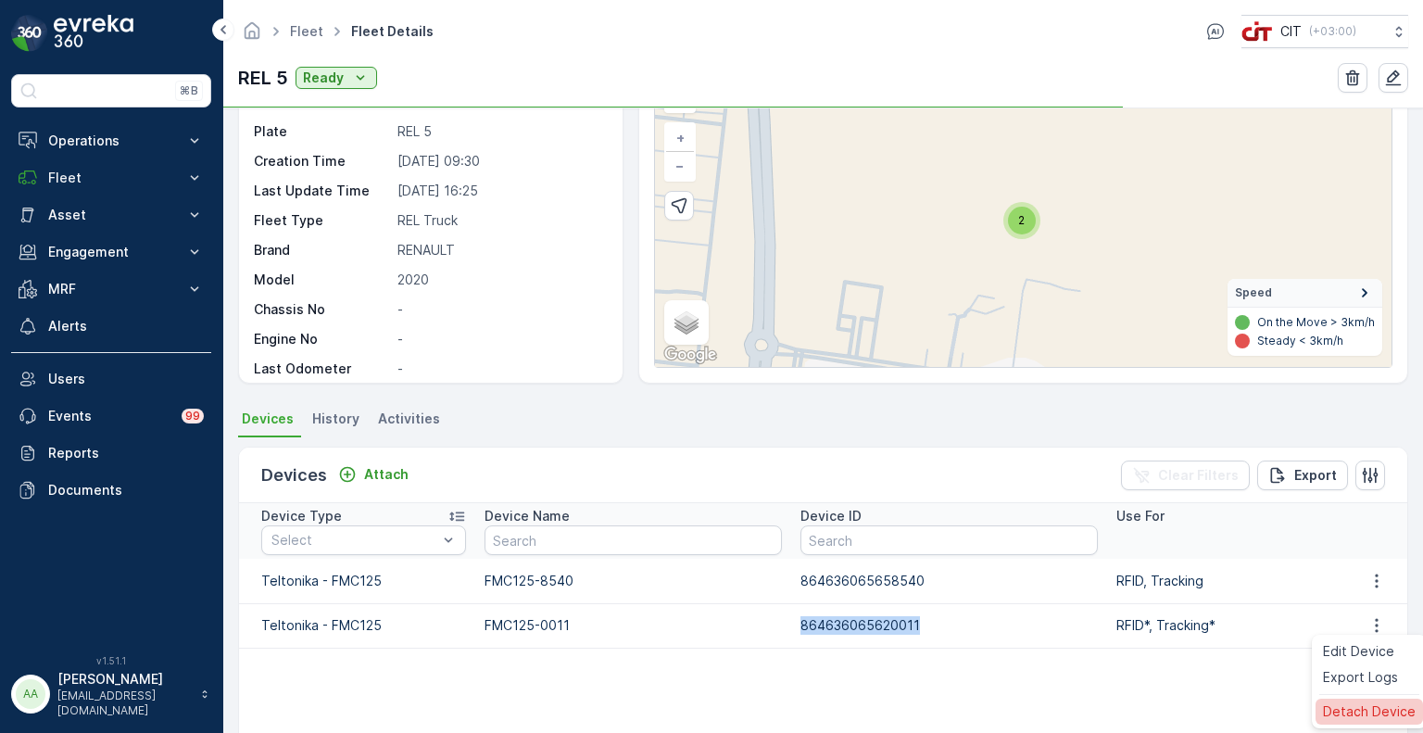
click at [1347, 711] on span "Detach Device" at bounding box center [1369, 711] width 93 height 19
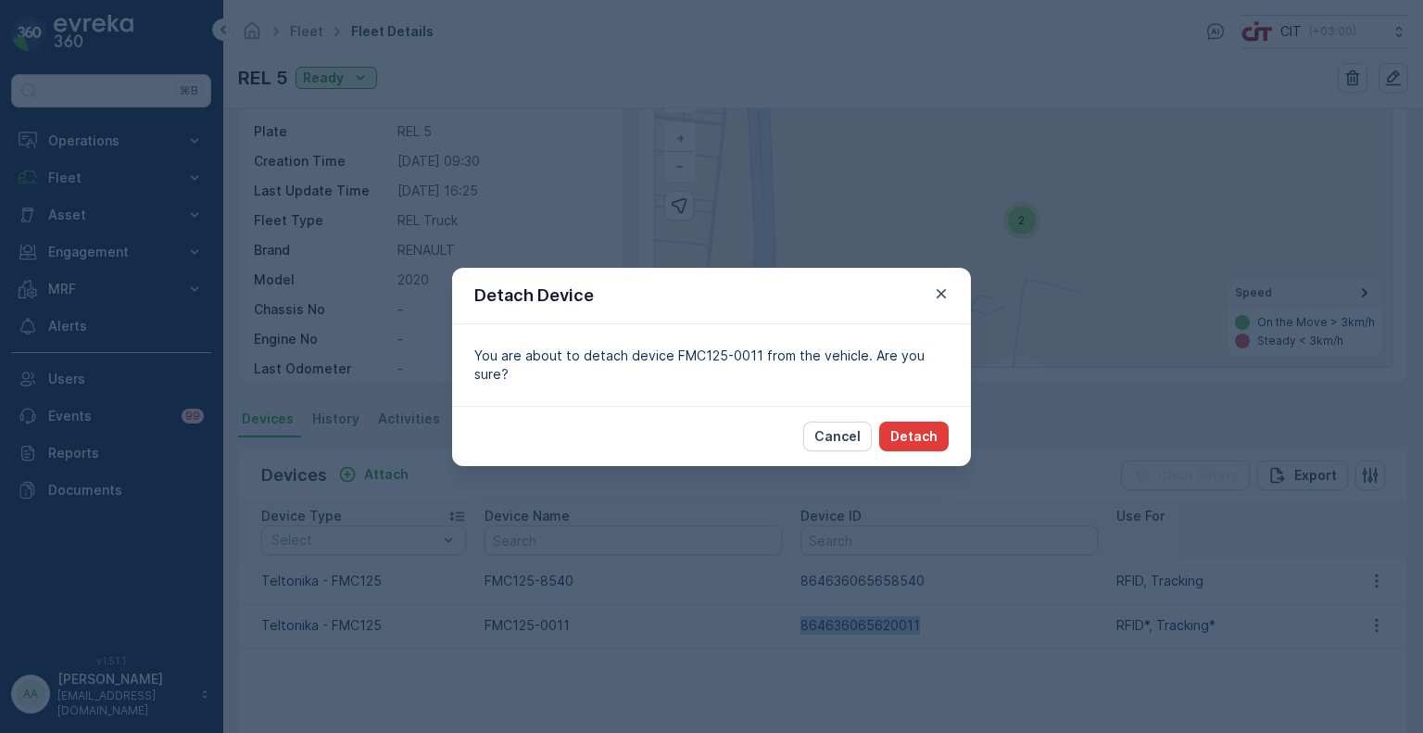
click at [914, 437] on button "Detach" at bounding box center [913, 437] width 69 height 30
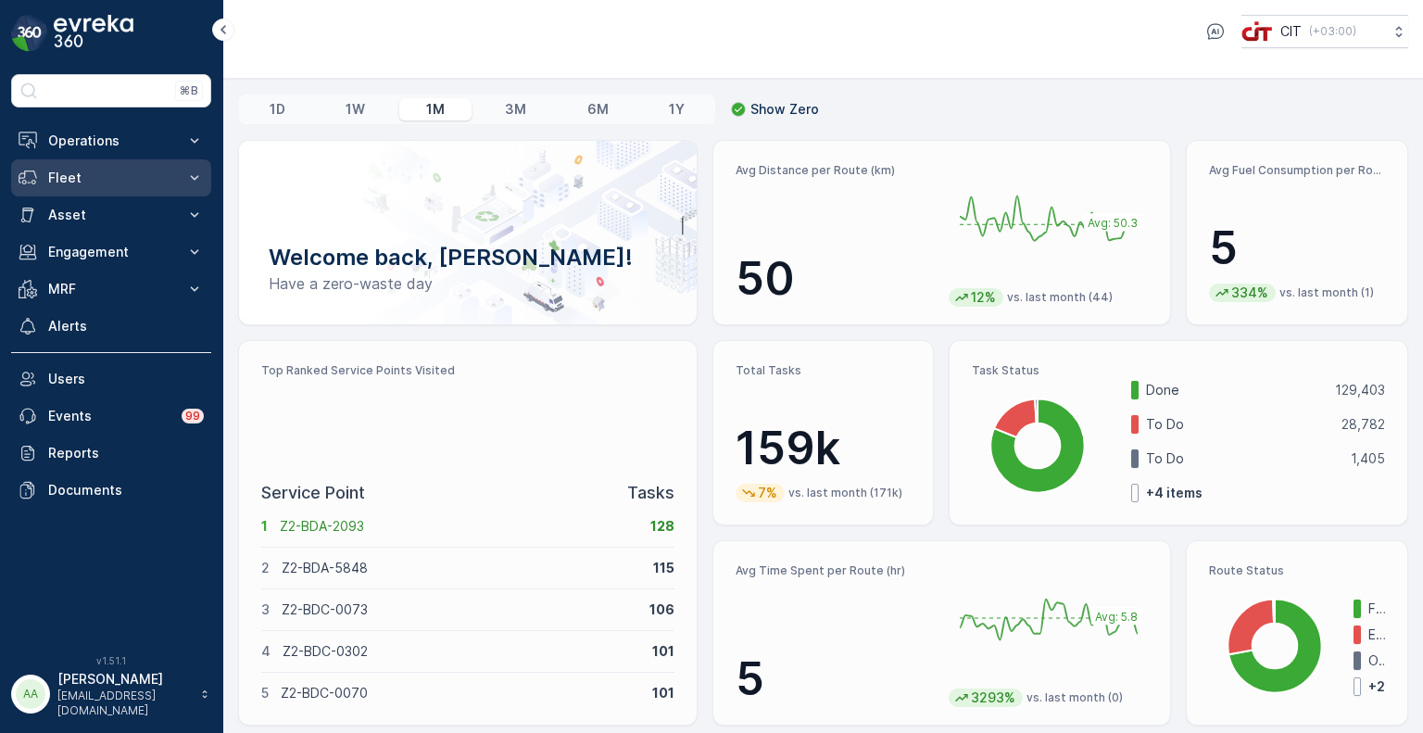
click at [85, 184] on p "Fleet" at bounding box center [111, 178] width 126 height 19
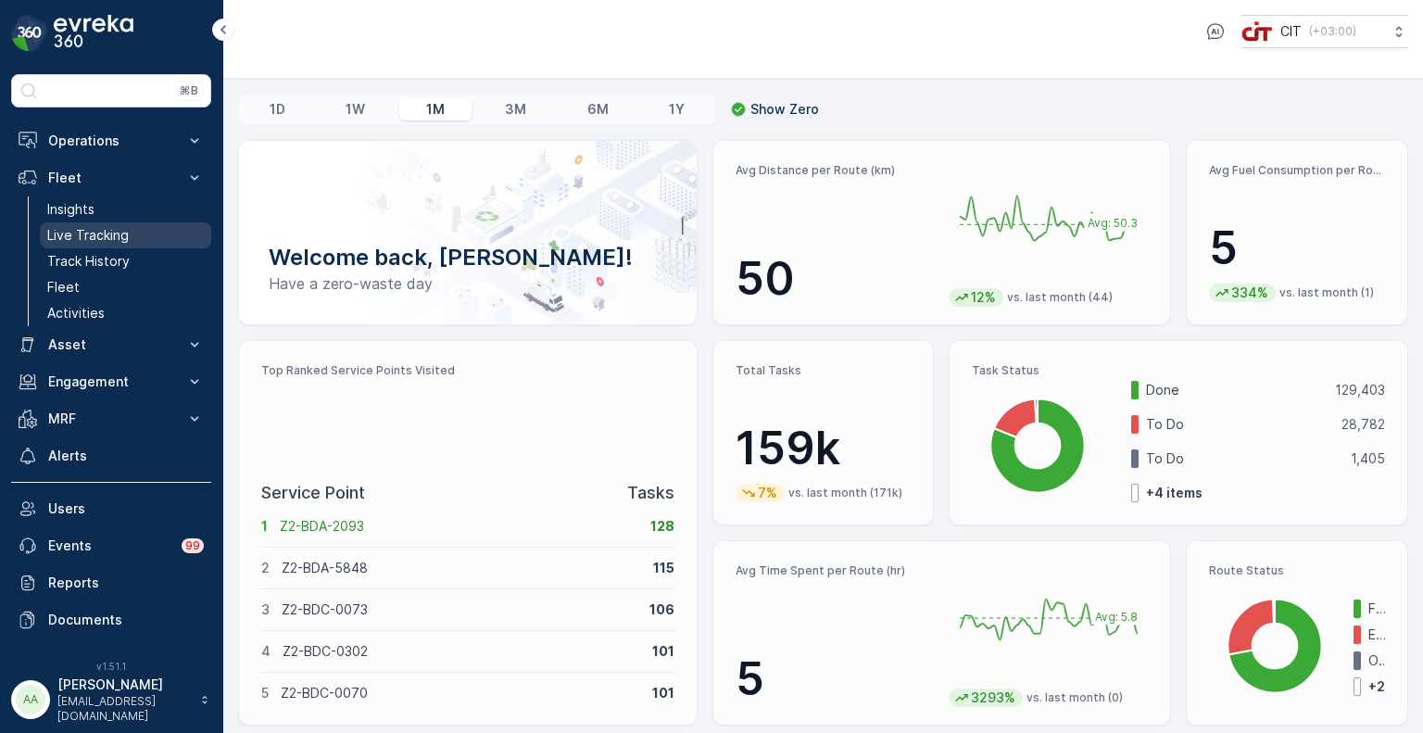
click at [111, 226] on p "Live Tracking" at bounding box center [88, 235] width 82 height 19
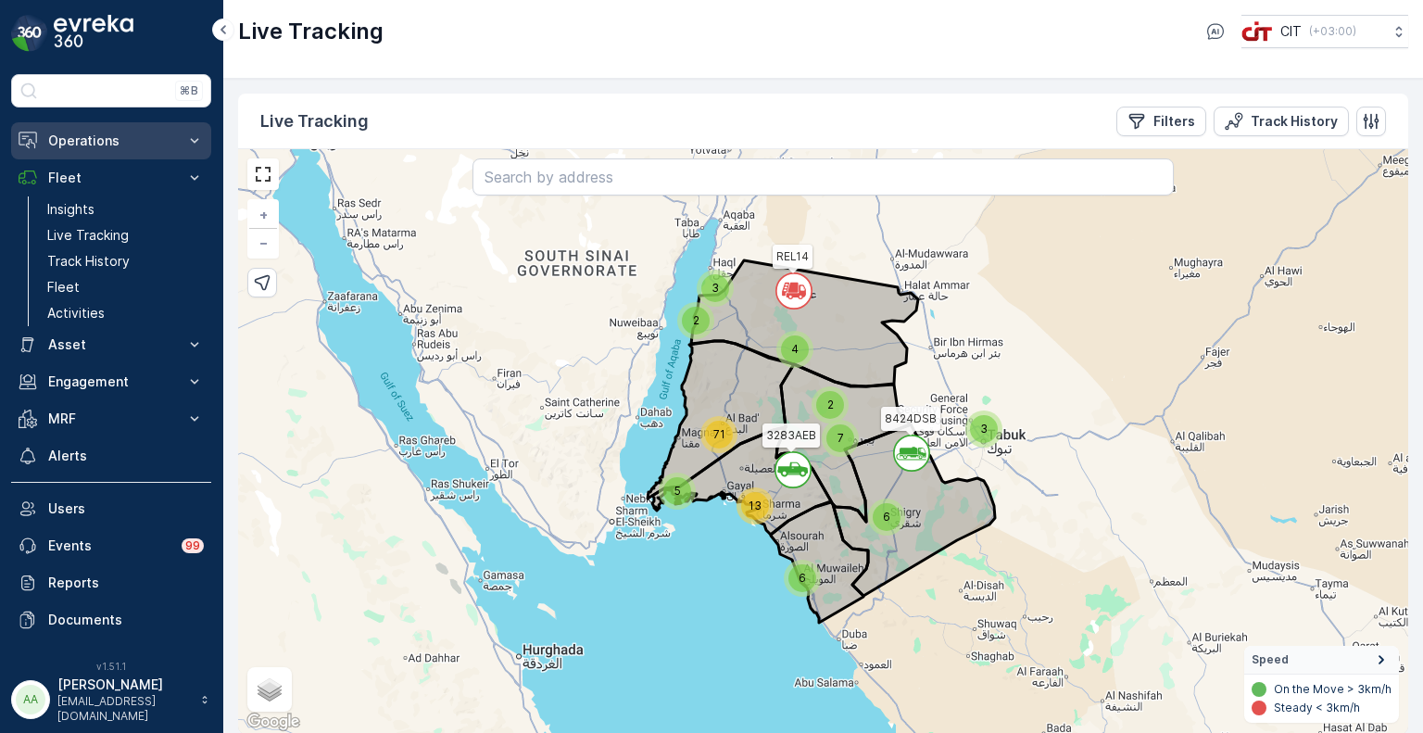
click at [107, 145] on p "Operations" at bounding box center [111, 141] width 126 height 19
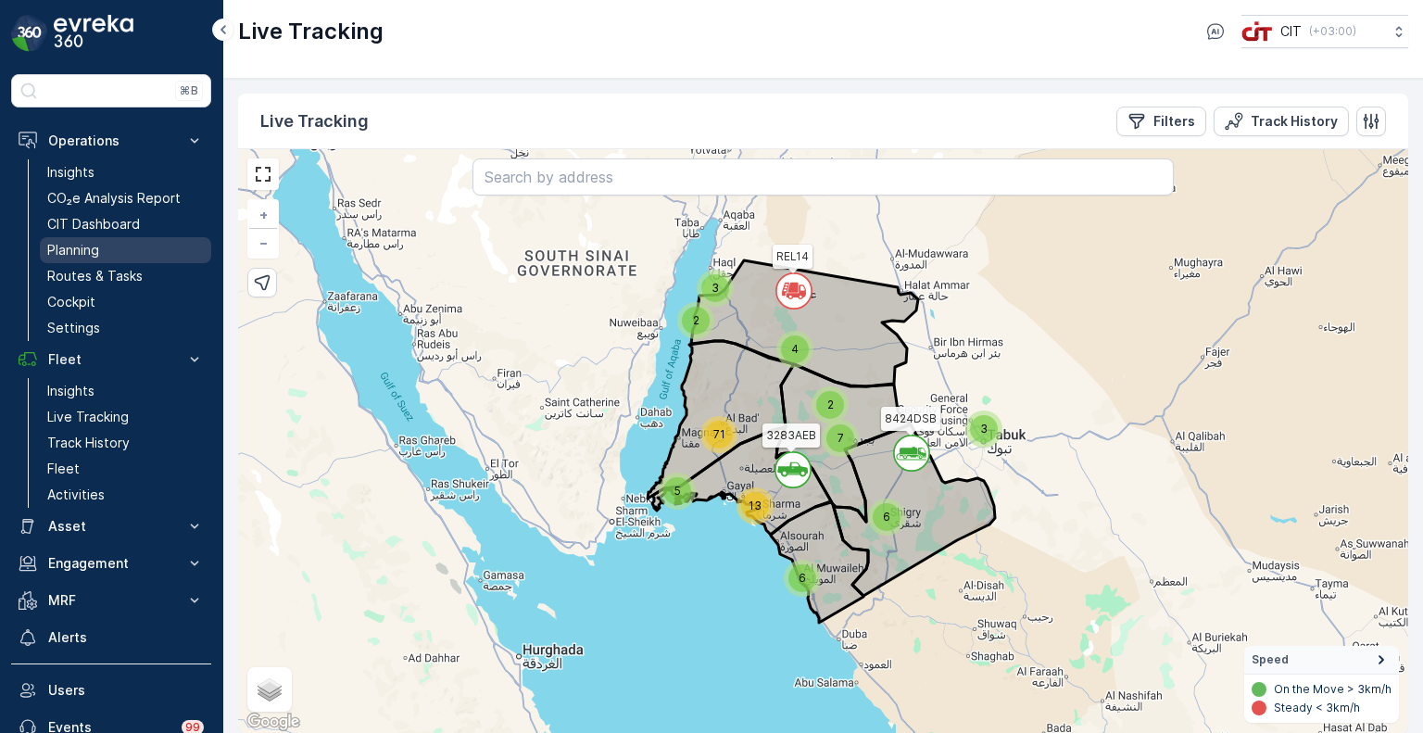
click at [94, 247] on p "Planning" at bounding box center [73, 250] width 52 height 19
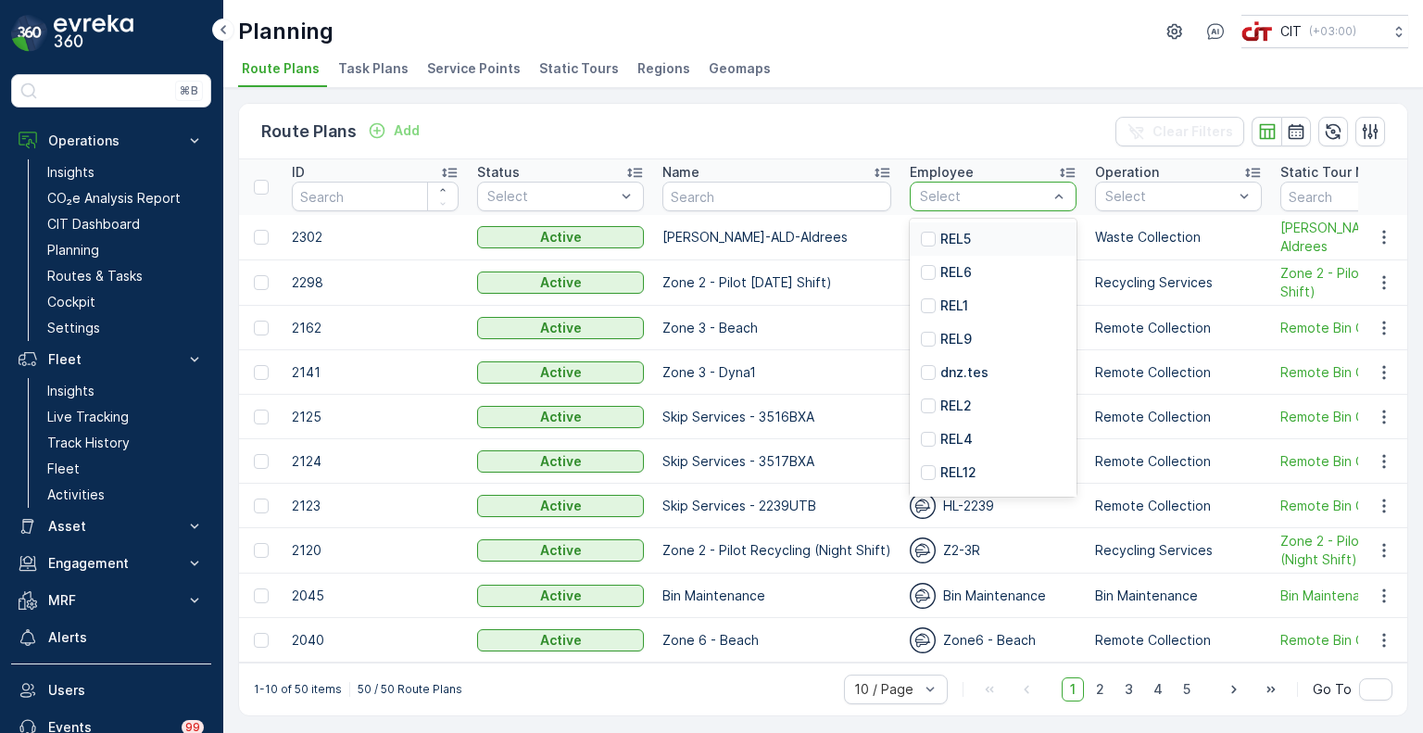
click at [955, 236] on p "REL5" at bounding box center [955, 239] width 31 height 19
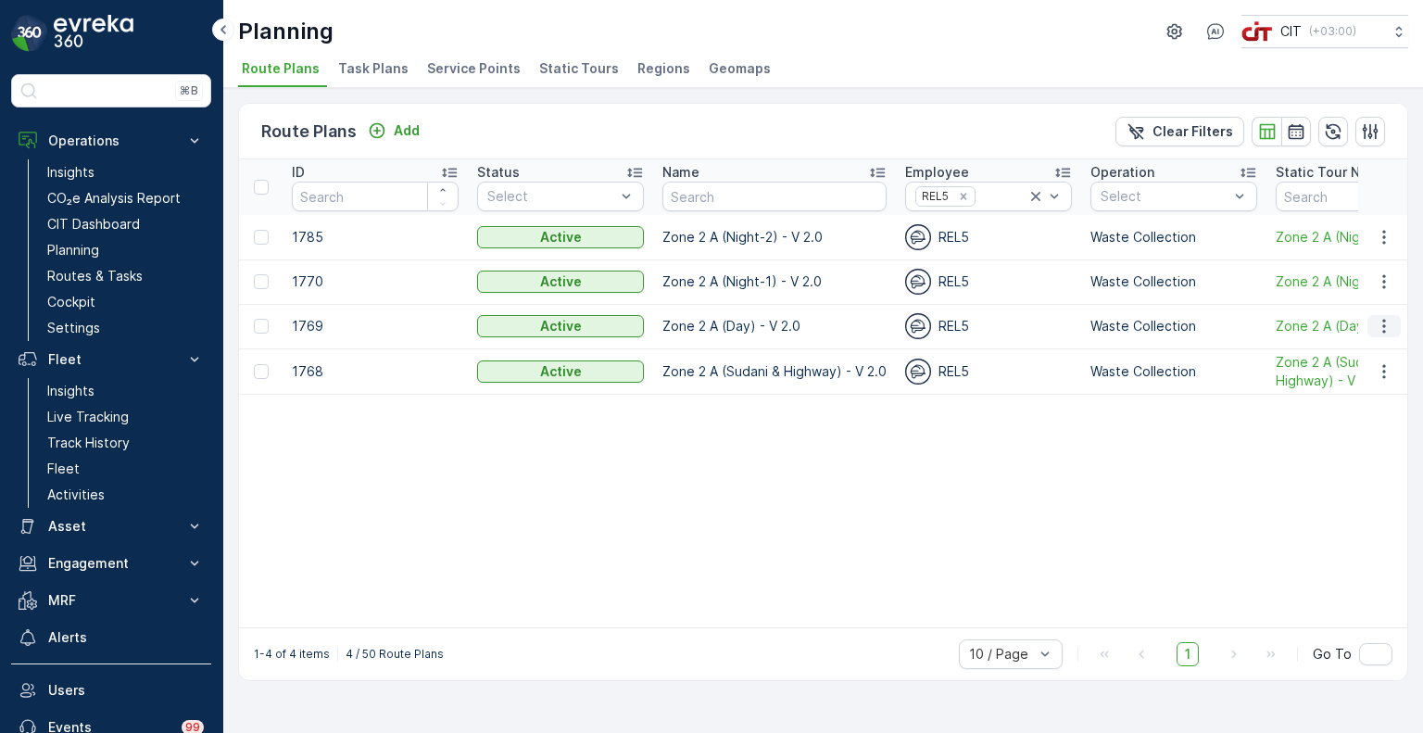
click at [1390, 325] on icon "button" at bounding box center [1384, 326] width 19 height 19
click at [1367, 360] on span "Edit Route Plan" at bounding box center [1366, 353] width 95 height 19
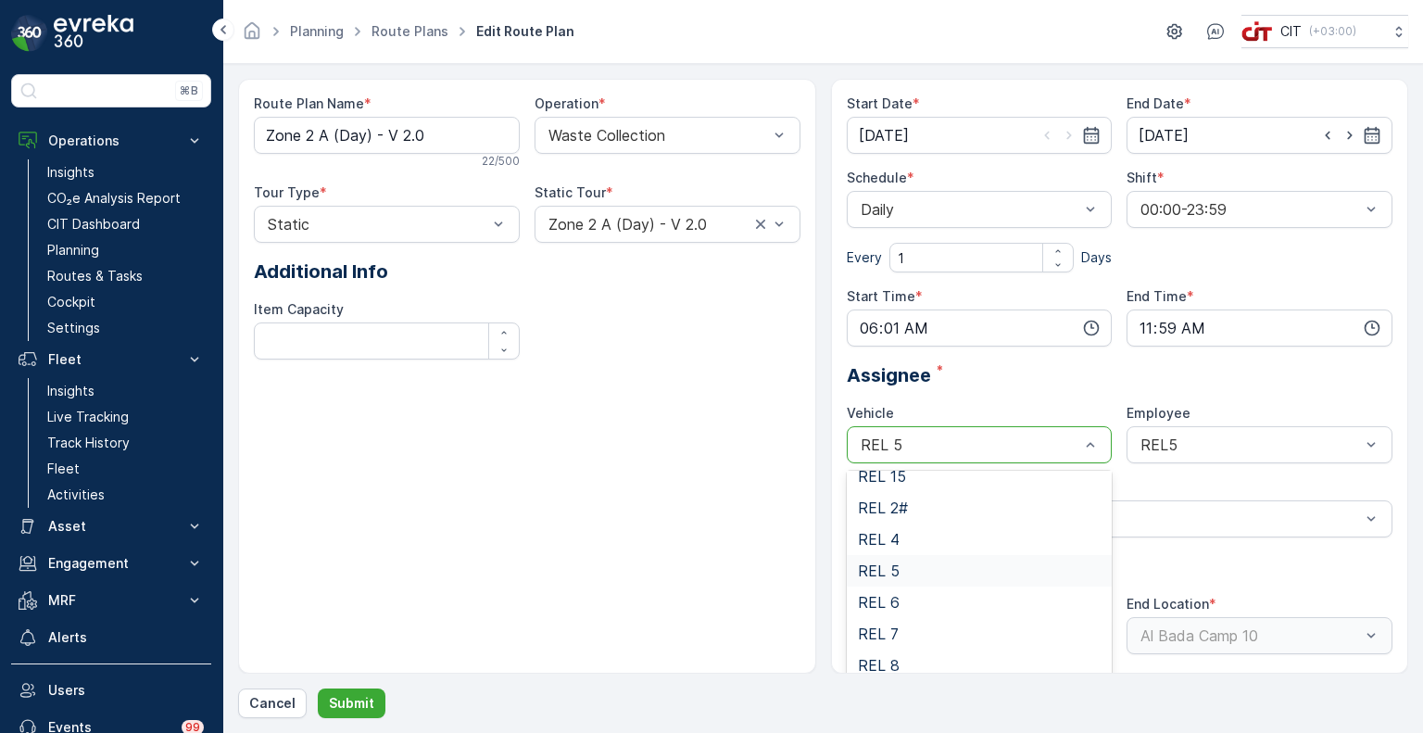
scroll to position [267, 0]
click at [904, 535] on div "REL 4" at bounding box center [980, 538] width 244 height 17
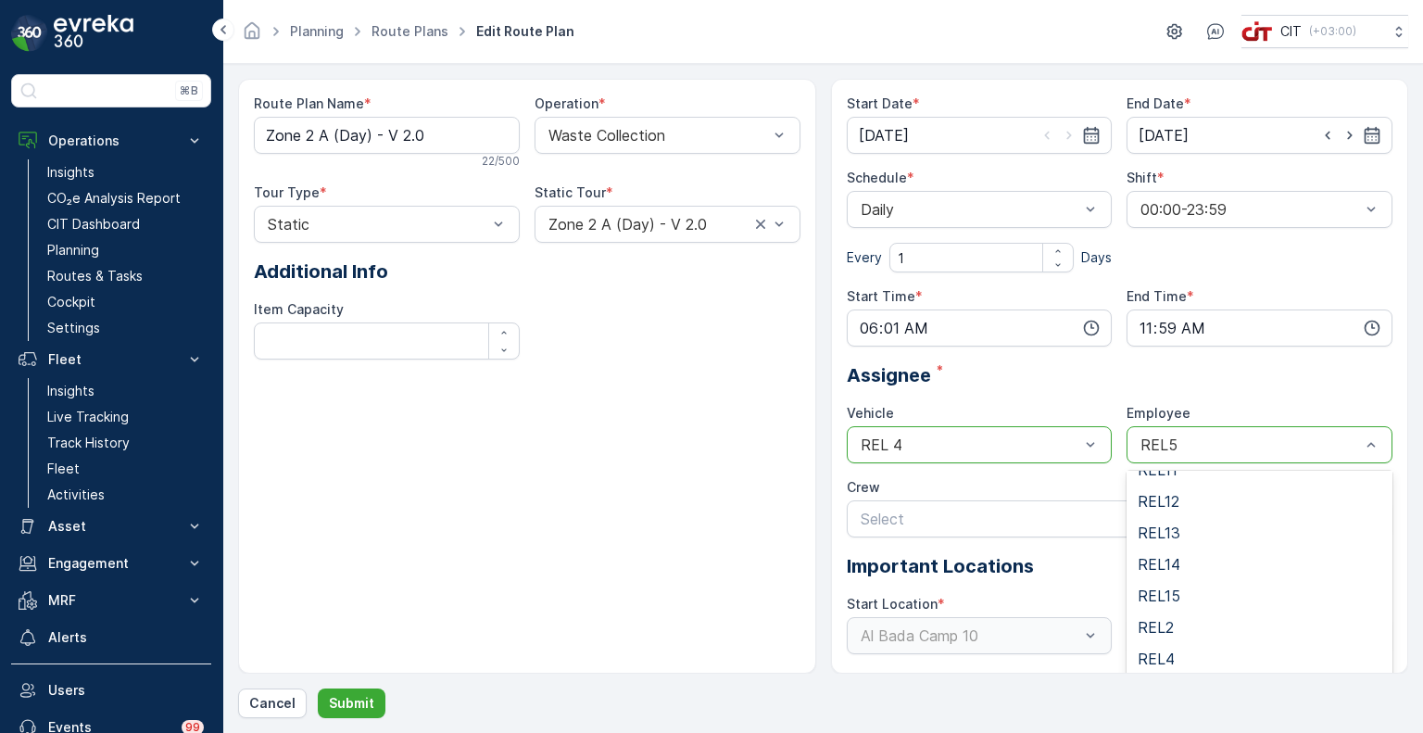
scroll to position [180, 0]
click at [1171, 653] on span "REL4" at bounding box center [1156, 656] width 37 height 17
click at [351, 702] on p "Submit" at bounding box center [351, 703] width 45 height 19
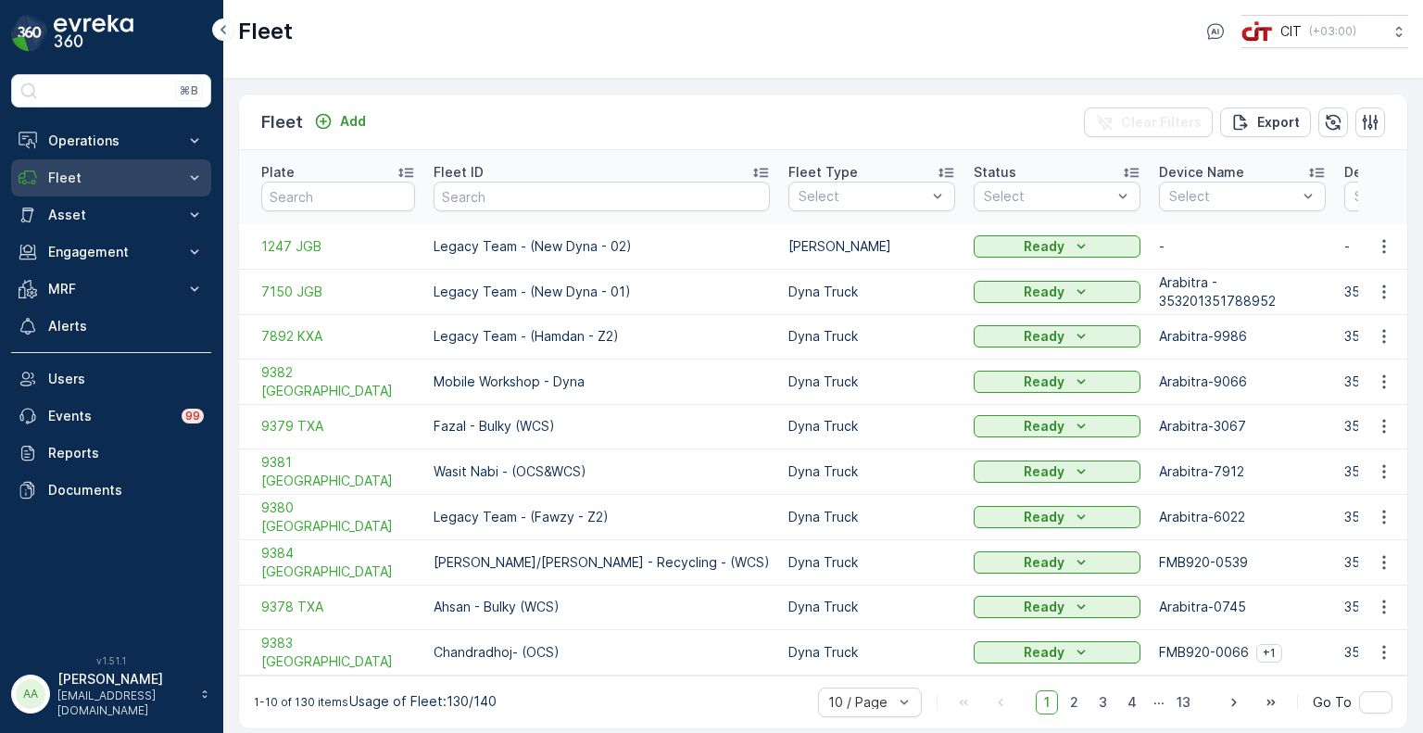
click at [96, 188] on button "Fleet" at bounding box center [111, 177] width 200 height 37
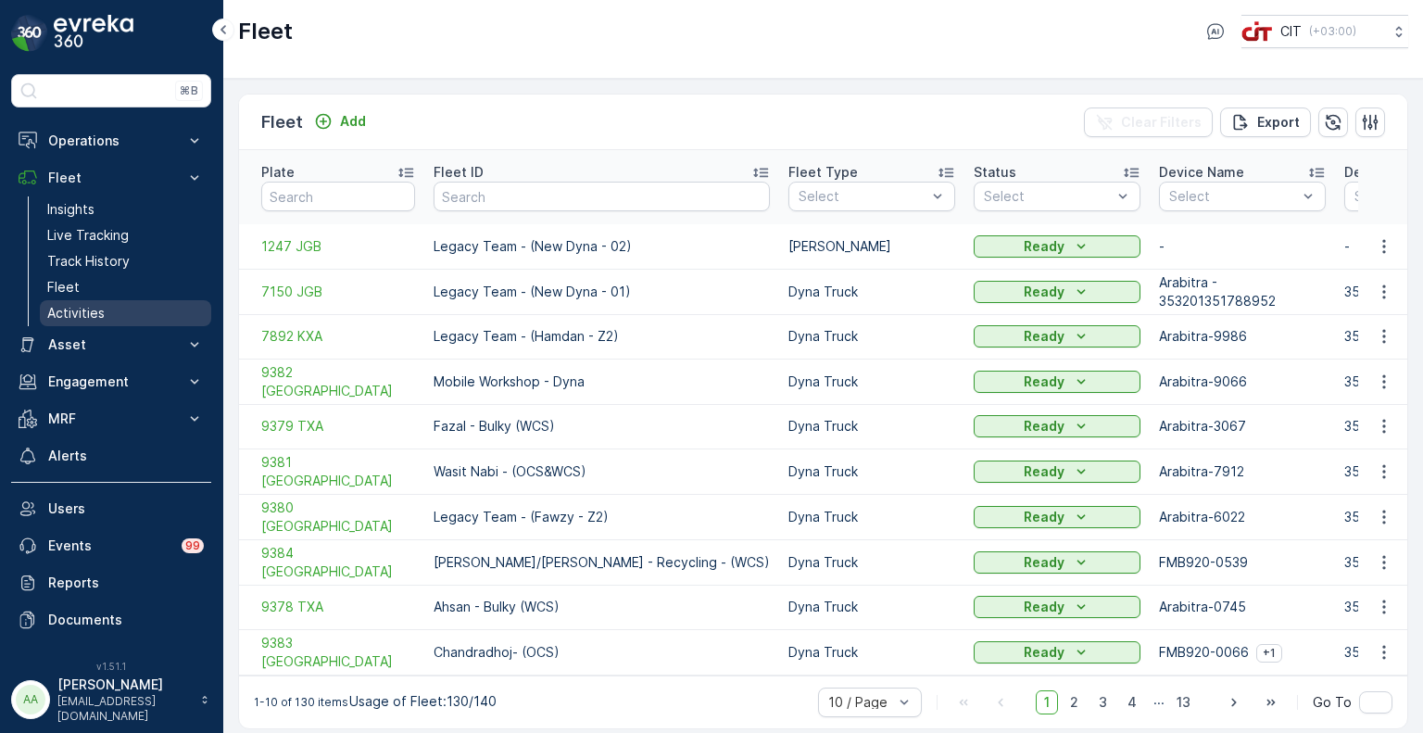
click at [67, 311] on p "Activities" at bounding box center [75, 313] width 57 height 19
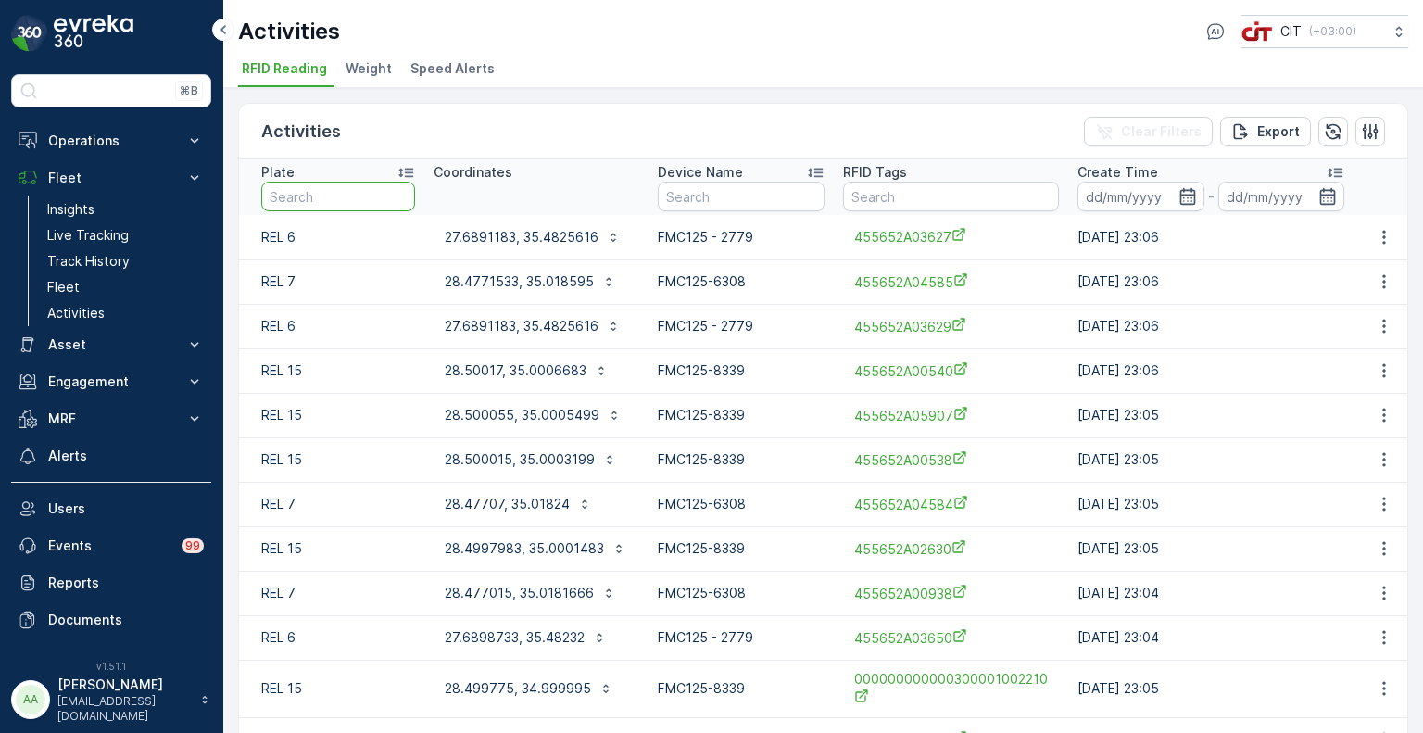
click at [342, 195] on input "text" at bounding box center [338, 197] width 154 height 30
type input "rel 5"
